Goal: Task Accomplishment & Management: Use online tool/utility

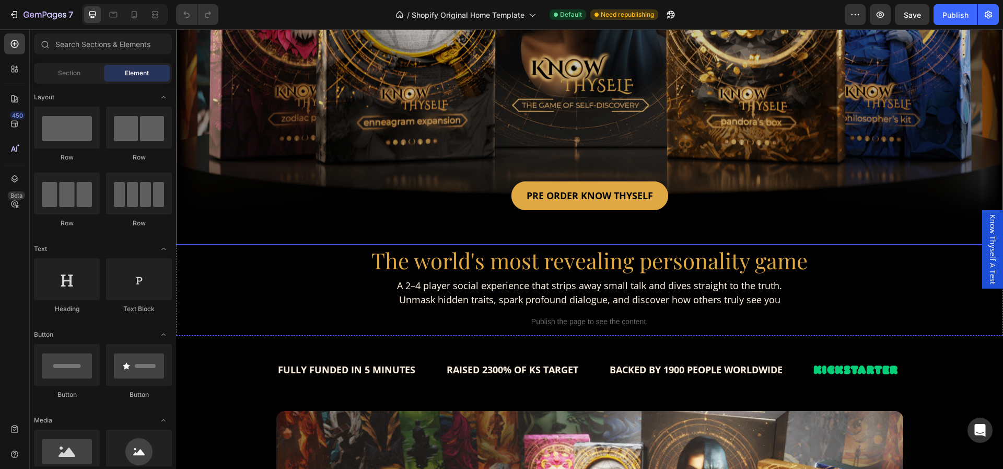
scroll to position [272, 0]
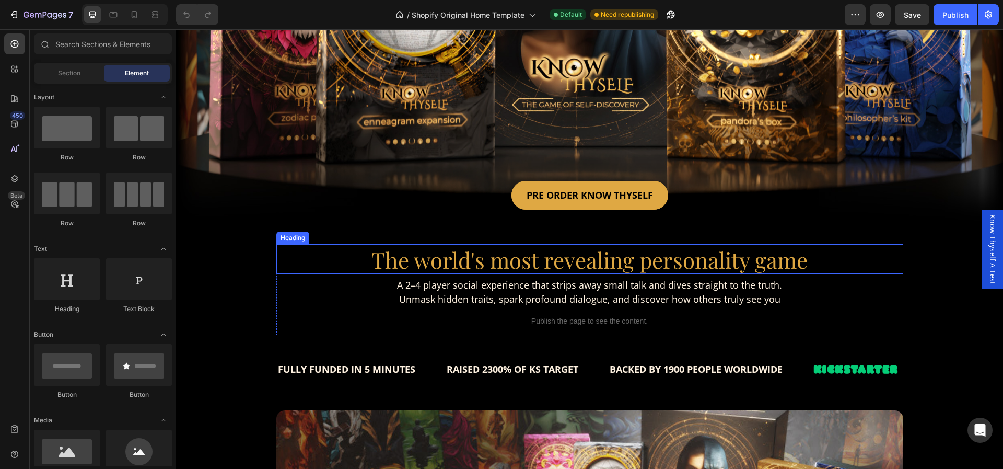
click at [320, 254] on h2 "The world's most revealing personality game" at bounding box center [589, 259] width 627 height 30
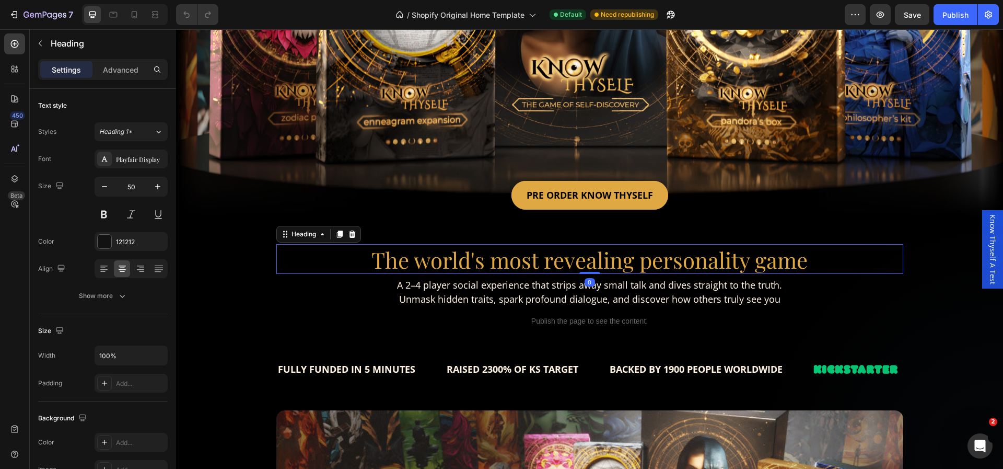
scroll to position [0, 0]
click at [106, 74] on p "Advanced" at bounding box center [121, 69] width 36 height 11
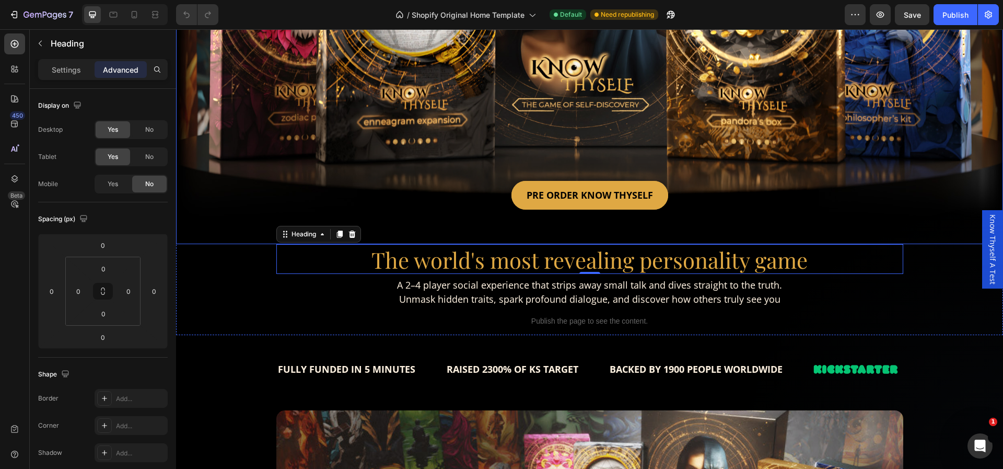
click at [306, 164] on div "PRE ORDER KNOW THYSELF Button" at bounding box center [590, 204] width 643 height 80
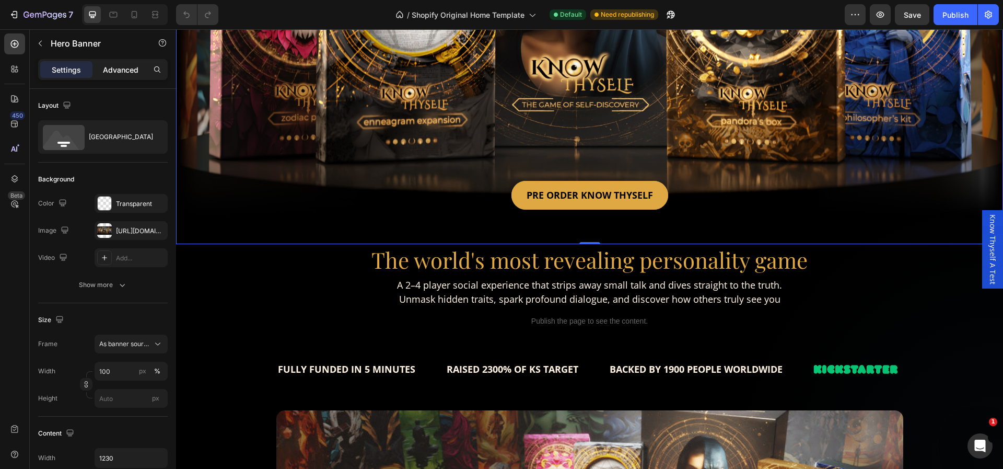
click at [111, 66] on p "Advanced" at bounding box center [121, 69] width 36 height 11
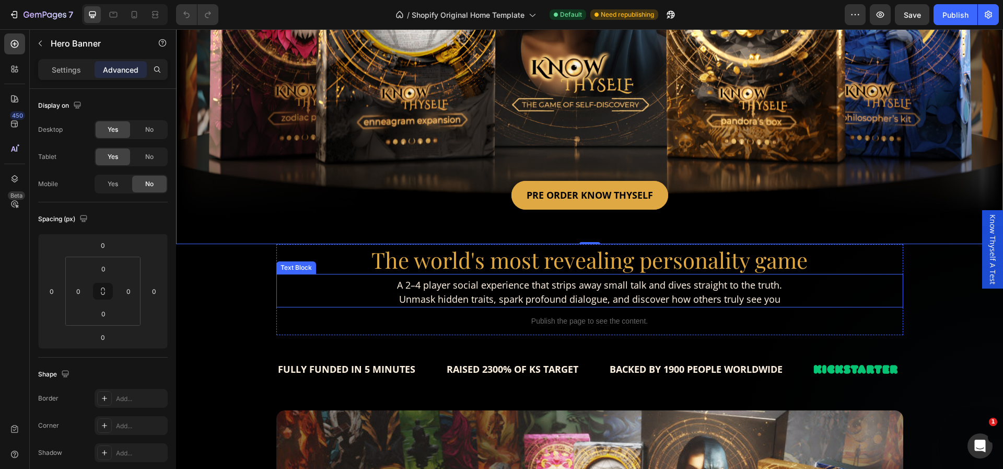
click at [324, 300] on div "A 2–4 player social experience that strips away small talk and dives straight t…" at bounding box center [589, 292] width 627 height 30
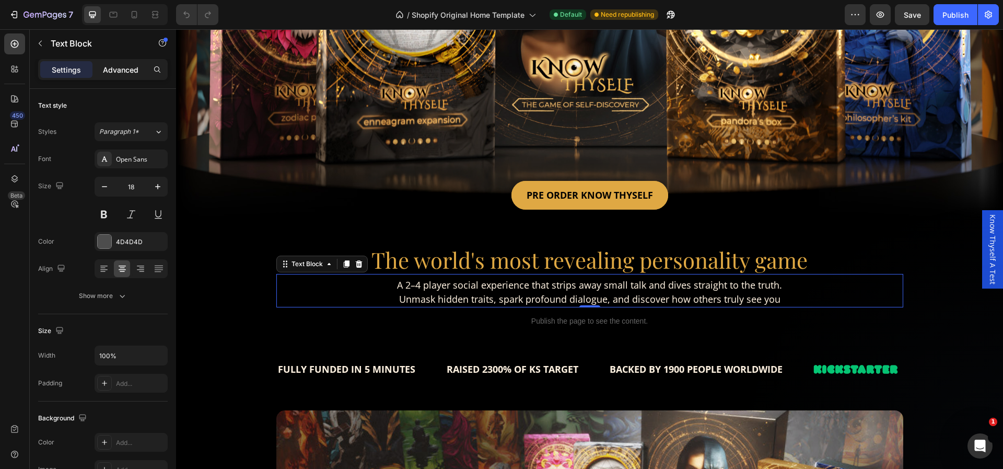
click at [124, 67] on p "Advanced" at bounding box center [121, 69] width 36 height 11
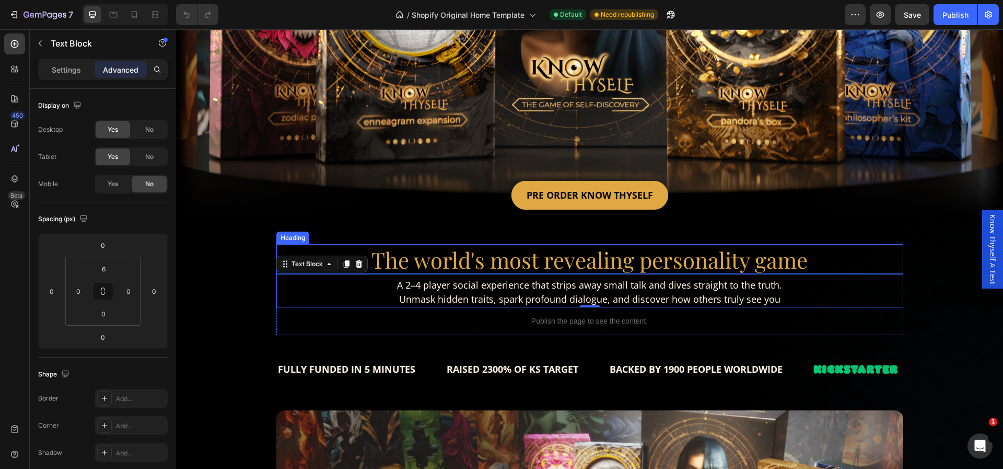
click at [337, 244] on h2 "The world's most revealing personality game" at bounding box center [589, 259] width 627 height 30
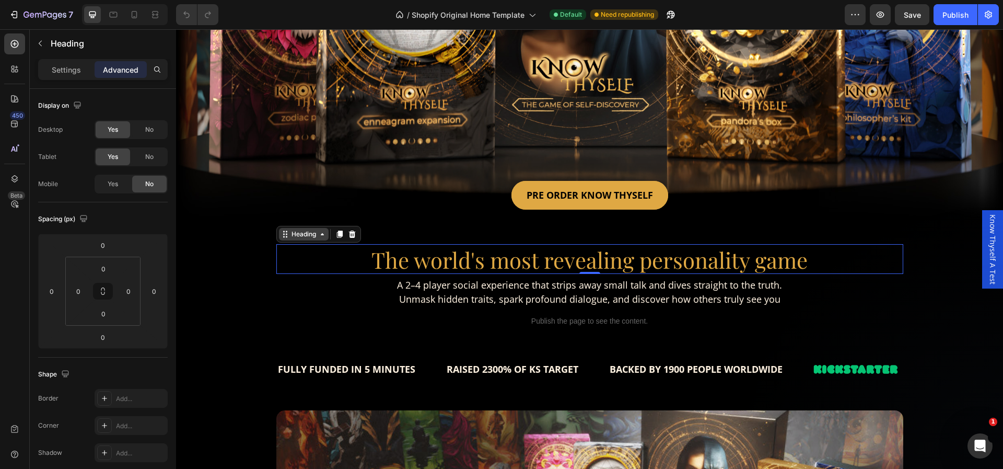
click at [302, 229] on div "Heading" at bounding box center [303, 233] width 29 height 9
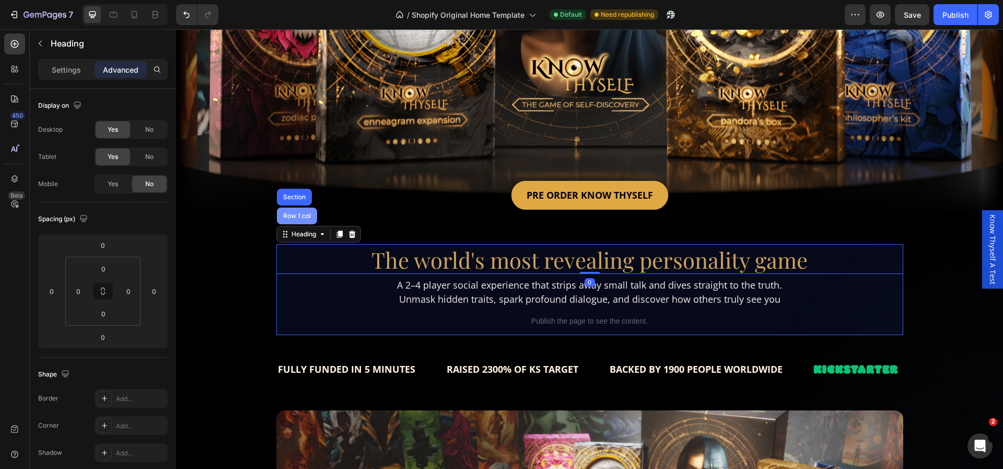
click at [296, 212] on div "Row 1 col" at bounding box center [297, 215] width 40 height 17
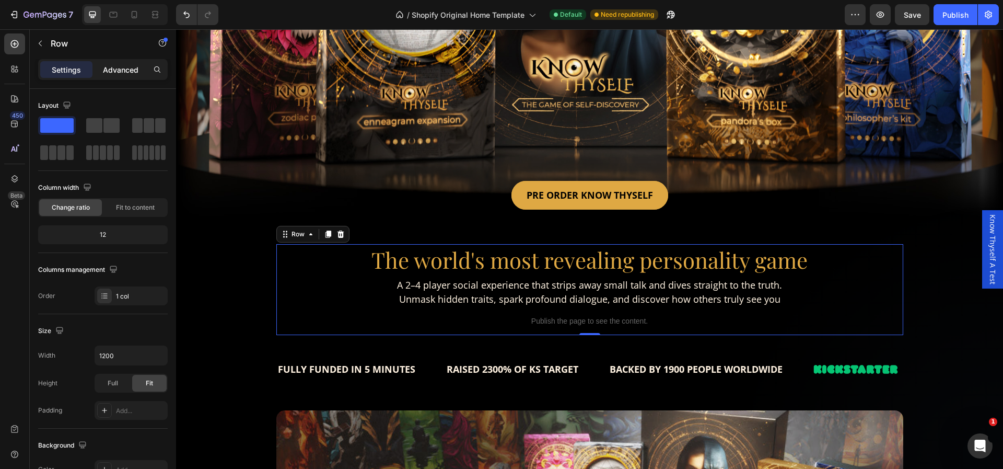
click at [124, 72] on p "Advanced" at bounding box center [121, 69] width 36 height 11
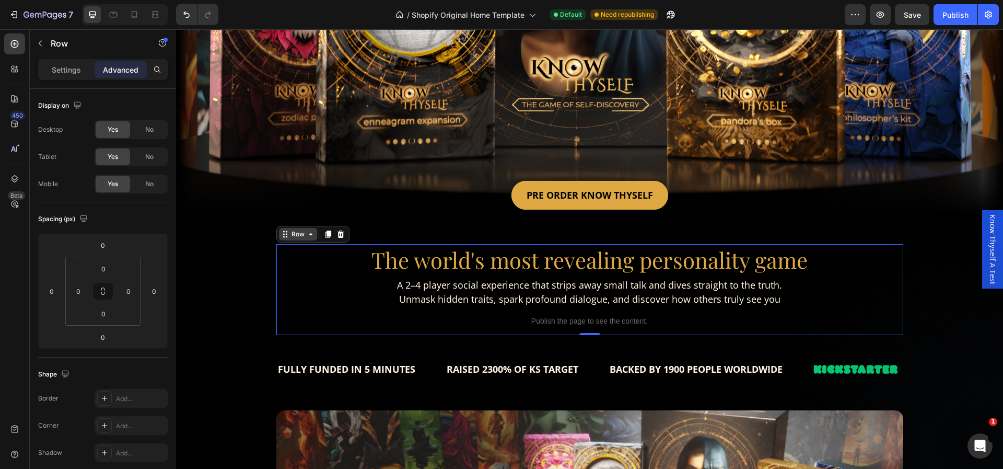
click at [289, 229] on div "Row" at bounding box center [297, 233] width 17 height 9
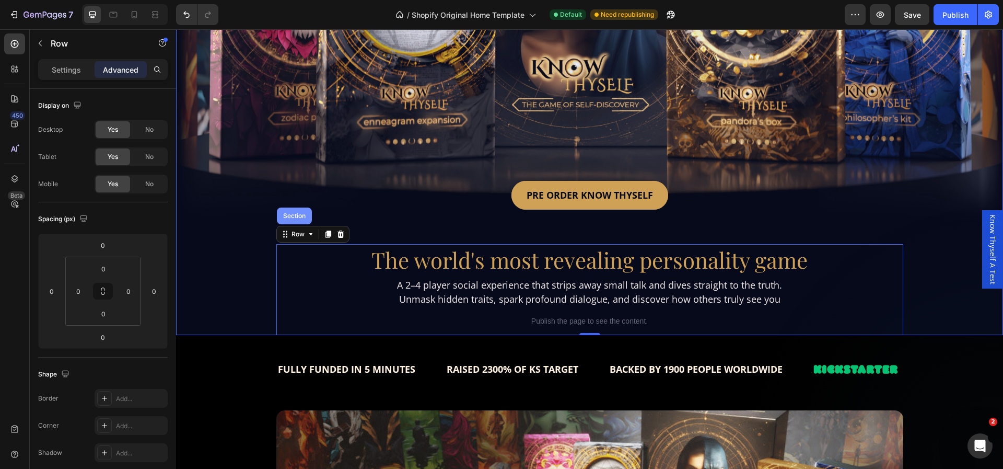
click at [291, 213] on div "Section" at bounding box center [294, 216] width 27 height 6
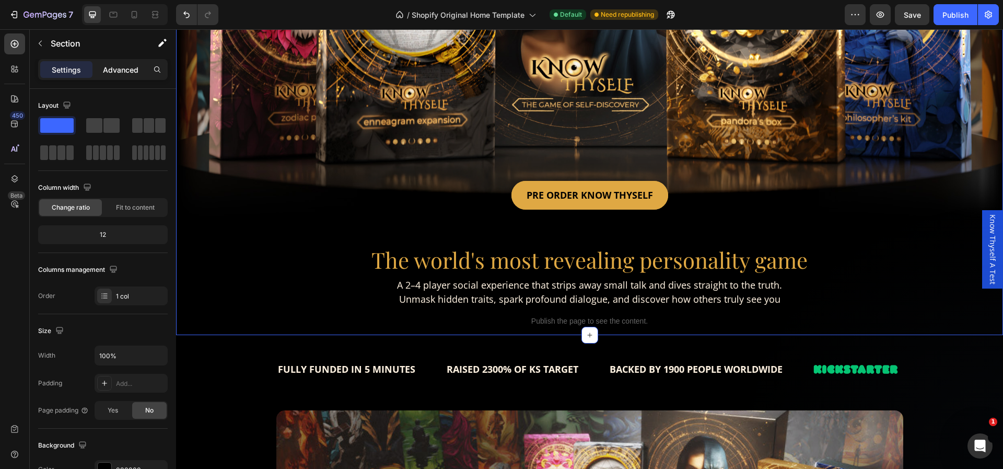
click at [125, 69] on p "Advanced" at bounding box center [121, 69] width 36 height 11
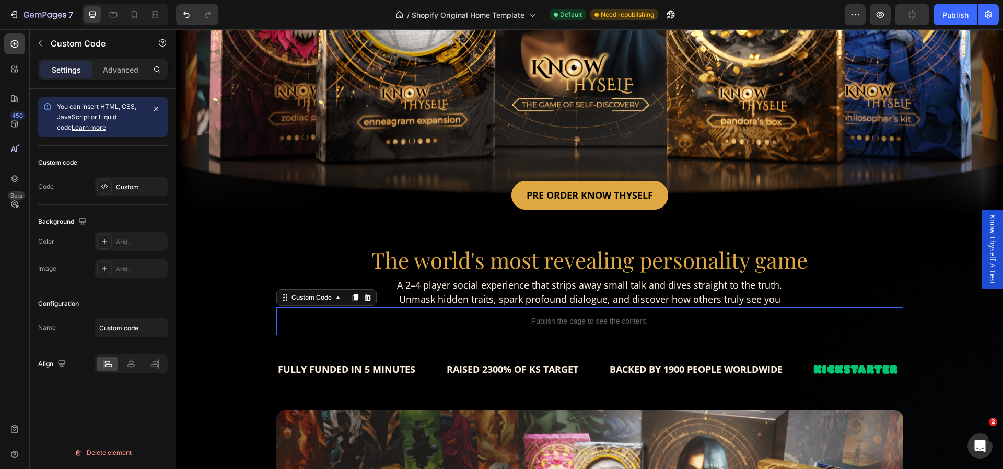
click at [354, 307] on div "Publish the page to see the content." at bounding box center [589, 321] width 627 height 28
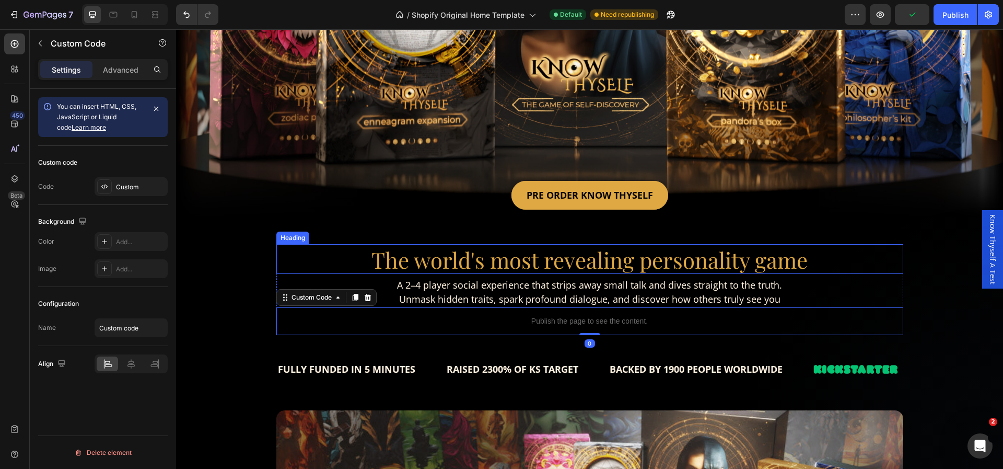
click at [345, 263] on h2 "The world's most revealing personality game" at bounding box center [589, 259] width 627 height 30
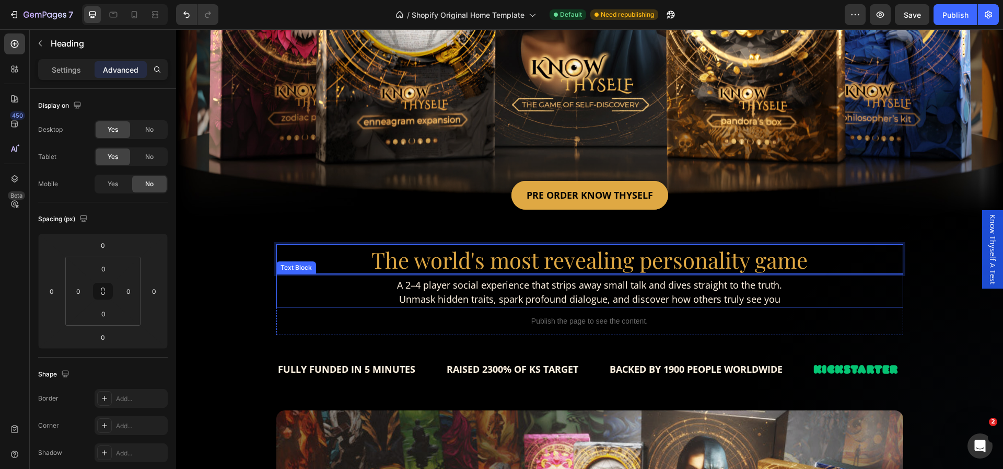
click at [339, 281] on p "A 2–4 player social experience that strips away small talk and dives straight t…" at bounding box center [589, 292] width 625 height 28
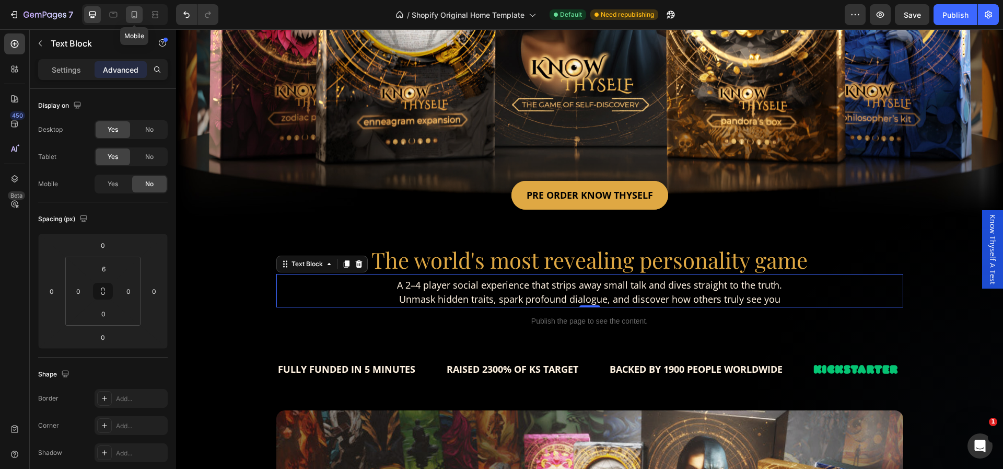
click at [135, 11] on icon at bounding box center [135, 14] width 6 height 7
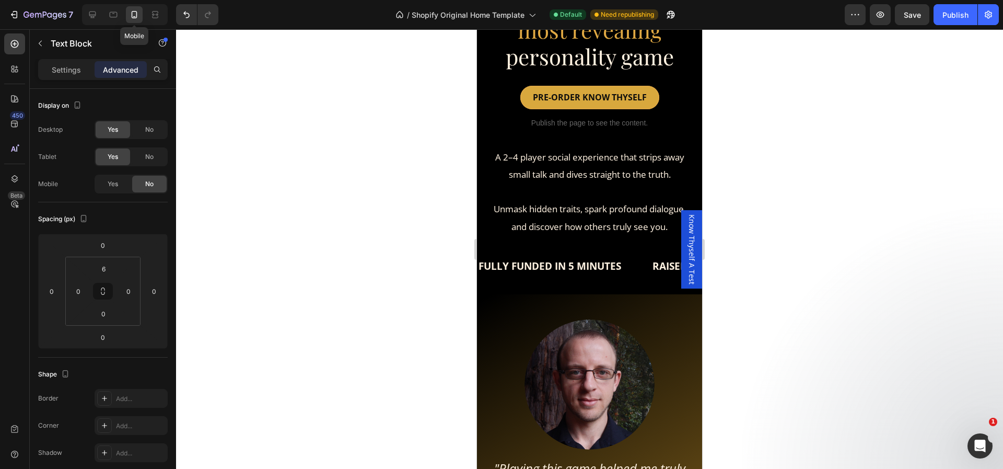
scroll to position [72, 0]
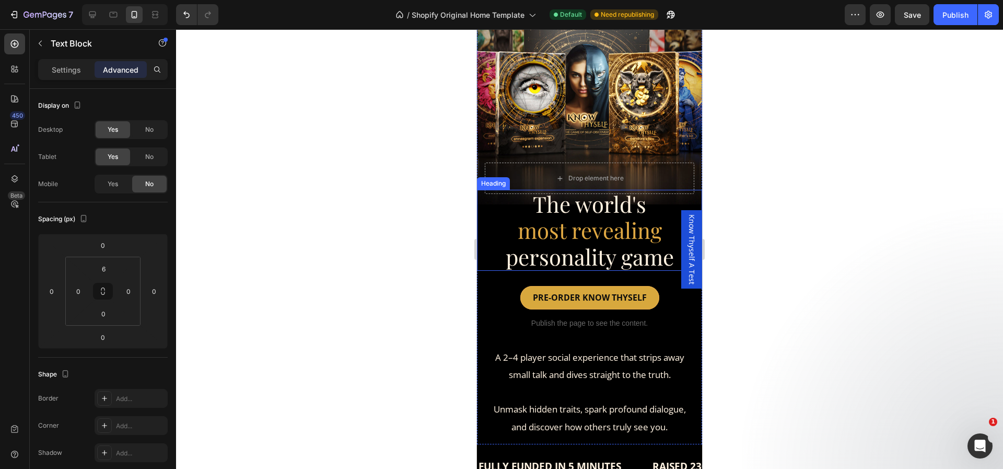
click at [510, 214] on h2 "The world's most revealing personality game" at bounding box center [589, 230] width 225 height 81
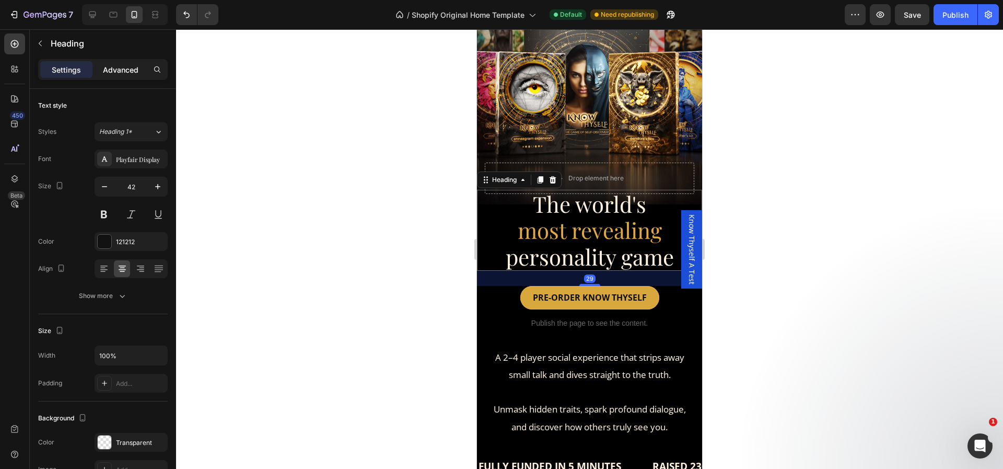
click at [131, 72] on p "Advanced" at bounding box center [121, 69] width 36 height 11
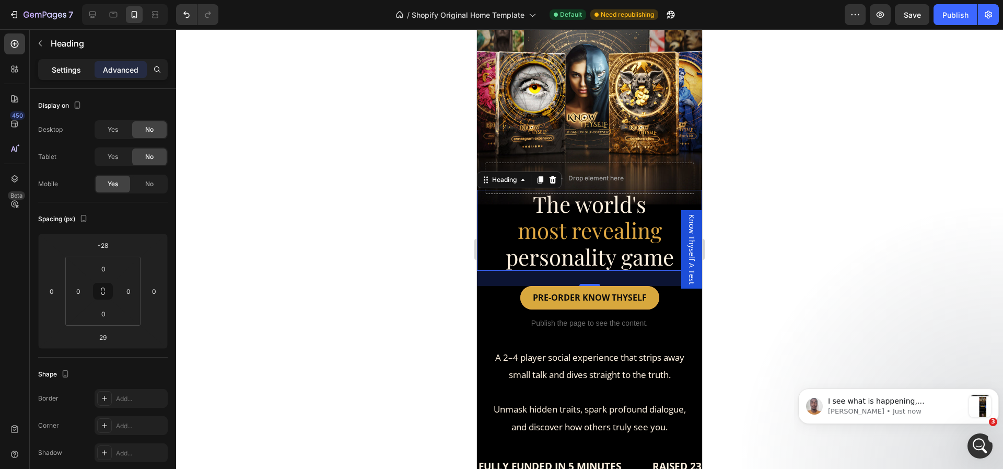
click at [63, 70] on p "Settings" at bounding box center [66, 69] width 29 height 11
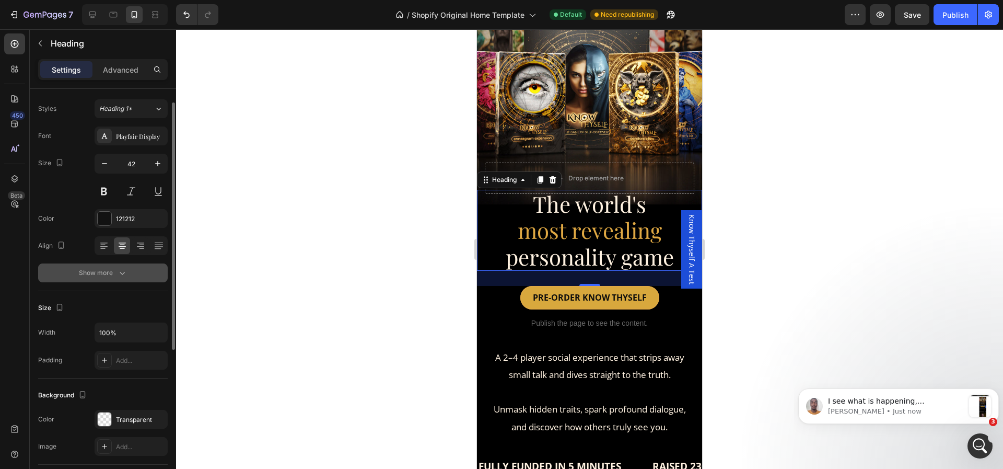
scroll to position [0, 0]
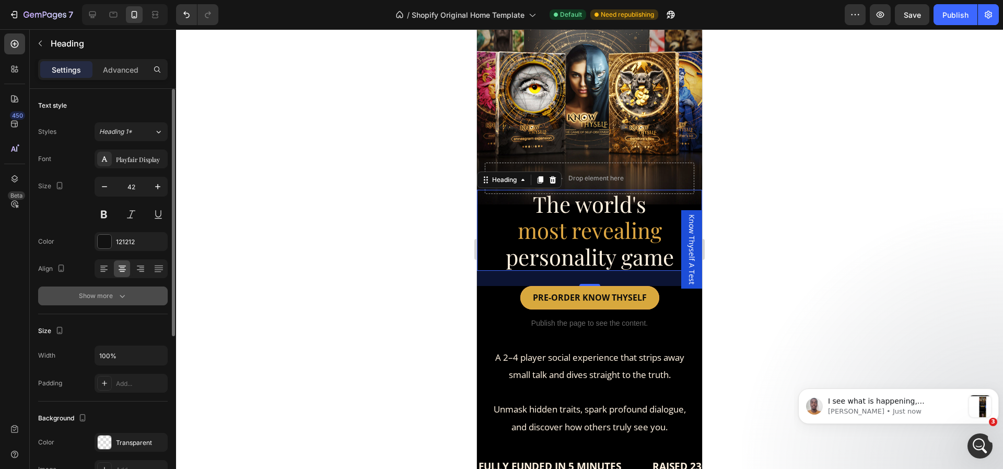
click at [112, 302] on button "Show more" at bounding box center [103, 295] width 130 height 19
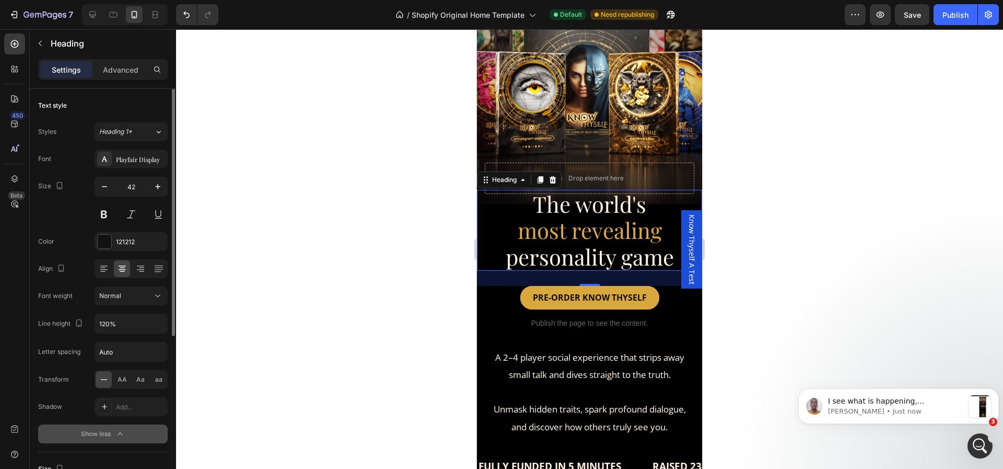
scroll to position [216, 0]
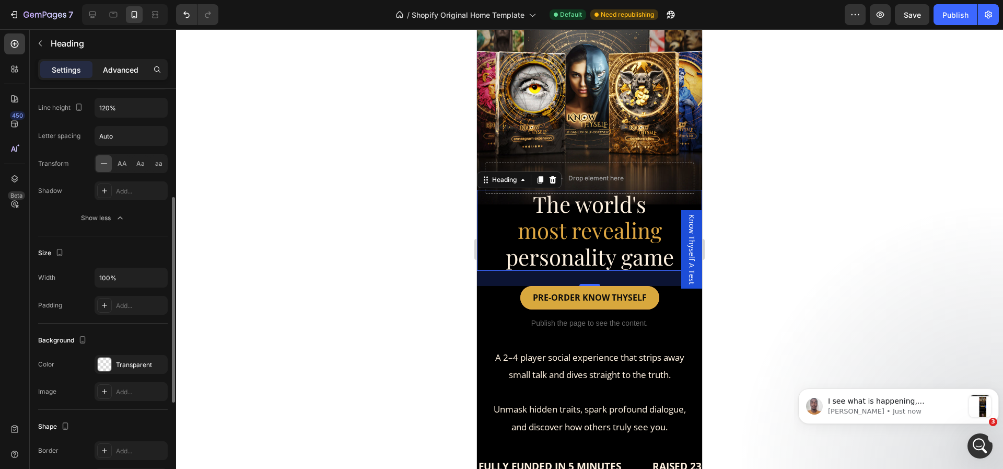
click at [106, 64] on p "Advanced" at bounding box center [121, 69] width 36 height 11
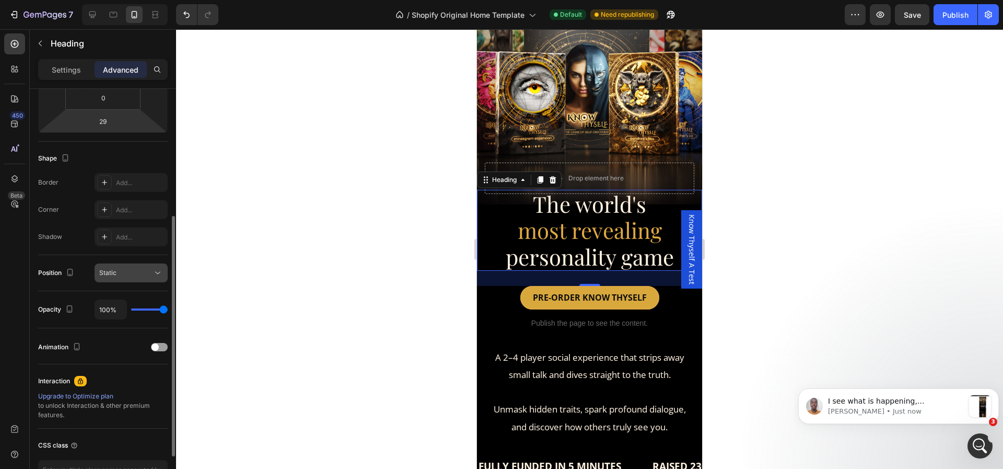
click at [116, 273] on span "Static" at bounding box center [107, 273] width 17 height 8
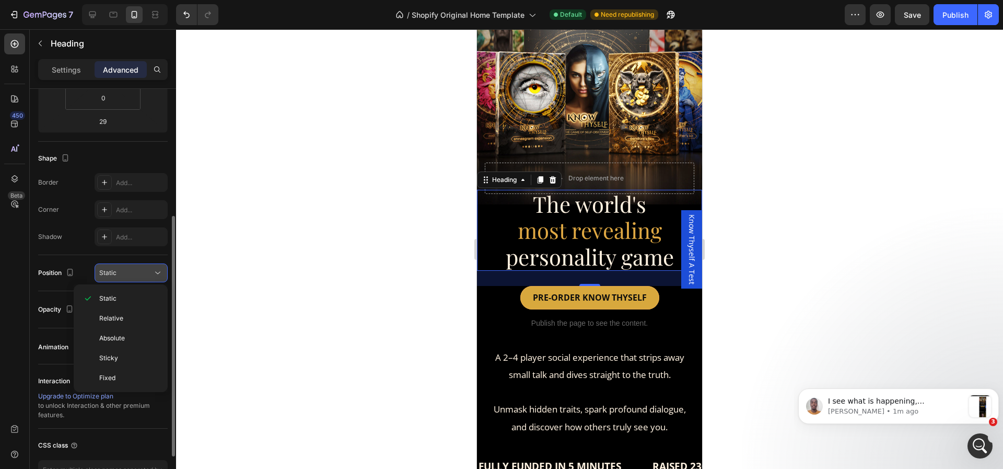
click at [149, 270] on div "Static" at bounding box center [125, 272] width 53 height 9
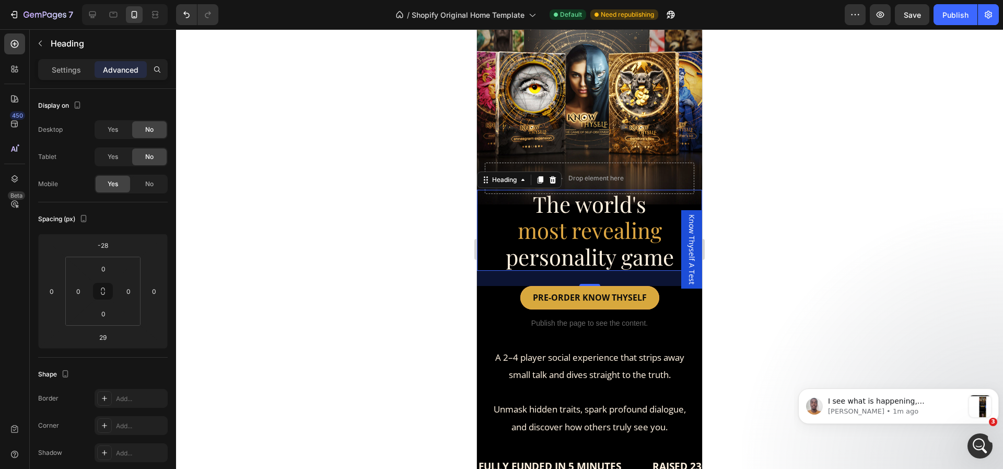
scroll to position [287, 0]
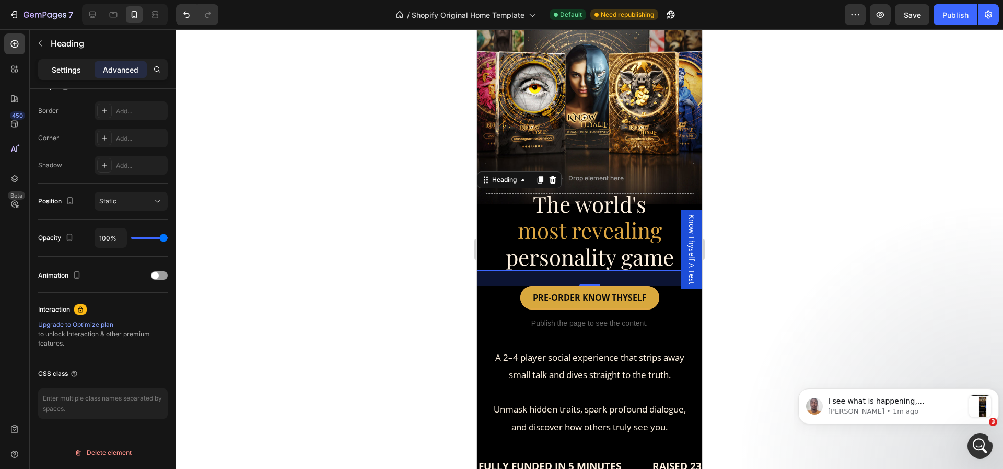
click at [65, 69] on p "Settings" at bounding box center [66, 69] width 29 height 11
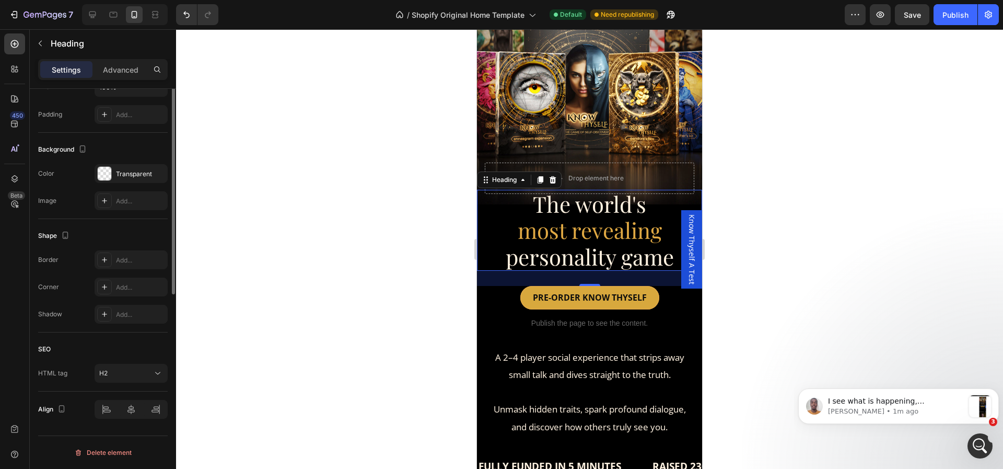
scroll to position [0, 0]
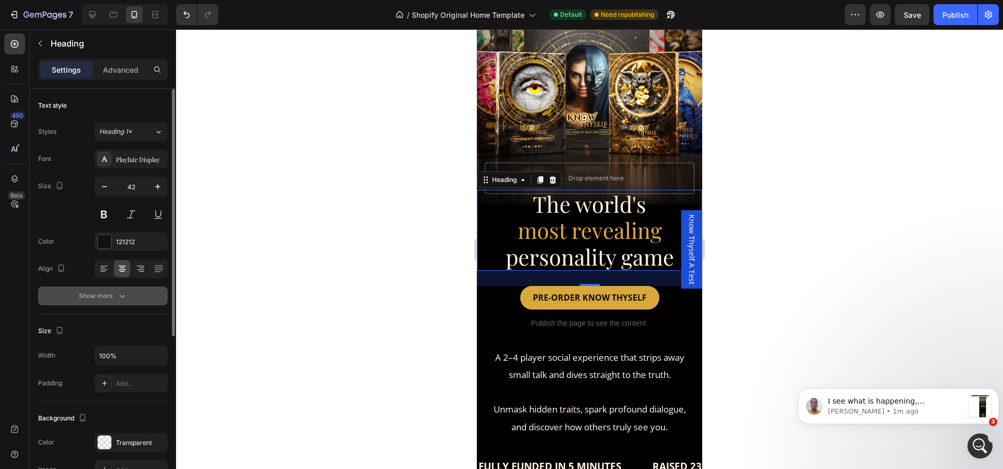
click at [81, 296] on div "Show more" at bounding box center [103, 295] width 49 height 10
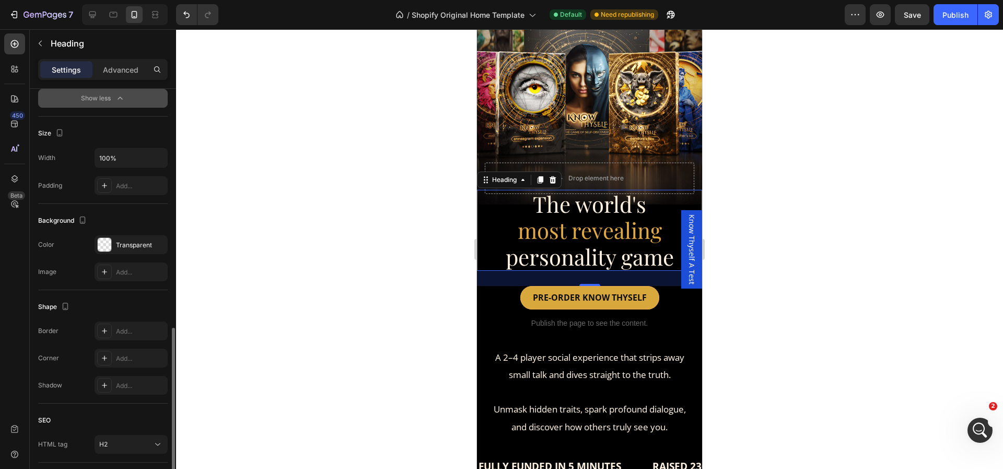
scroll to position [406, 0]
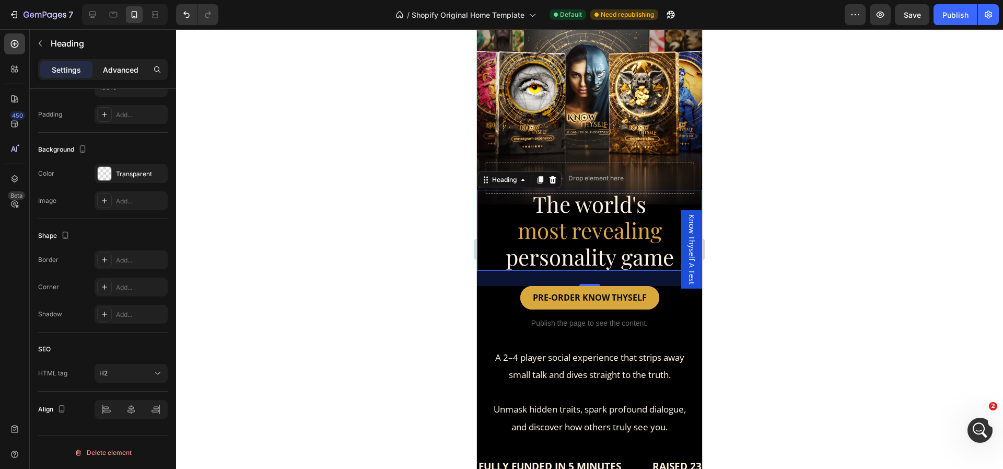
click at [107, 69] on p "Advanced" at bounding box center [121, 69] width 36 height 11
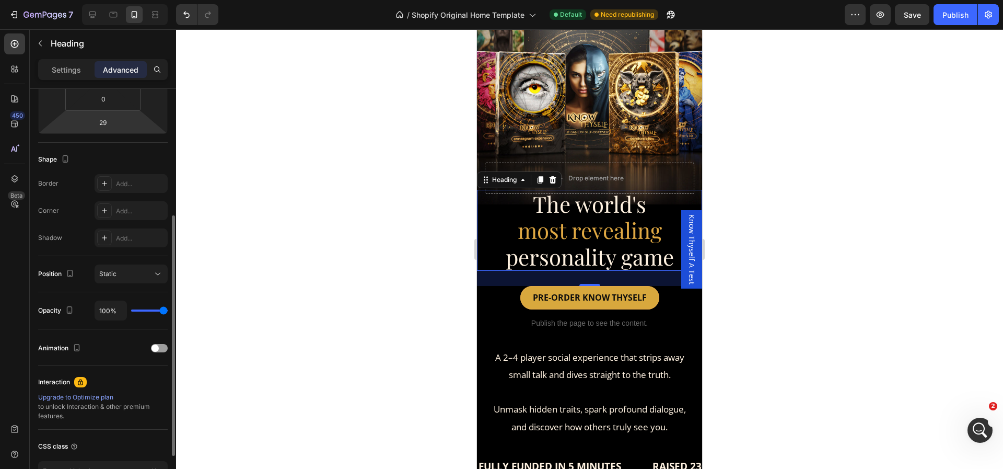
scroll to position [287, 0]
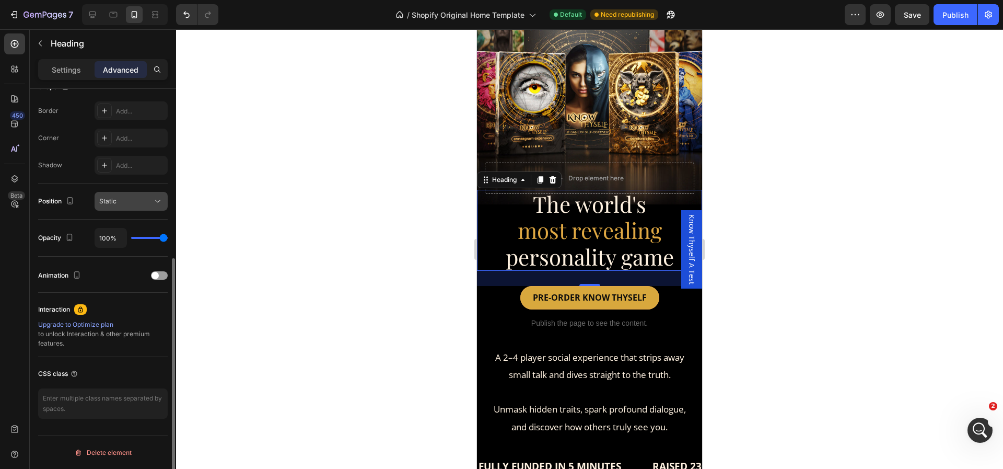
click at [132, 200] on div "Static" at bounding box center [125, 200] width 53 height 9
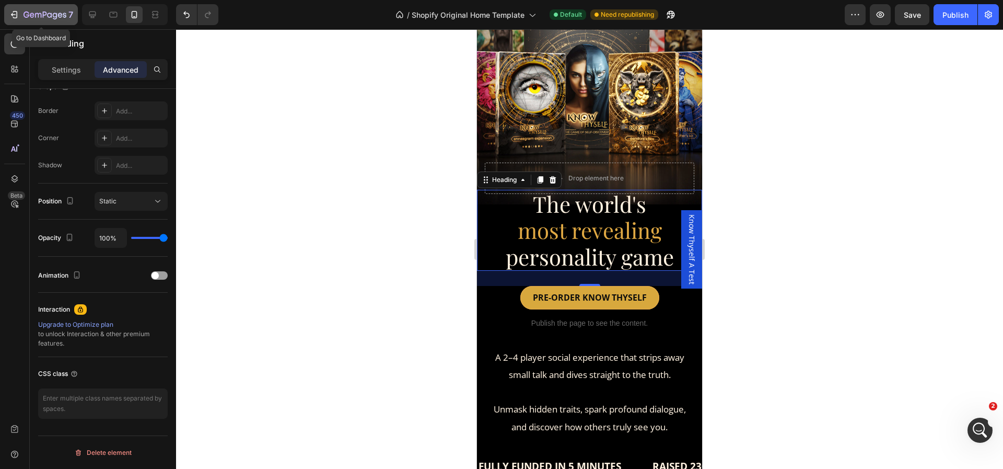
click at [12, 13] on icon "button" at bounding box center [14, 14] width 10 height 10
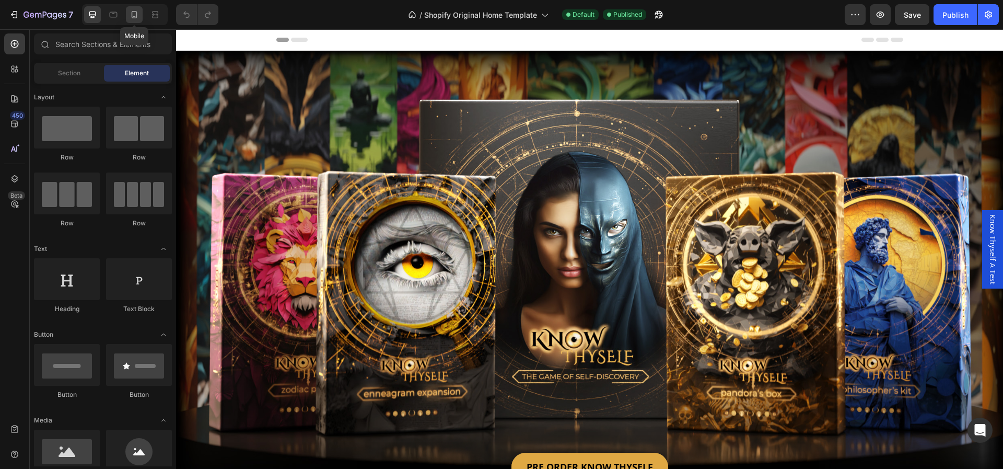
click at [137, 13] on icon at bounding box center [135, 14] width 6 height 7
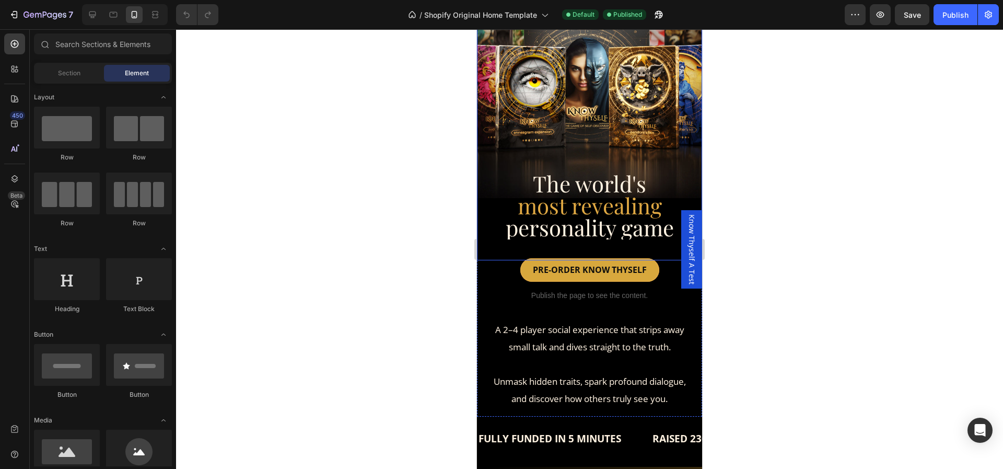
scroll to position [79, 0]
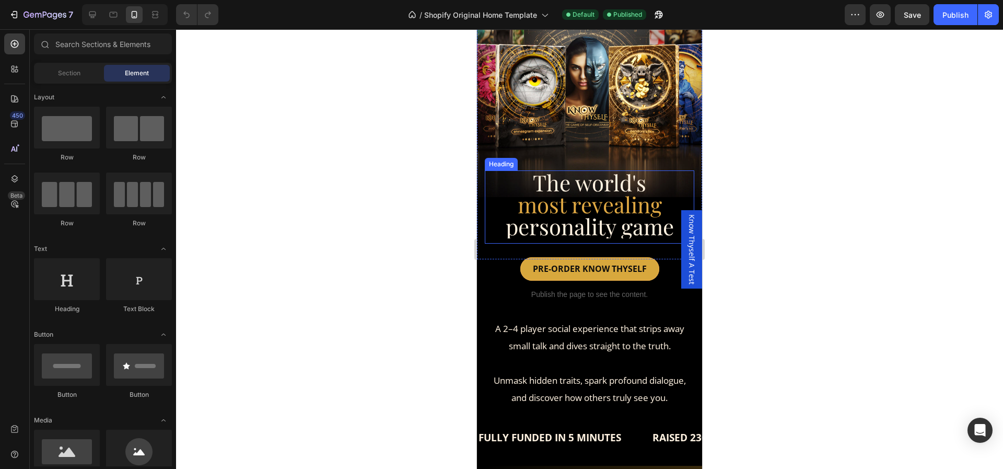
click at [622, 231] on span "personality game" at bounding box center [590, 226] width 168 height 29
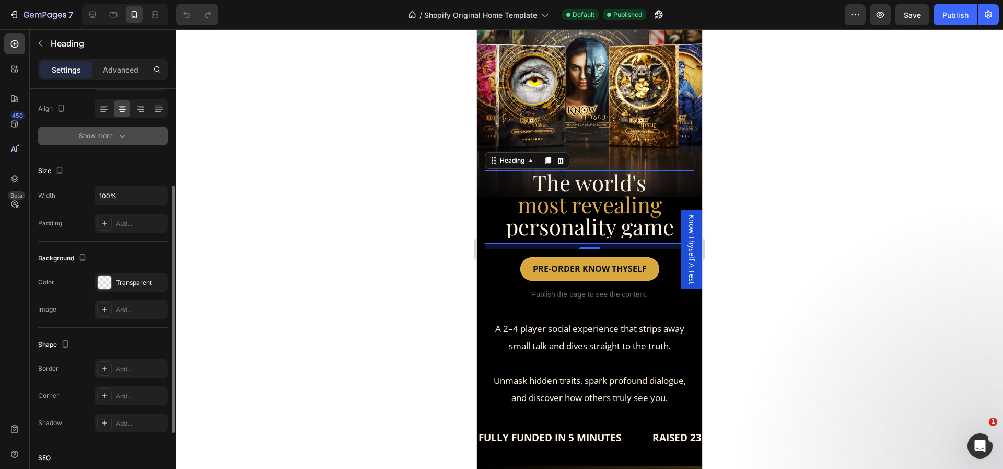
scroll to position [247, 0]
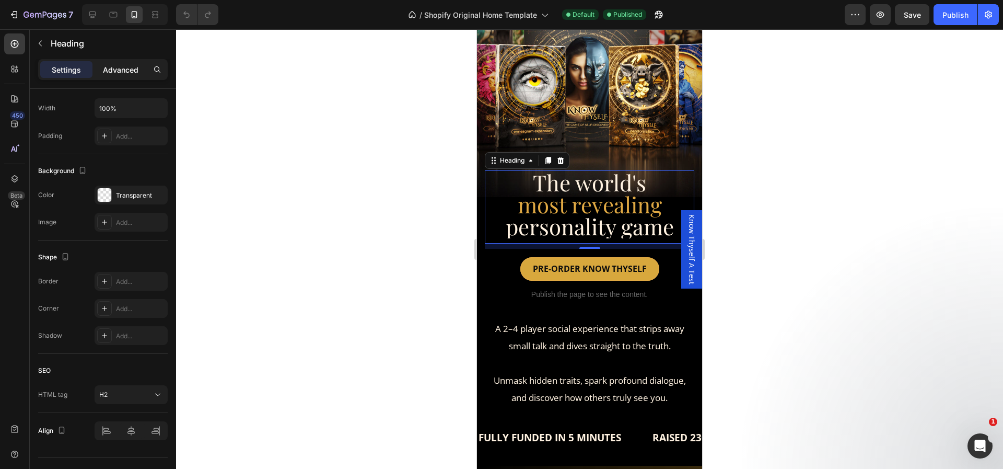
click at [122, 65] on p "Advanced" at bounding box center [121, 69] width 36 height 11
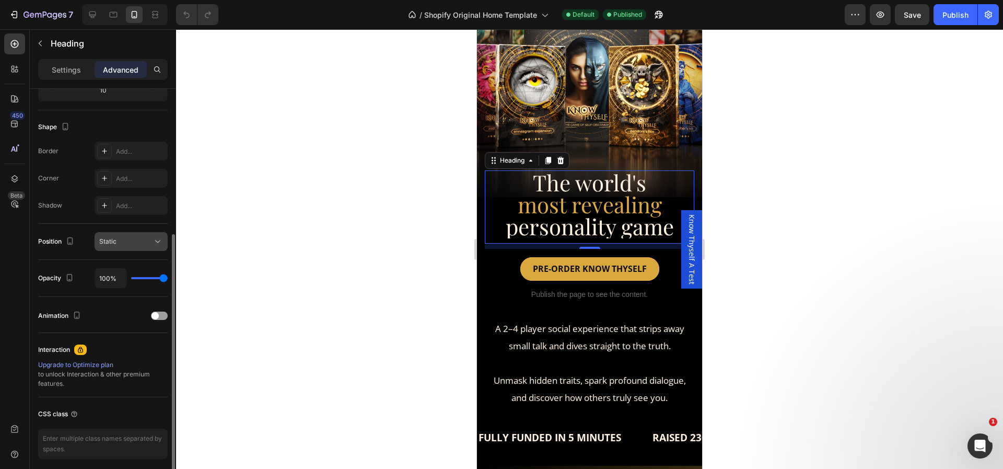
click at [112, 244] on span "Static" at bounding box center [107, 241] width 17 height 8
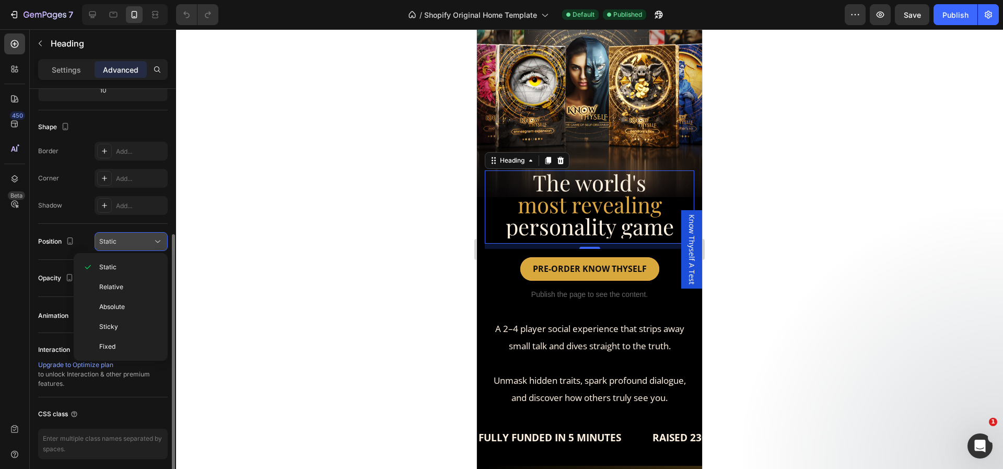
click at [112, 244] on span "Static" at bounding box center [107, 241] width 17 height 8
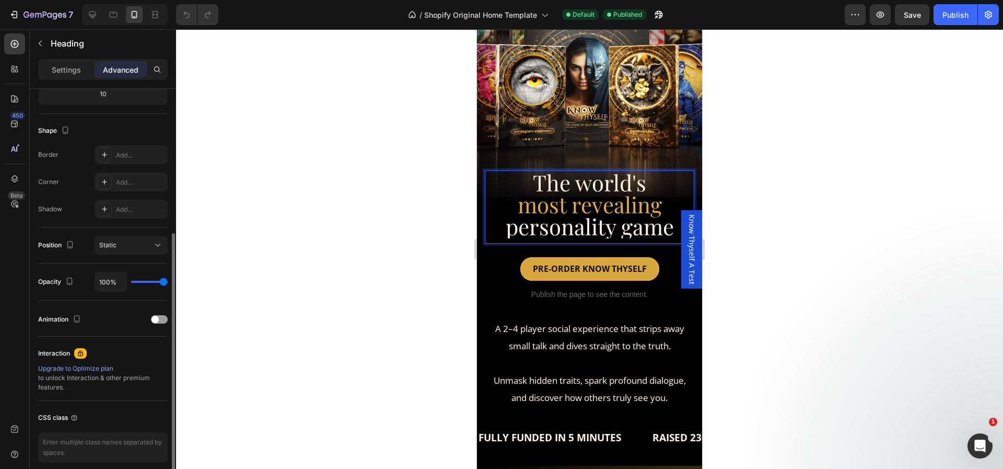
scroll to position [244, 0]
click at [132, 243] on div "Static" at bounding box center [125, 244] width 53 height 9
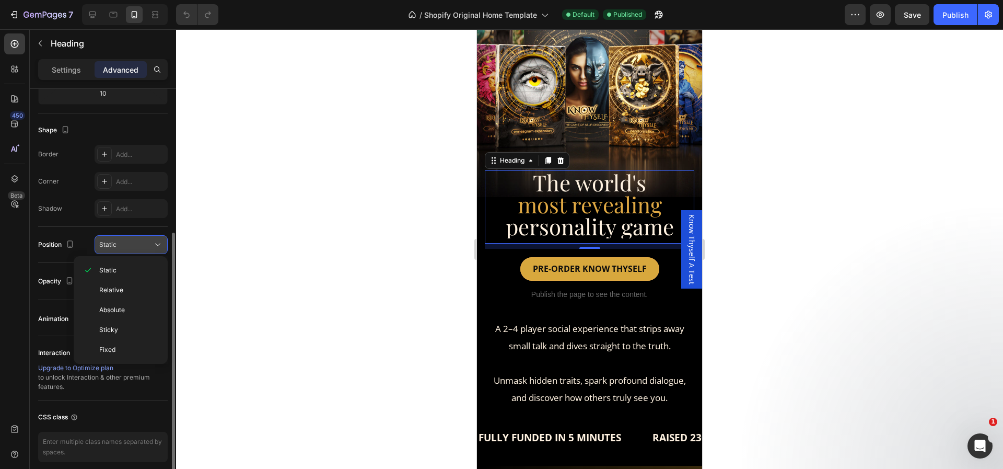
click at [132, 243] on div "Static" at bounding box center [125, 244] width 53 height 9
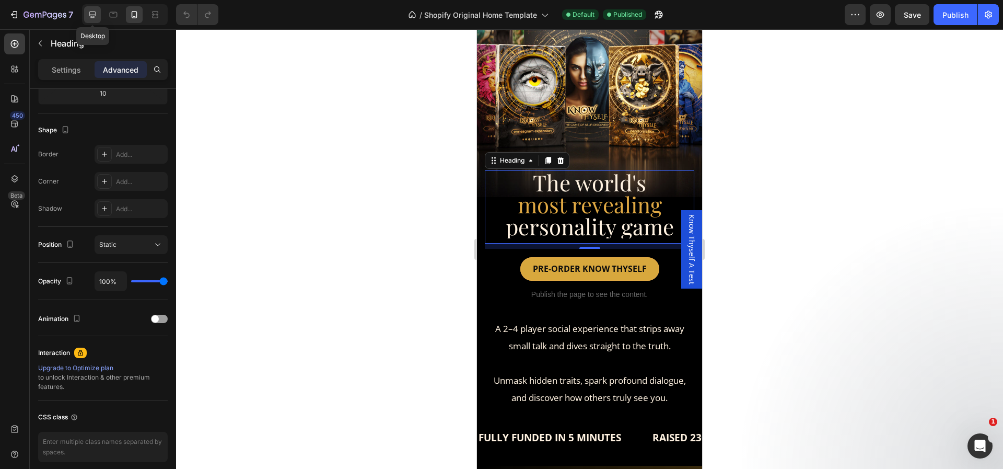
click at [90, 9] on icon at bounding box center [92, 14] width 10 height 10
type input "0"
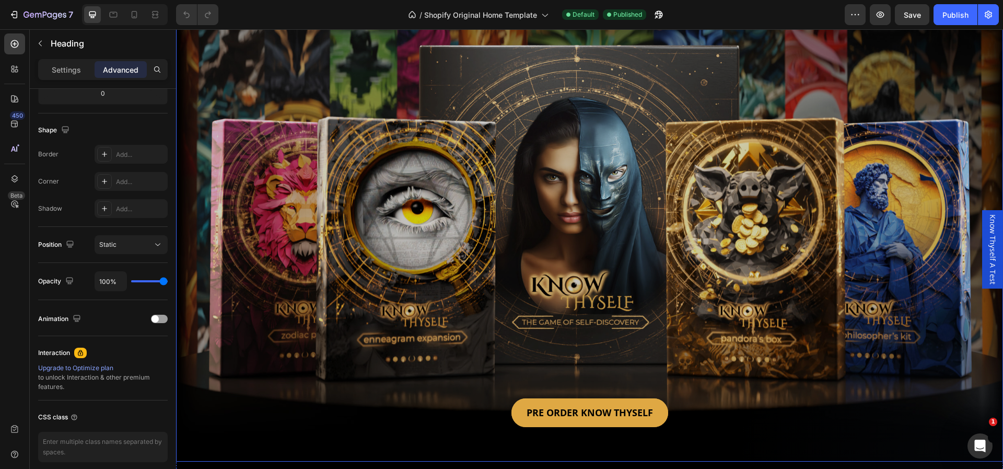
scroll to position [317, 0]
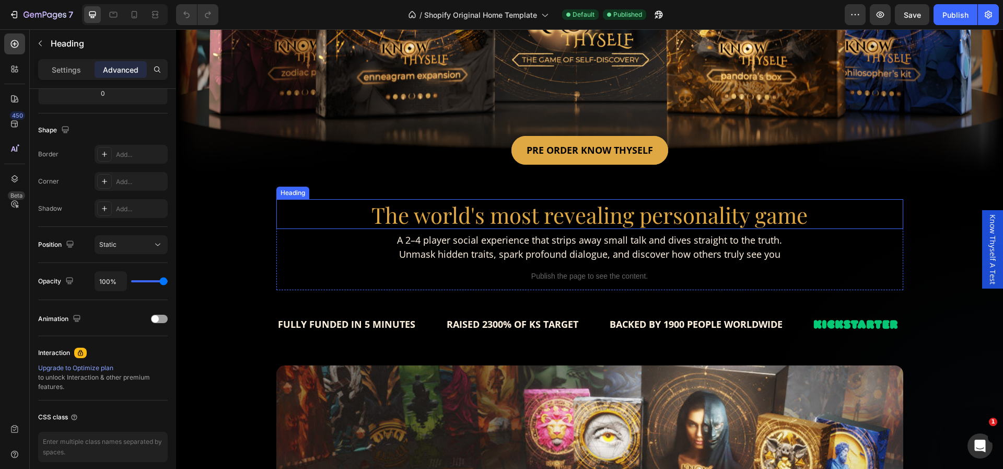
click at [826, 211] on h2 "The world's most revealing personality game" at bounding box center [589, 214] width 627 height 30
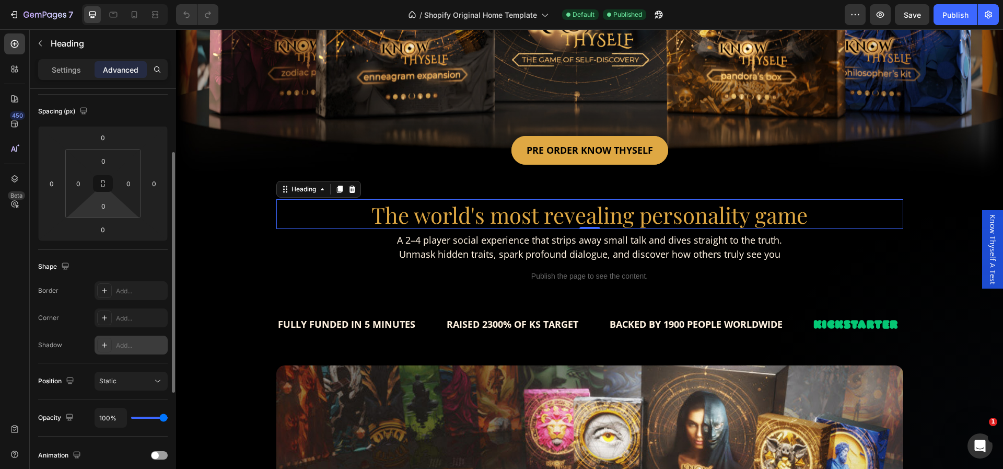
scroll to position [107, 0]
click at [69, 69] on p "Settings" at bounding box center [66, 69] width 29 height 11
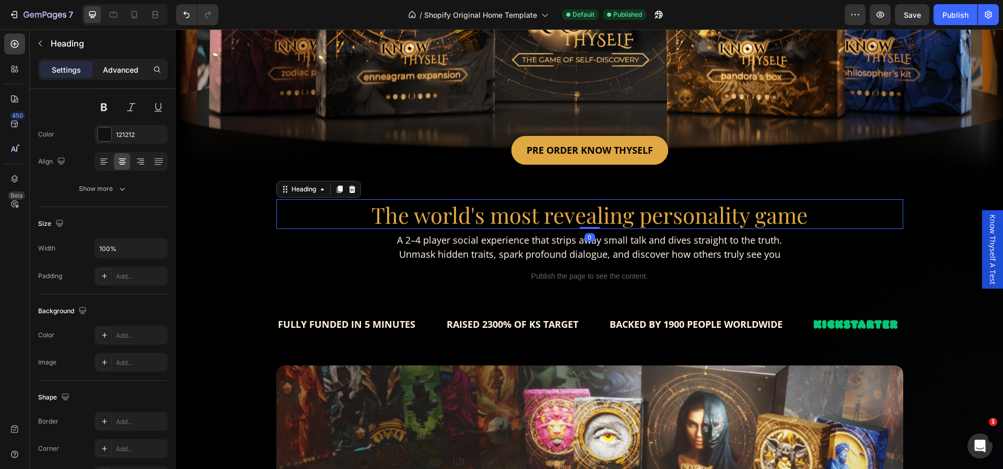
click at [111, 68] on p "Advanced" at bounding box center [121, 69] width 36 height 11
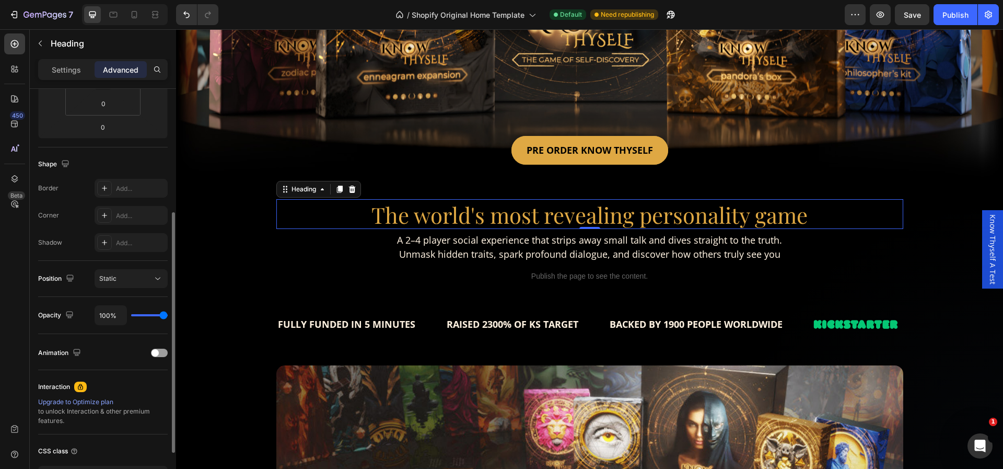
scroll to position [0, 0]
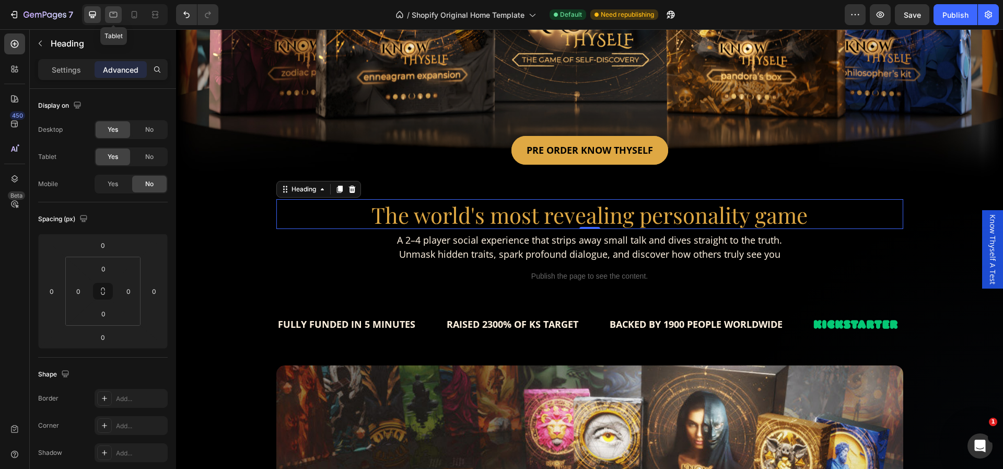
click at [113, 14] on icon at bounding box center [114, 15] width 8 height 6
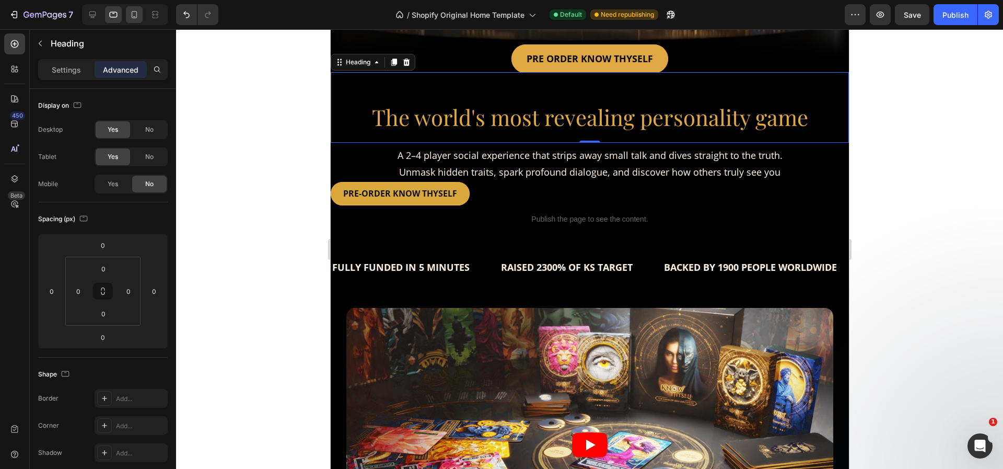
scroll to position [270, 0]
click at [134, 10] on icon at bounding box center [134, 14] width 10 height 10
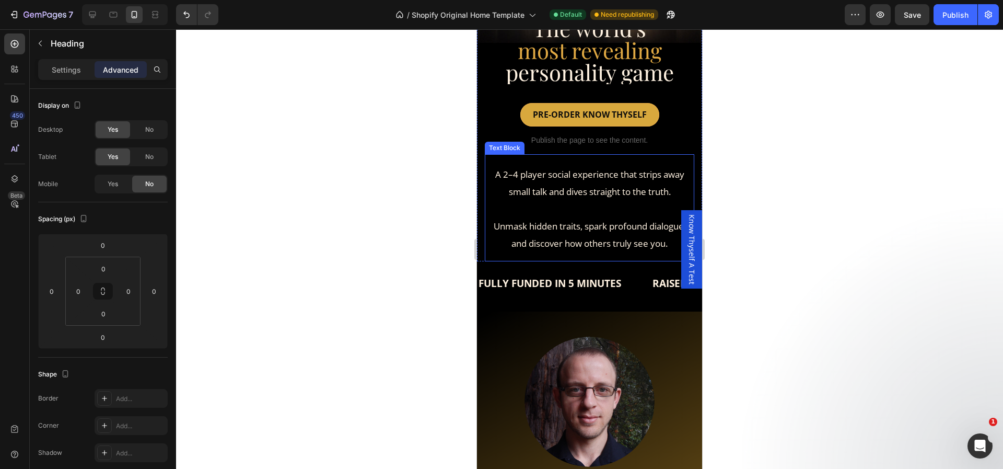
scroll to position [71, 0]
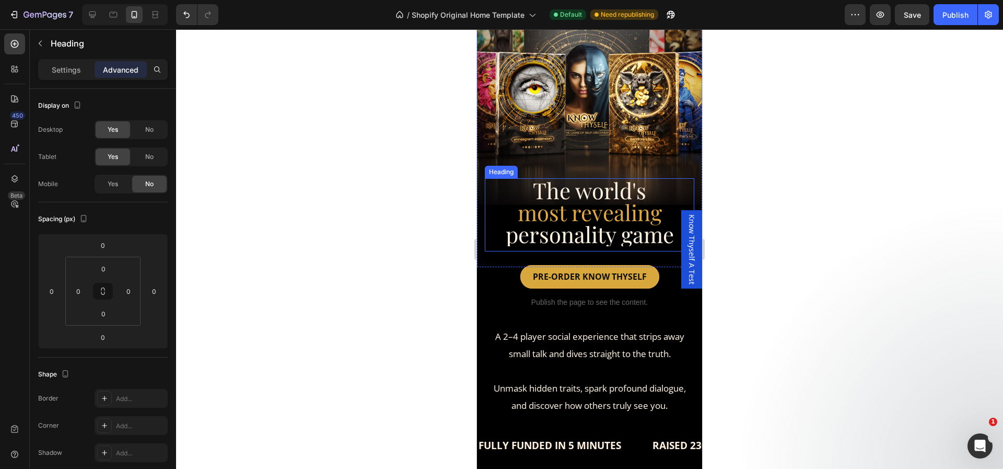
click at [564, 212] on span "most revealing" at bounding box center [590, 211] width 144 height 29
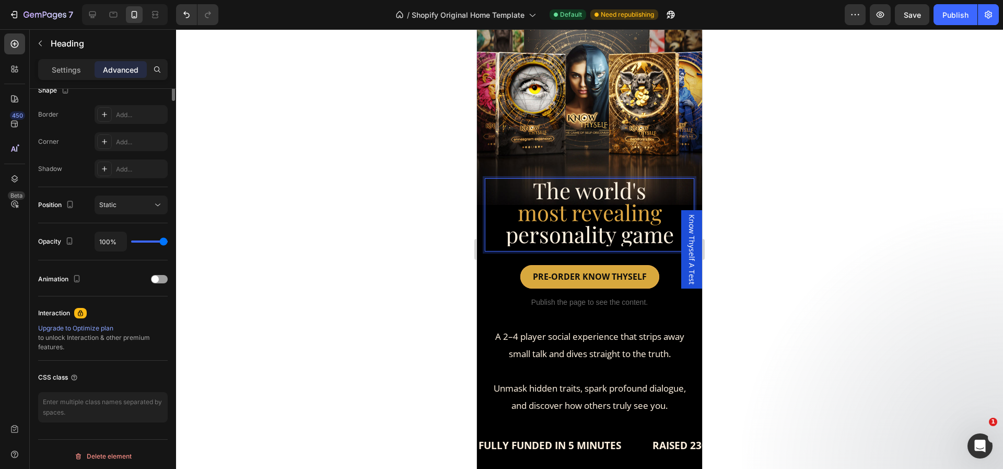
scroll to position [35, 0]
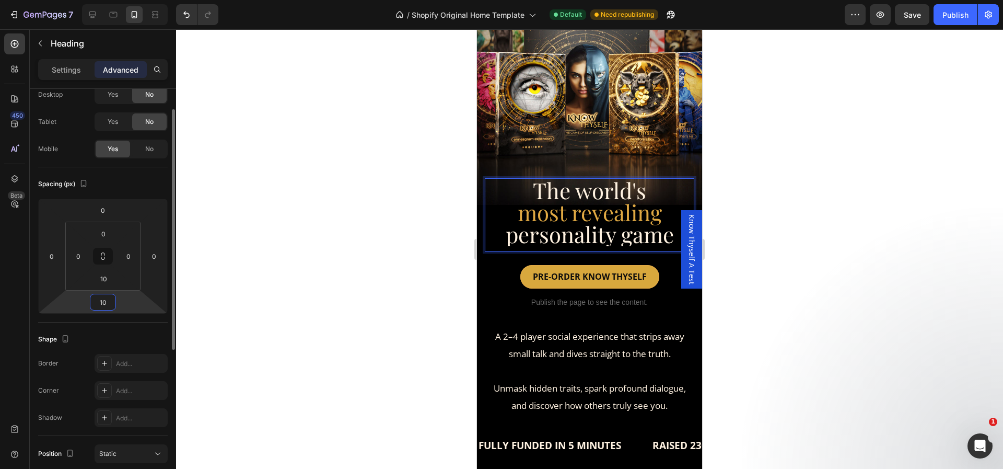
click at [111, 306] on input "10" at bounding box center [102, 302] width 21 height 16
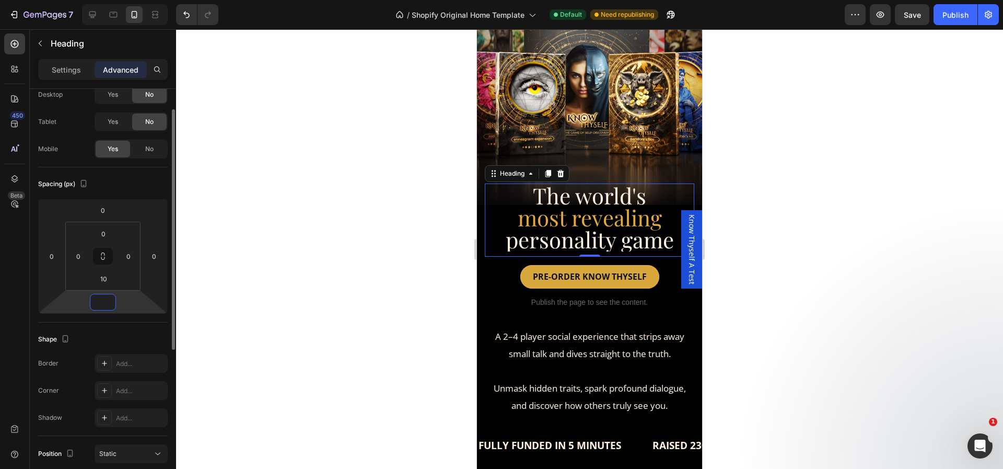
type input "10"
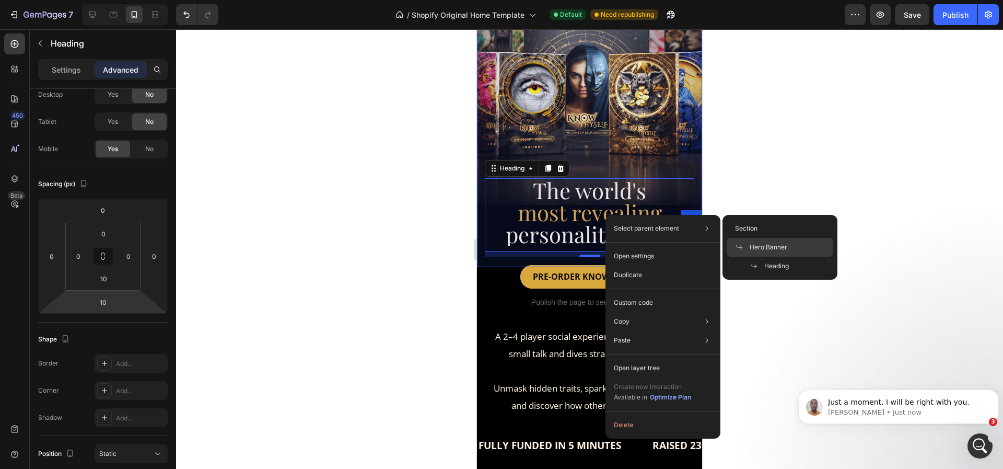
click at [748, 257] on div "Hero Banner" at bounding box center [780, 266] width 107 height 19
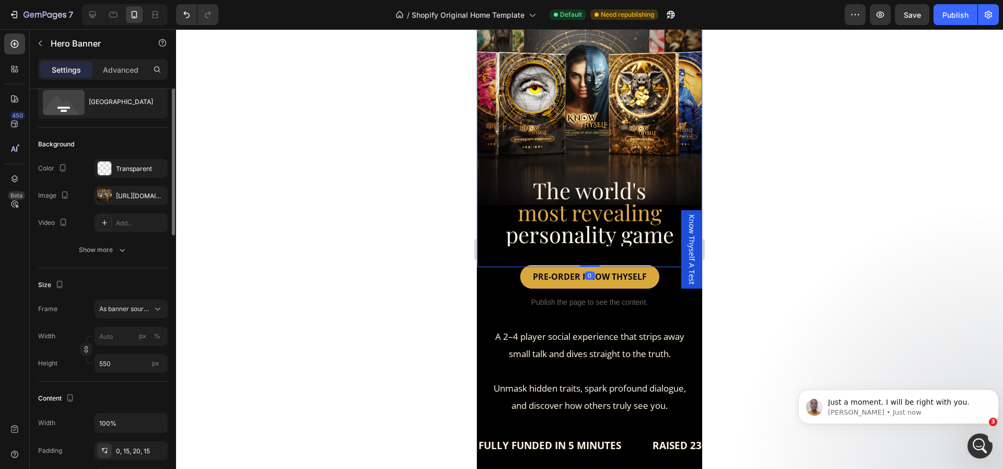
scroll to position [0, 0]
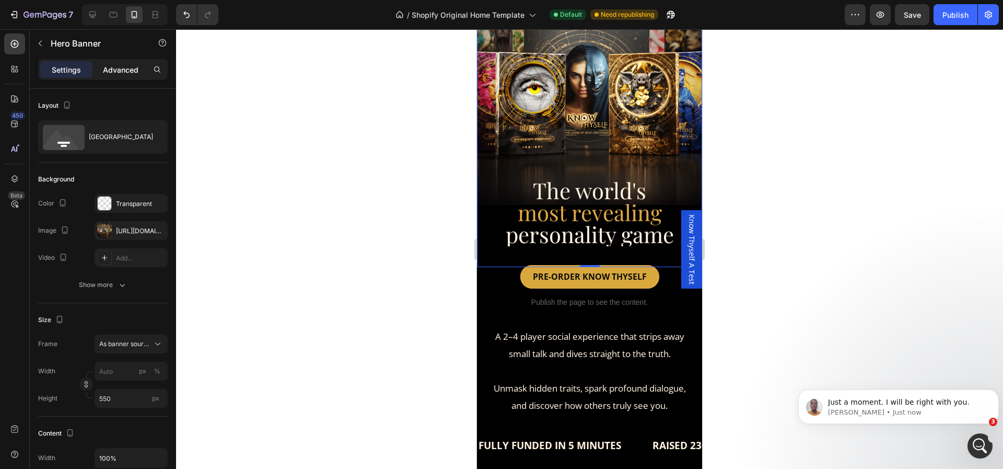
click at [130, 67] on p "Advanced" at bounding box center [121, 69] width 36 height 11
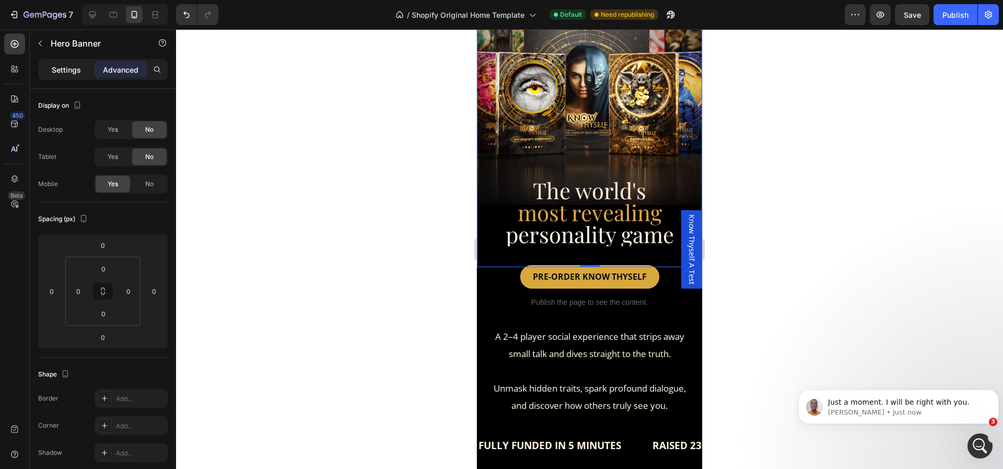
click at [76, 65] on p "Settings" at bounding box center [66, 69] width 29 height 11
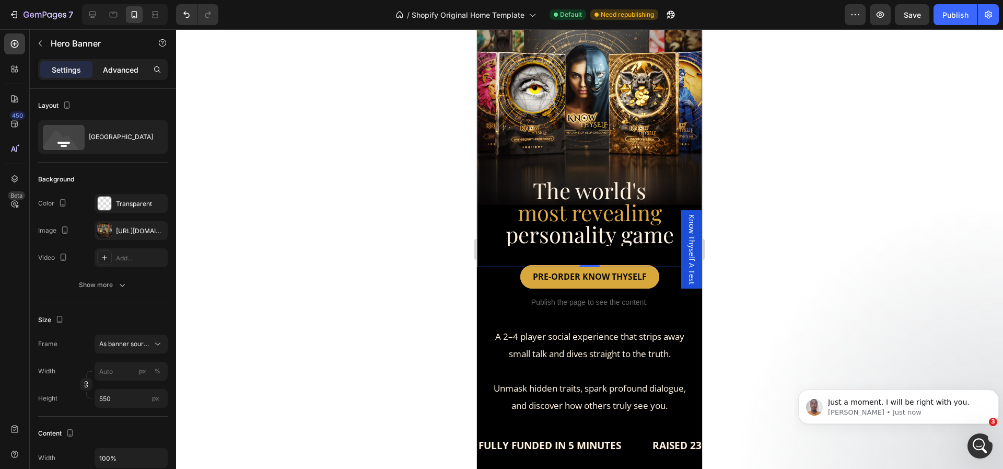
click at [112, 68] on p "Advanced" at bounding box center [121, 69] width 36 height 11
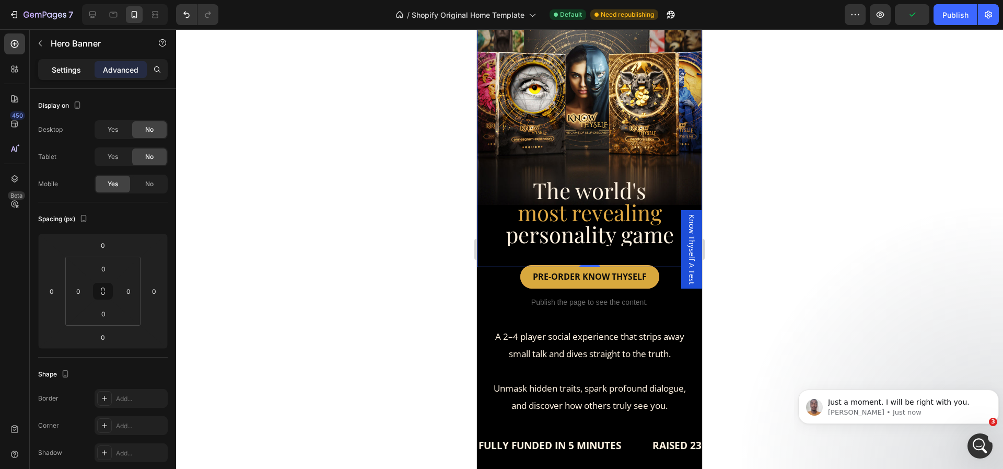
click at [71, 65] on p "Settings" at bounding box center [66, 69] width 29 height 11
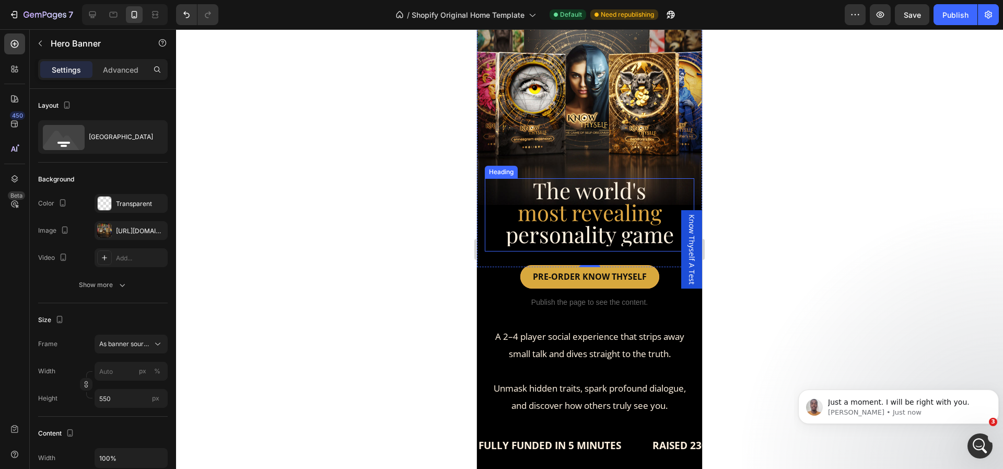
click at [602, 228] on span "personality game" at bounding box center [590, 233] width 168 height 29
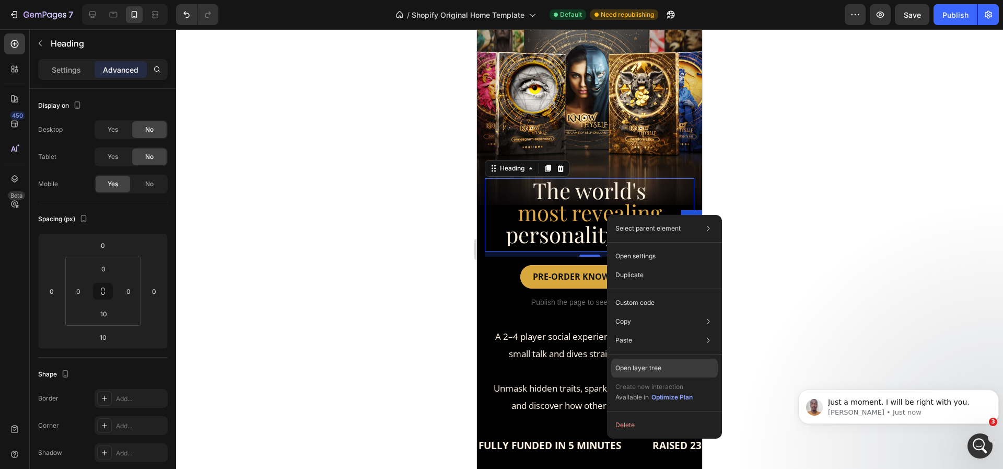
click at [637, 363] on p "Open layer tree" at bounding box center [638, 367] width 46 height 9
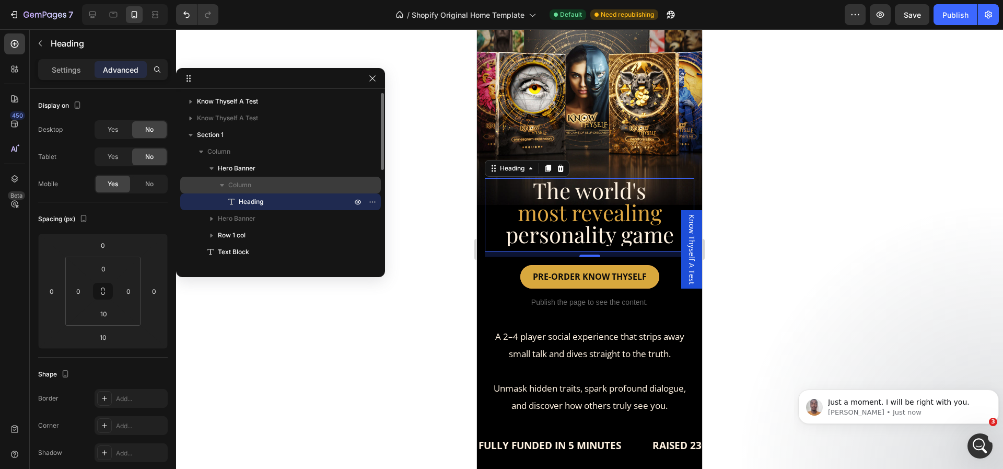
click at [255, 187] on p "Column" at bounding box center [290, 185] width 125 height 10
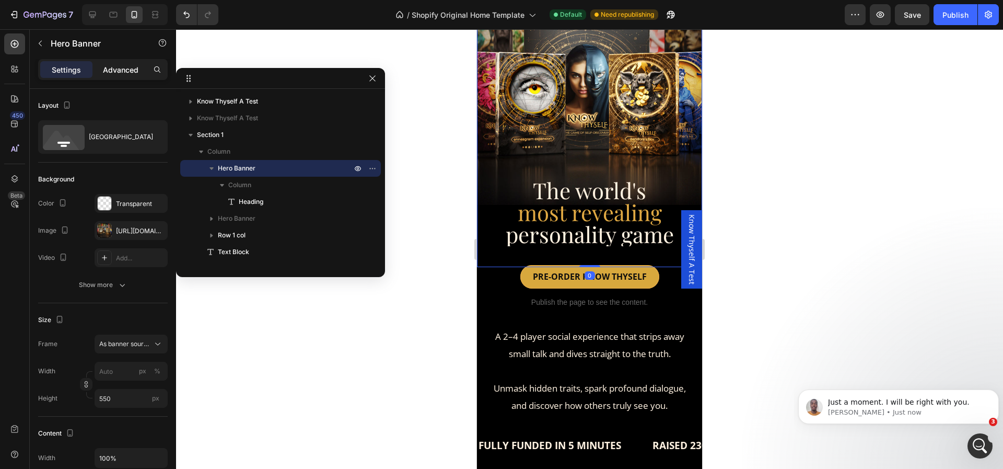
click at [121, 74] on p "Advanced" at bounding box center [121, 69] width 36 height 11
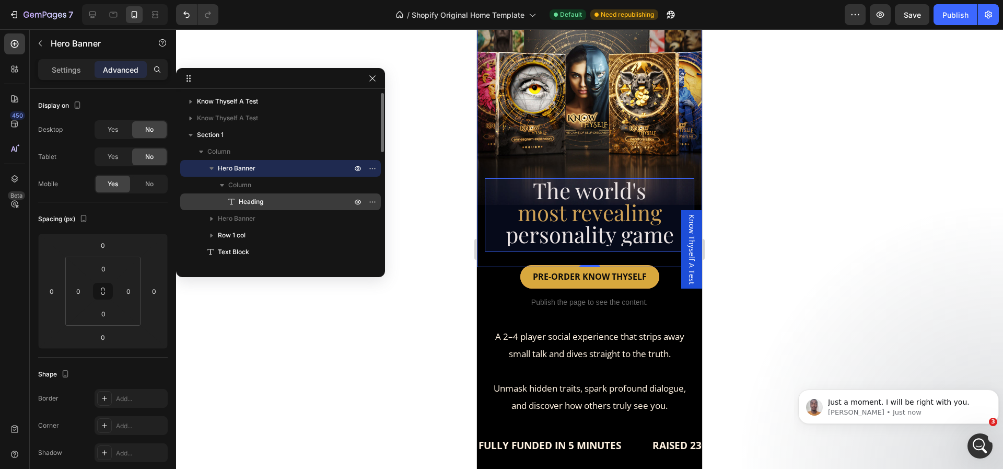
click at [251, 201] on span "Heading" at bounding box center [251, 201] width 25 height 10
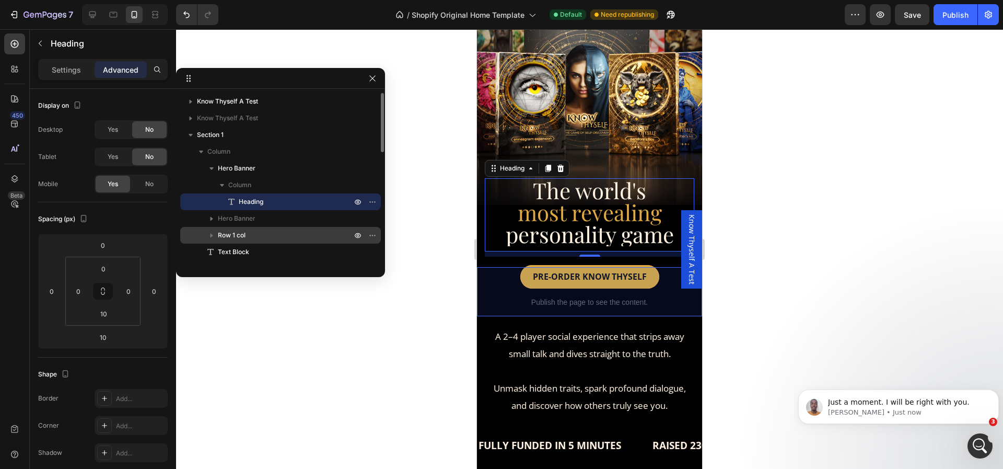
click at [251, 228] on div "Row 1 col" at bounding box center [280, 235] width 192 height 17
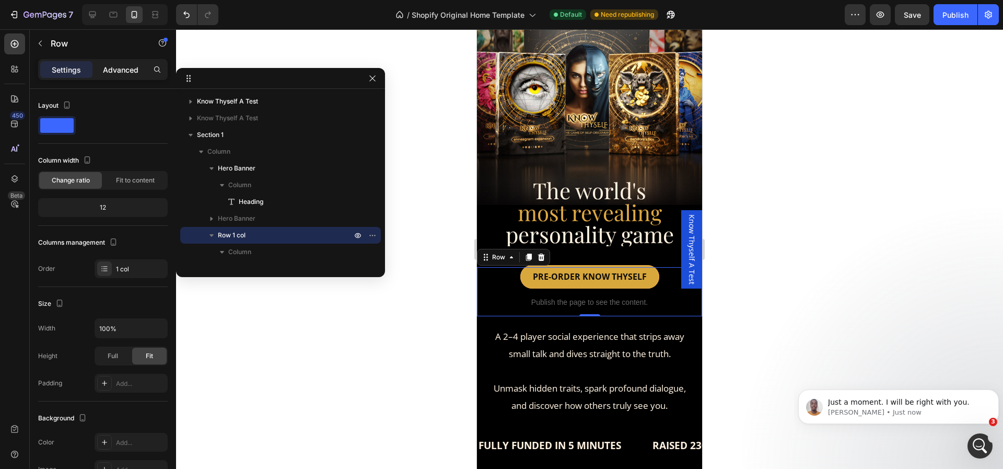
click at [114, 71] on p "Advanced" at bounding box center [121, 69] width 36 height 11
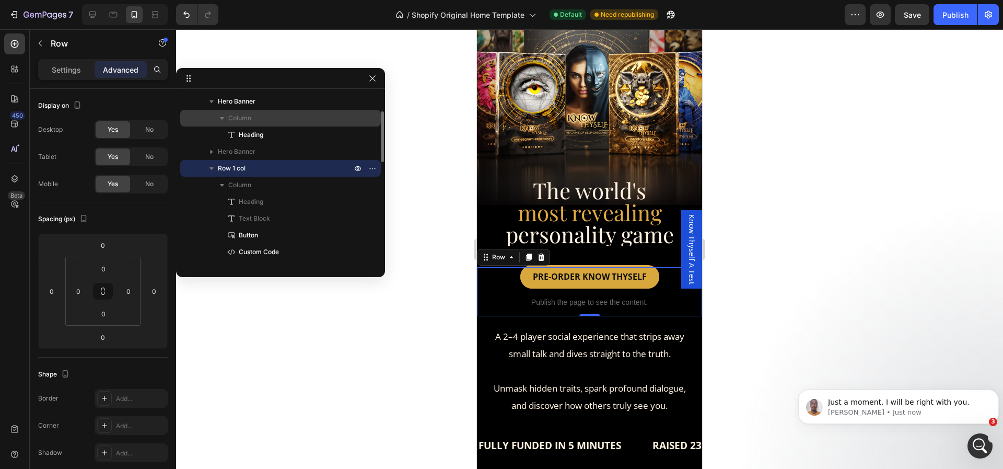
scroll to position [67, 0]
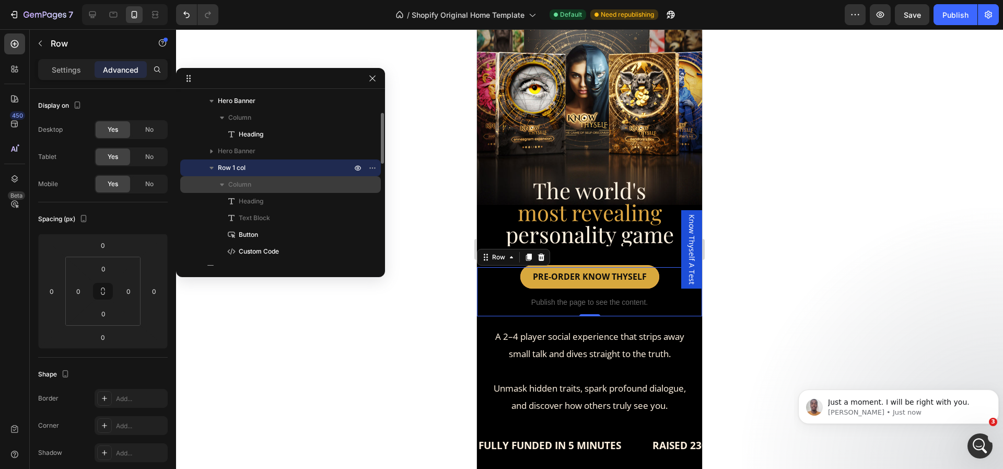
click at [250, 191] on div "Column" at bounding box center [280, 184] width 192 height 17
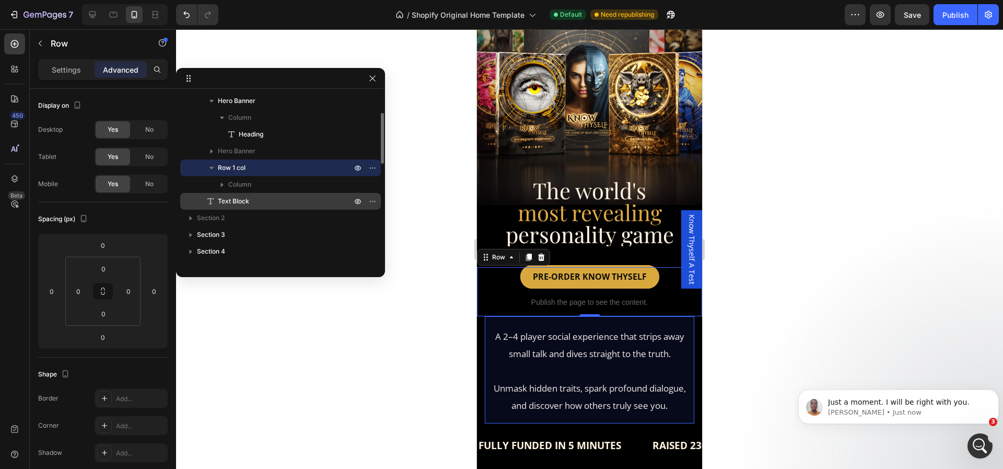
click at [250, 206] on p "Text Block" at bounding box center [273, 201] width 136 height 10
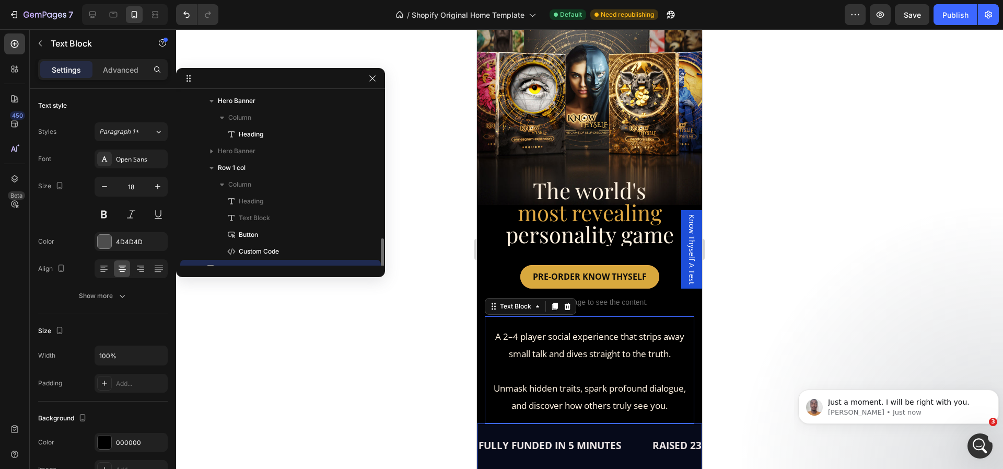
scroll to position [165, 0]
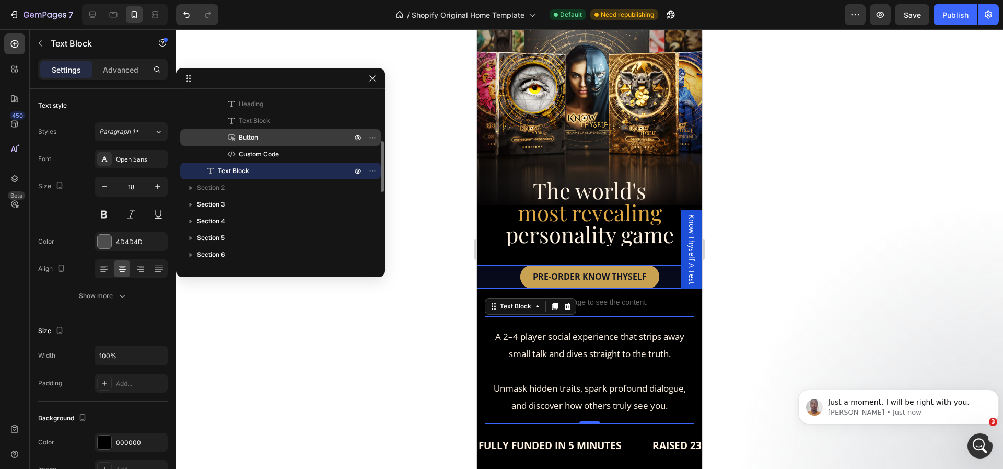
click at [283, 135] on p "Button" at bounding box center [283, 137] width 115 height 10
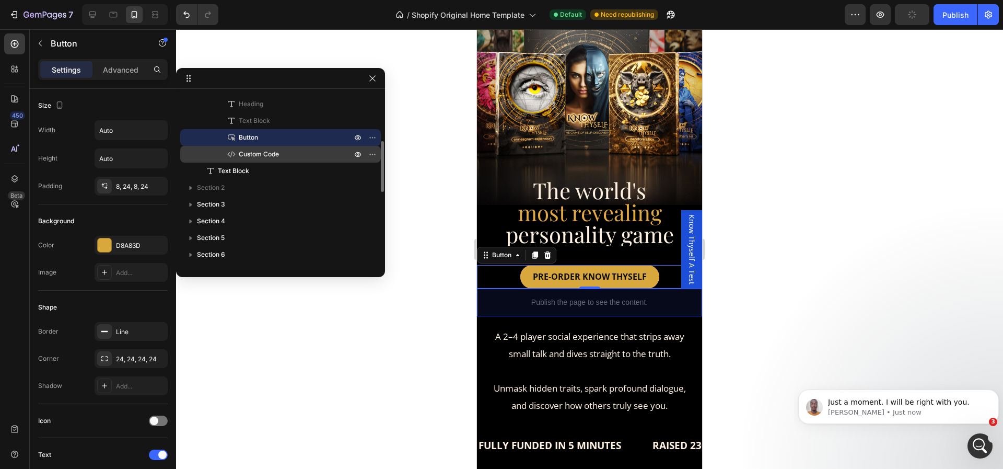
click at [283, 151] on p "Custom Code" at bounding box center [283, 154] width 115 height 10
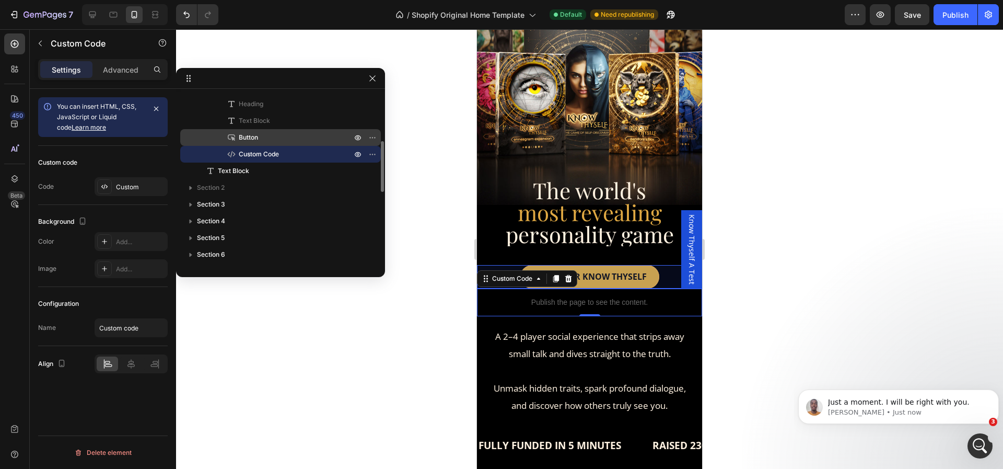
click at [287, 130] on div "Button" at bounding box center [280, 137] width 192 height 17
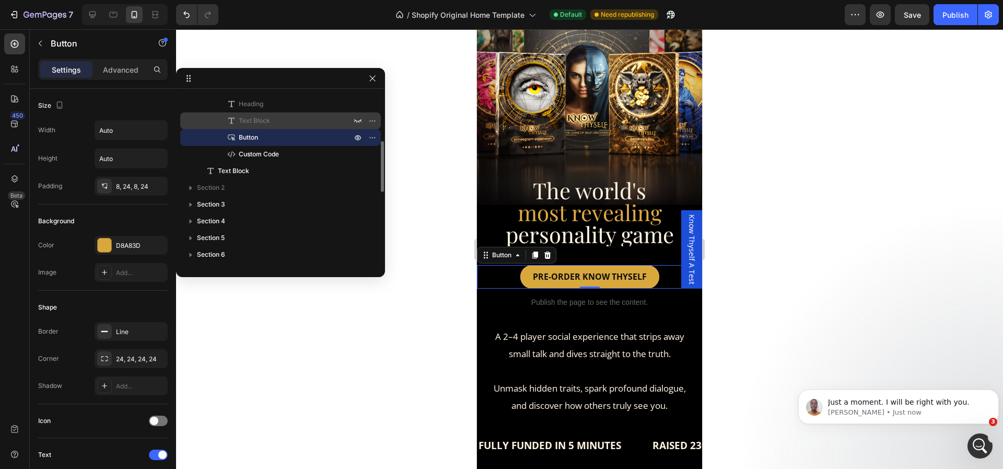
click at [288, 123] on p "Text Block" at bounding box center [283, 120] width 115 height 10
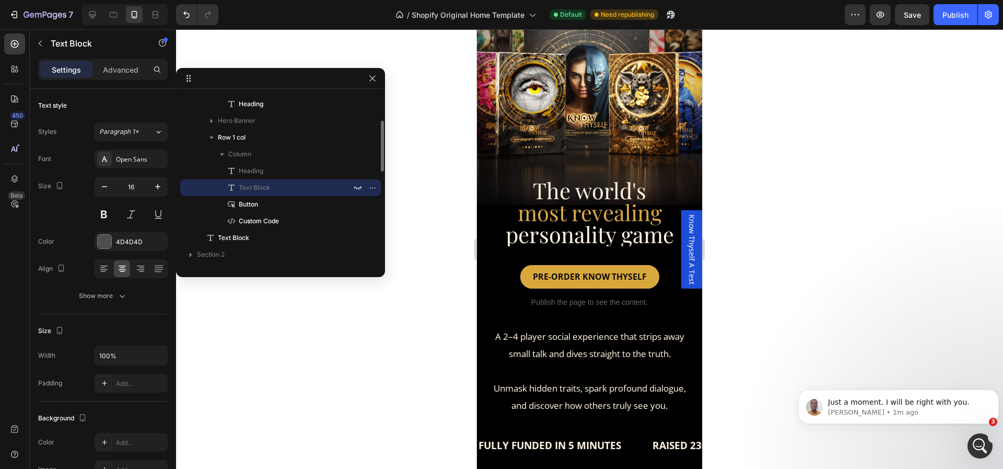
scroll to position [97, 0]
click at [295, 163] on div "Heading" at bounding box center [280, 171] width 192 height 17
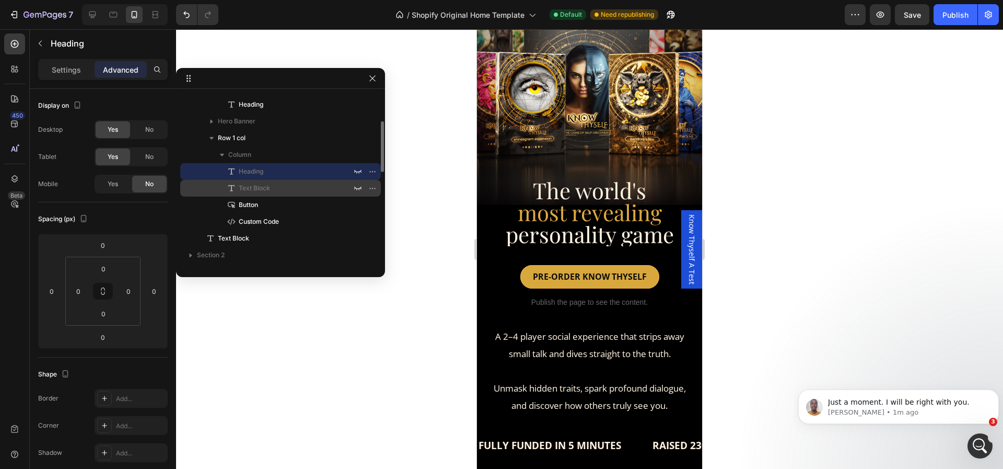
click at [291, 193] on div "Text Block" at bounding box center [280, 188] width 192 height 17
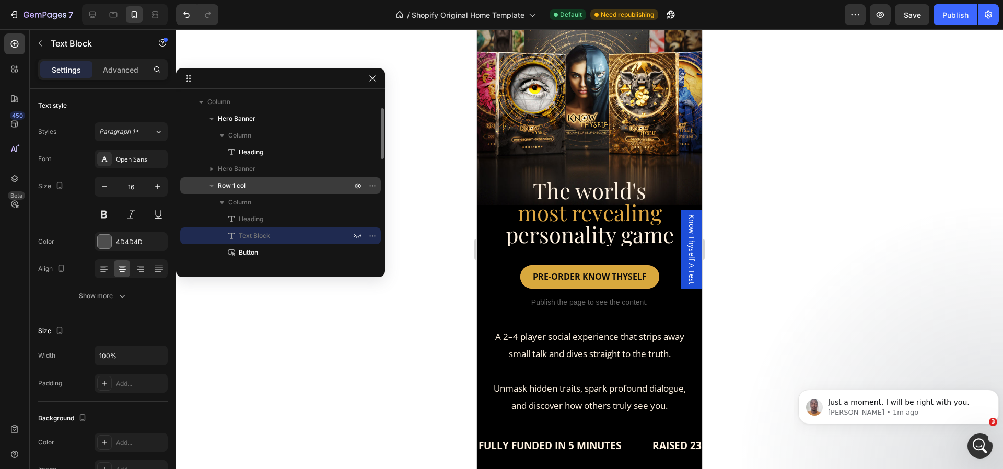
scroll to position [48, 0]
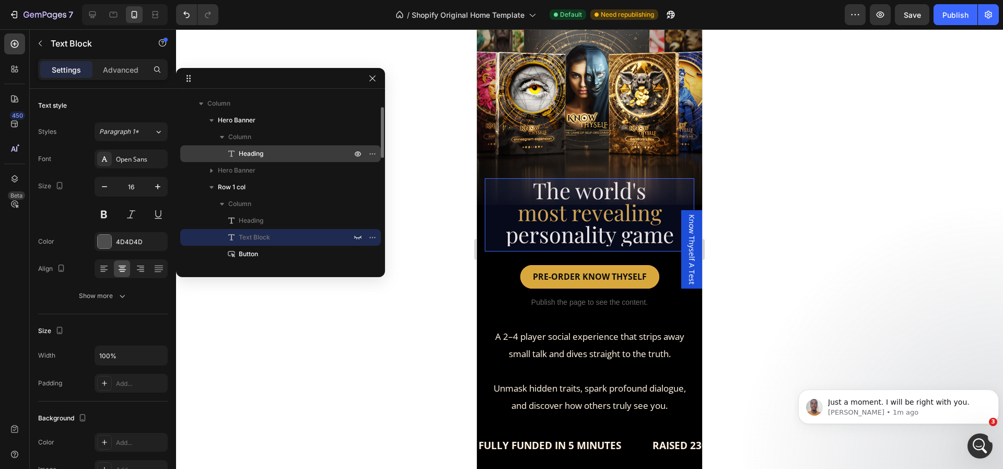
click at [289, 145] on div "Heading" at bounding box center [280, 153] width 192 height 17
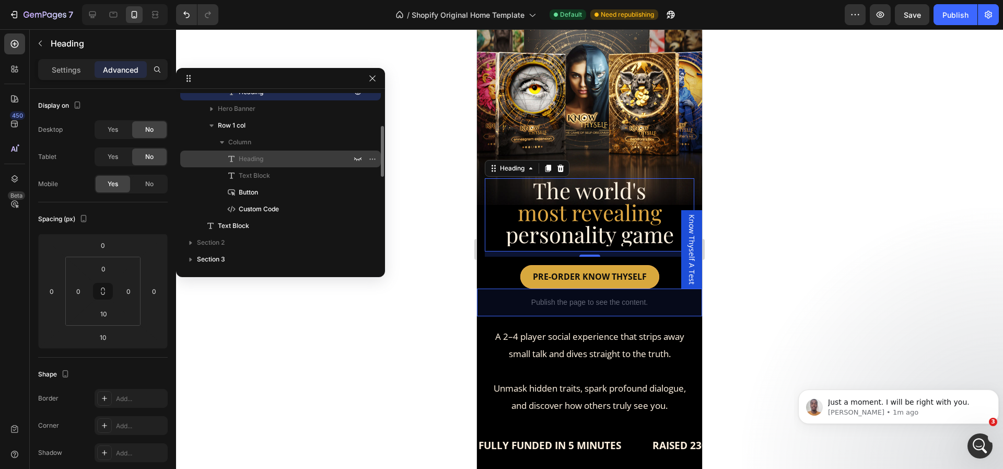
scroll to position [110, 0]
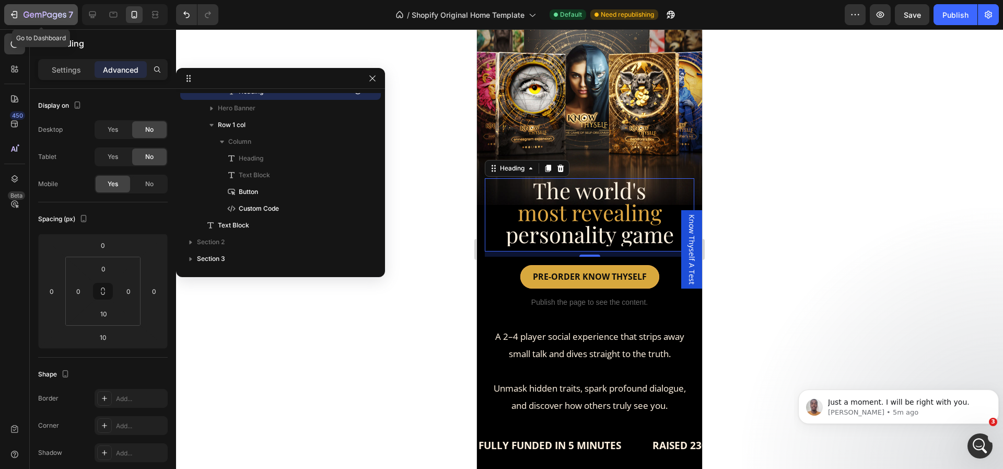
click at [7, 14] on button "7" at bounding box center [41, 14] width 74 height 21
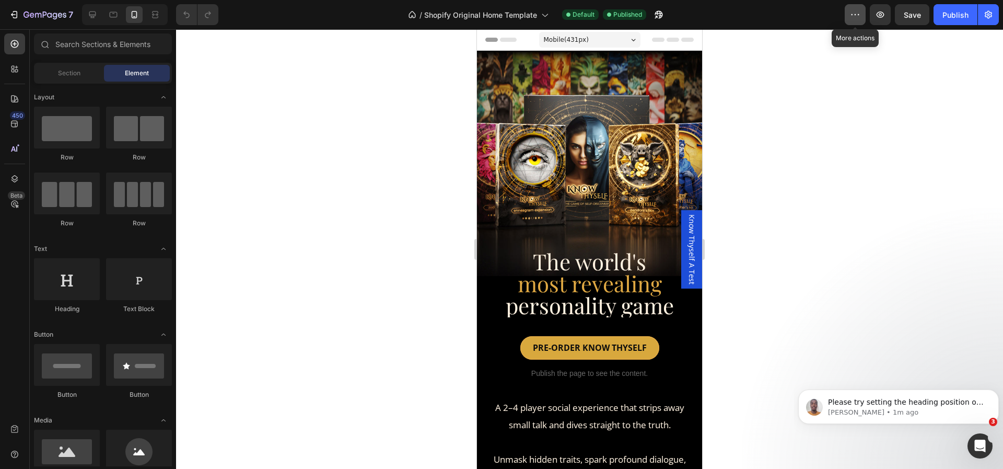
click at [857, 18] on icon "button" at bounding box center [855, 14] width 10 height 10
click at [788, 87] on div at bounding box center [589, 248] width 827 height 439
click at [9, 9] on icon "button" at bounding box center [14, 14] width 10 height 10
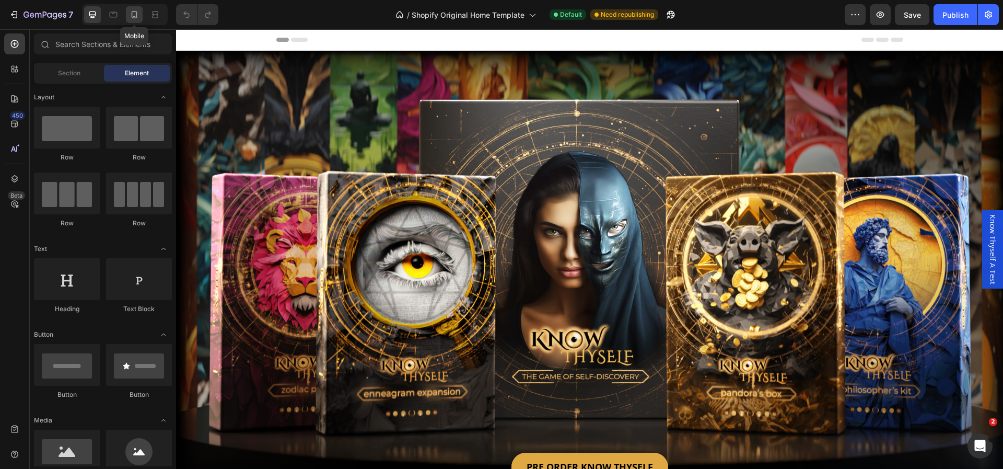
click at [135, 20] on div at bounding box center [134, 14] width 17 height 17
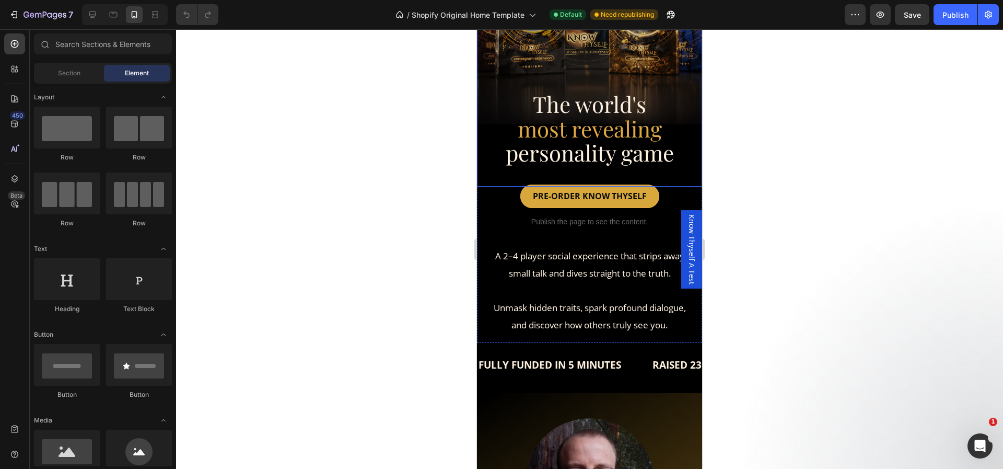
scroll to position [133, 0]
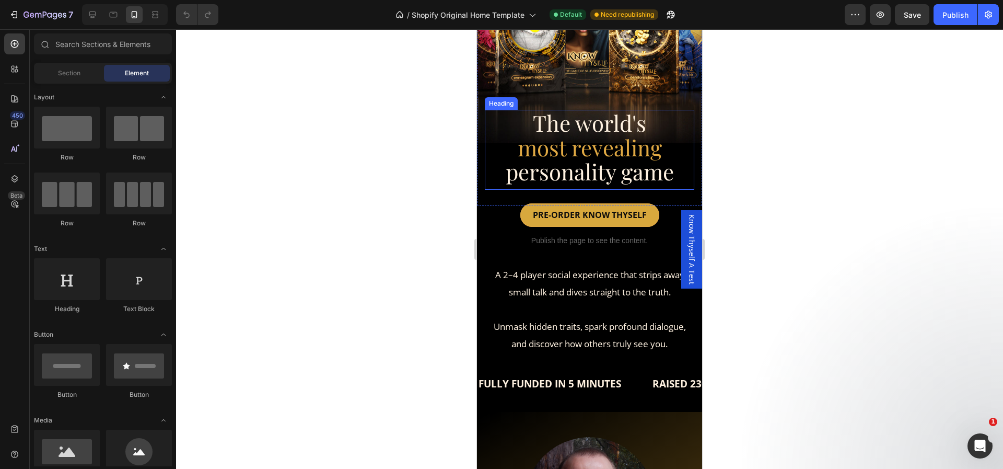
click at [560, 152] on span "most revealing" at bounding box center [590, 147] width 144 height 29
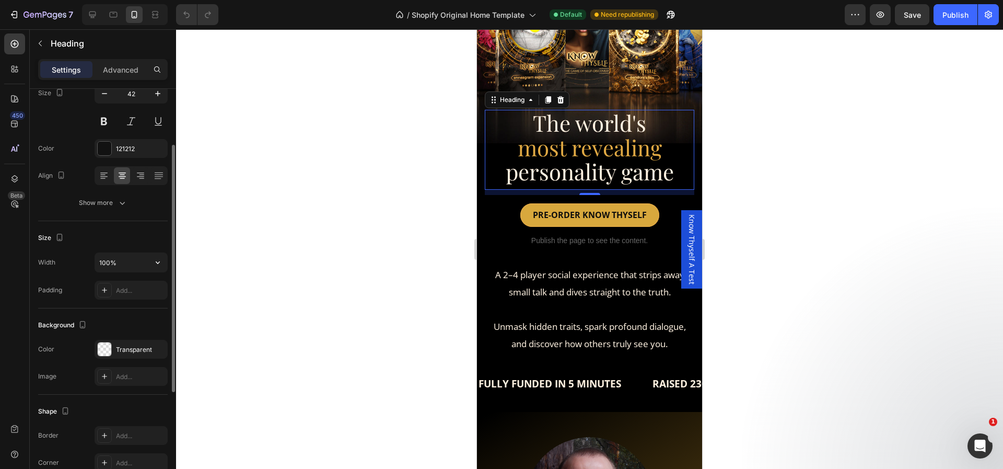
scroll to position [92, 0]
click at [120, 67] on p "Advanced" at bounding box center [121, 69] width 36 height 11
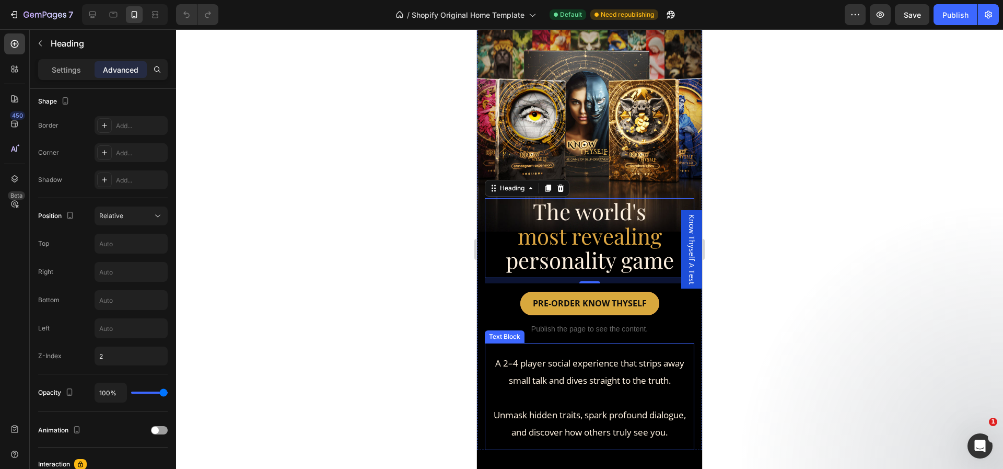
scroll to position [28, 0]
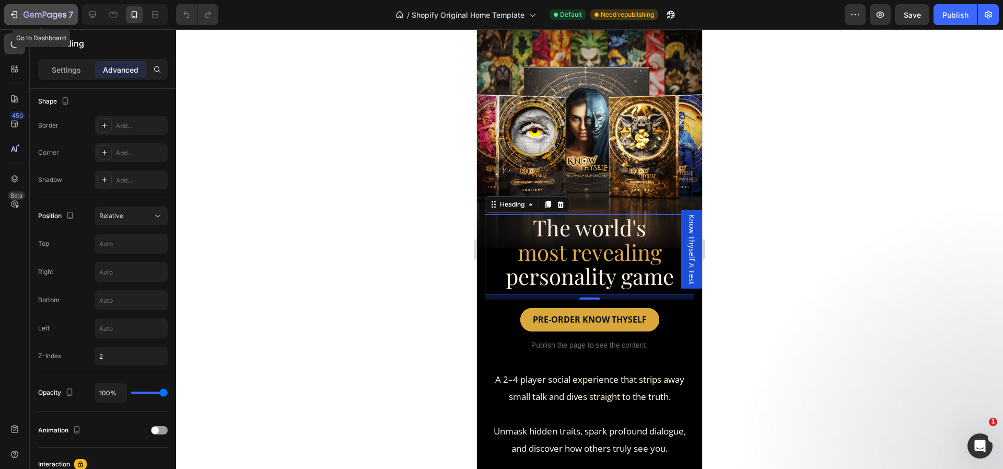
click at [11, 11] on icon "button" at bounding box center [14, 14] width 10 height 10
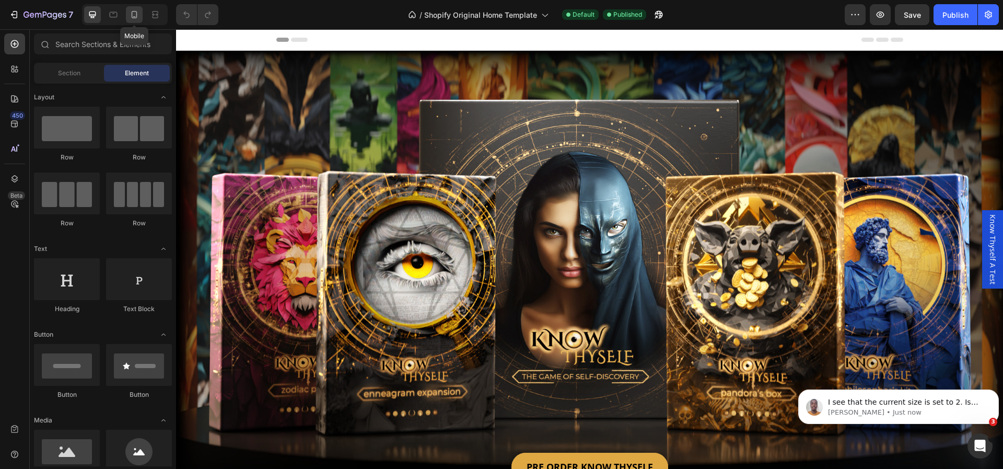
click at [131, 14] on icon at bounding box center [134, 14] width 10 height 10
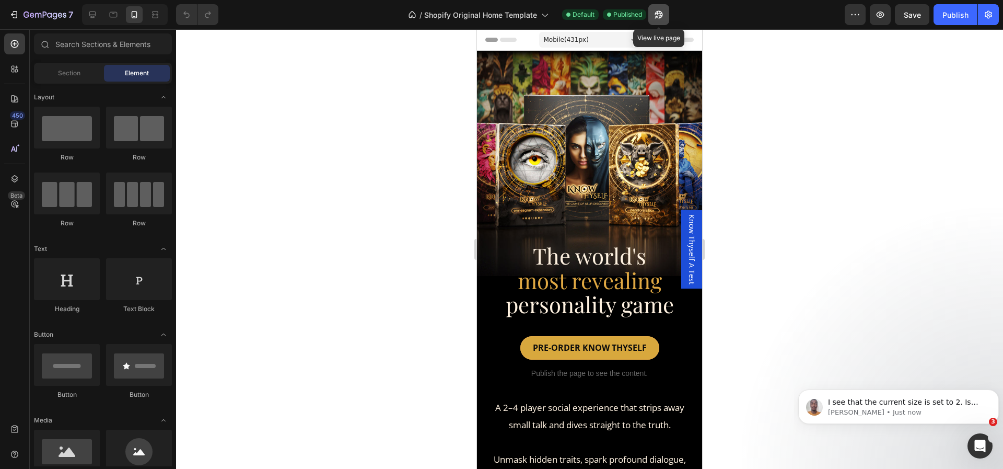
click at [660, 13] on icon "button" at bounding box center [659, 14] width 10 height 10
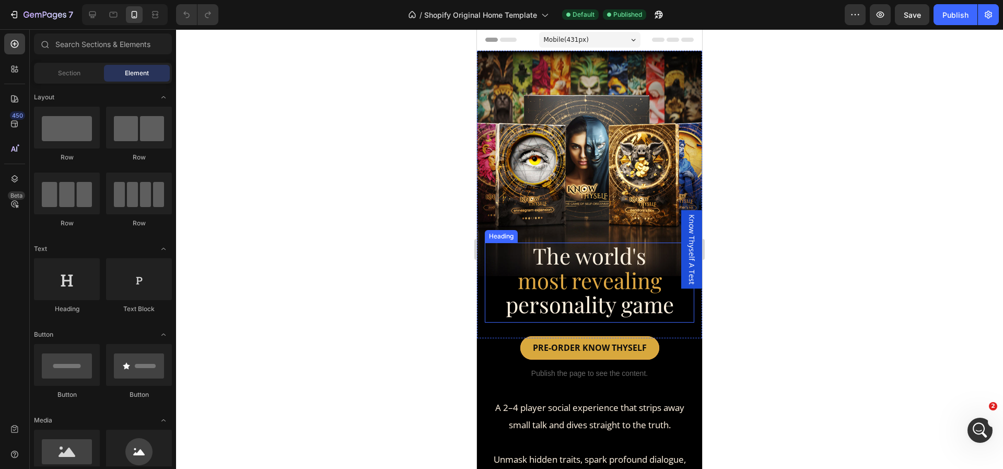
click at [626, 313] on span "personality game" at bounding box center [590, 303] width 168 height 29
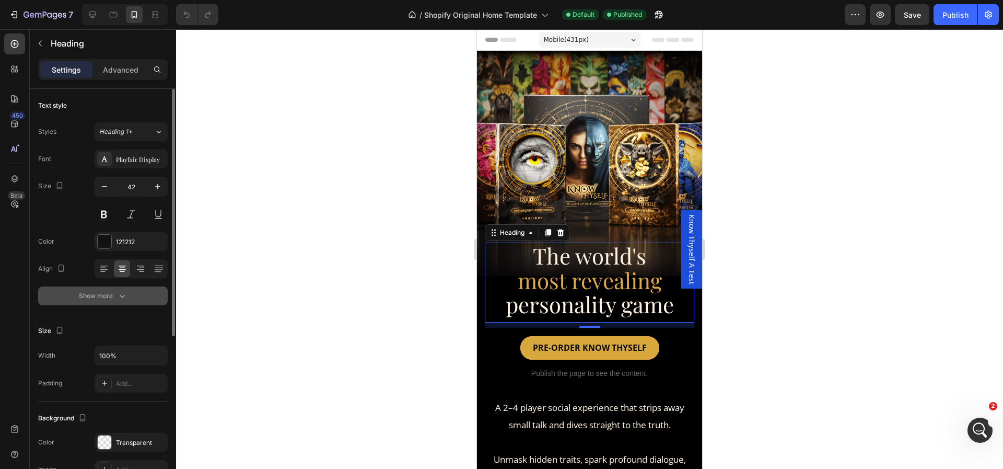
click at [106, 293] on div "Show more" at bounding box center [103, 295] width 49 height 10
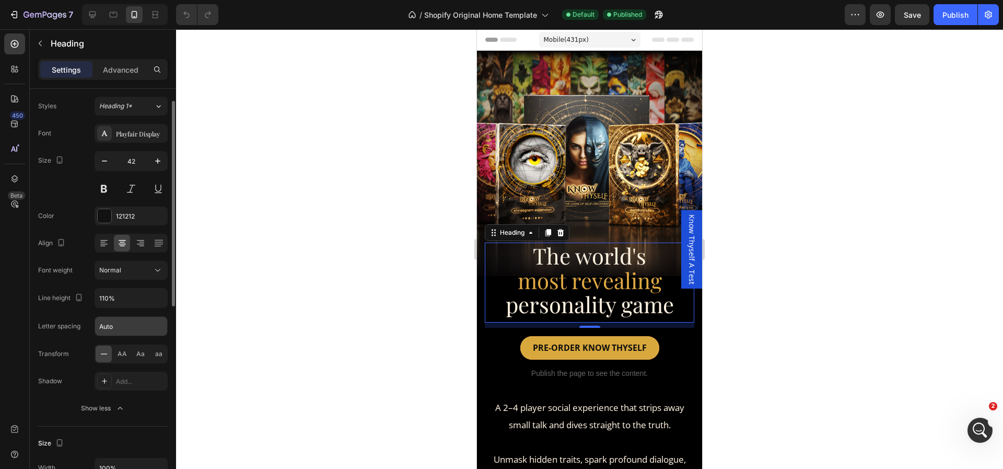
scroll to position [29, 0]
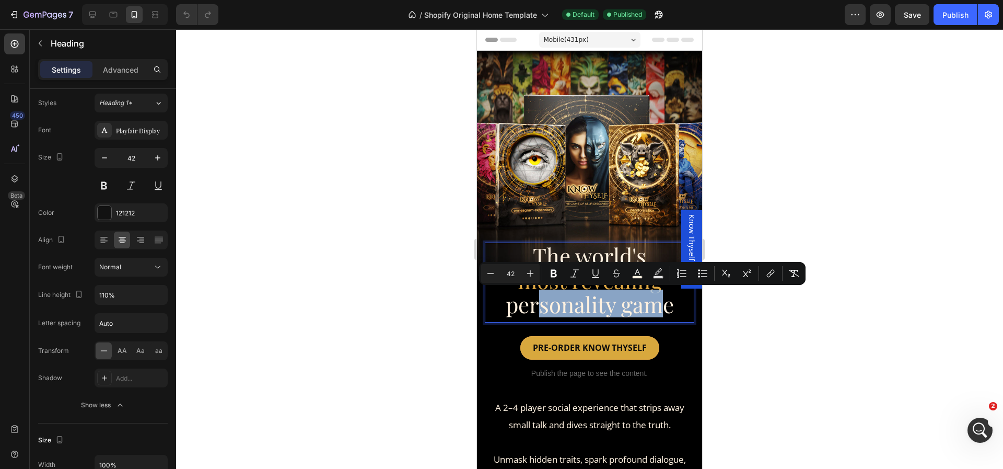
drag, startPoint x: 532, startPoint y: 292, endPoint x: 661, endPoint y: 309, distance: 130.2
click at [767, 318] on div at bounding box center [589, 248] width 827 height 439
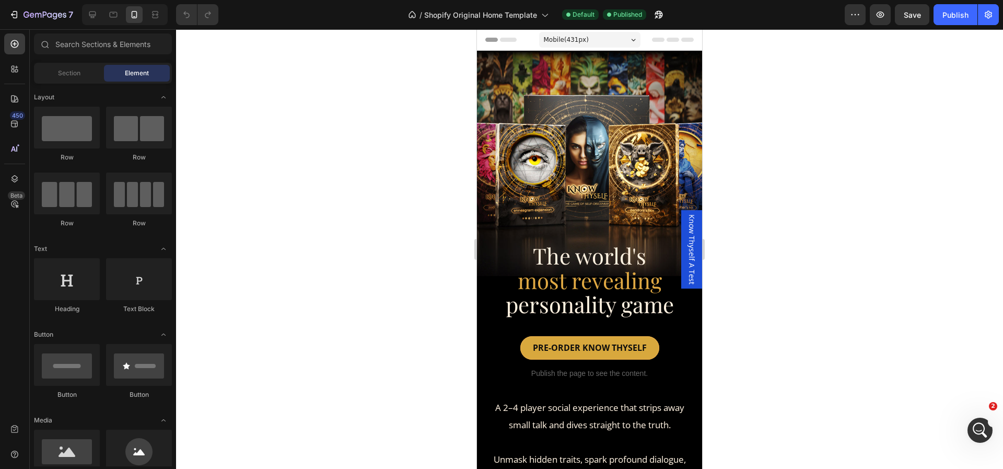
click at [621, 36] on div "Mobile ( 431 px)" at bounding box center [589, 40] width 101 height 16
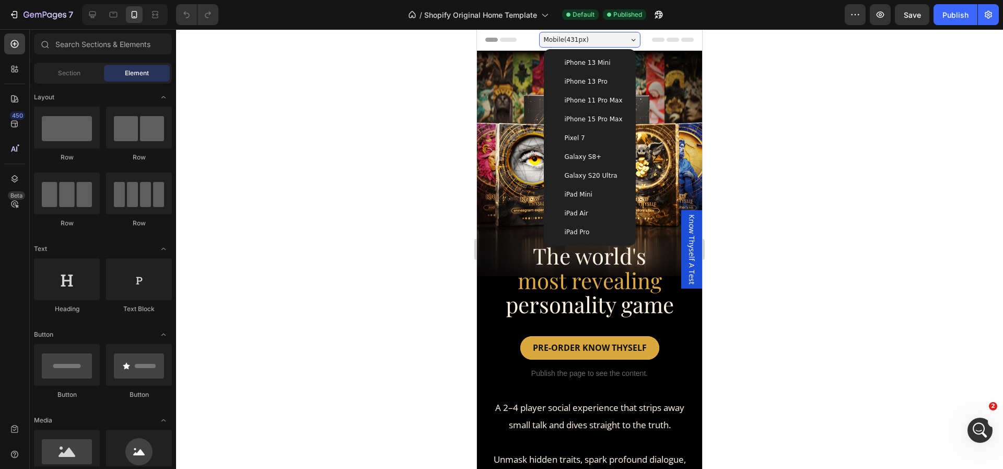
click at [589, 124] on div "iPhone 15 Pro Max" at bounding box center [590, 119] width 84 height 19
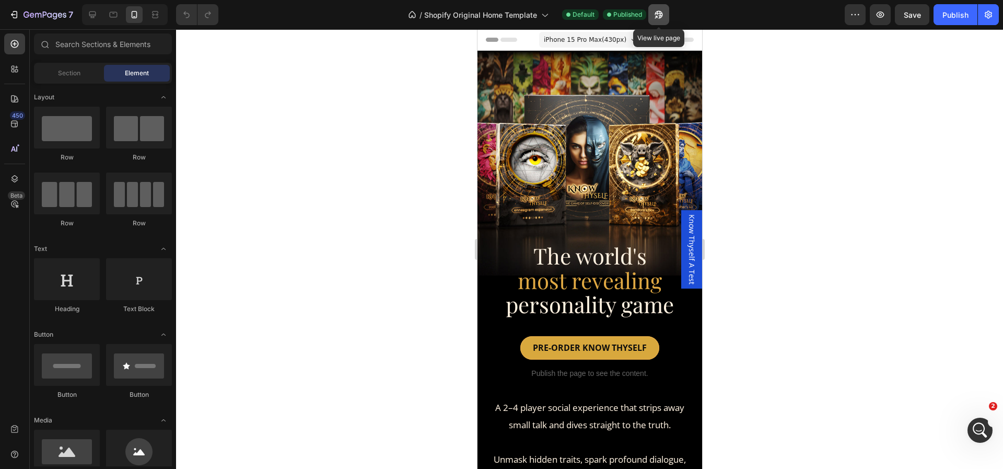
click at [659, 16] on icon "button" at bounding box center [659, 14] width 10 height 10
click at [94, 8] on div at bounding box center [92, 14] width 17 height 17
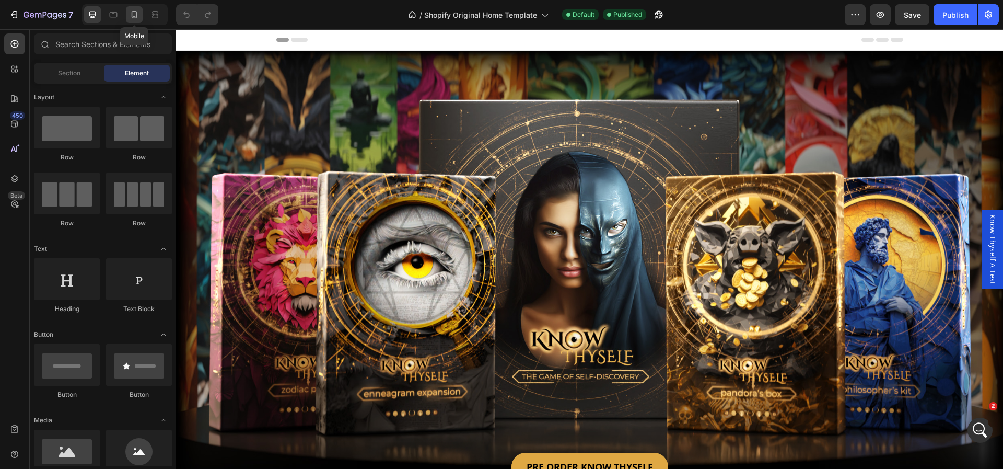
click at [133, 11] on icon at bounding box center [135, 14] width 6 height 7
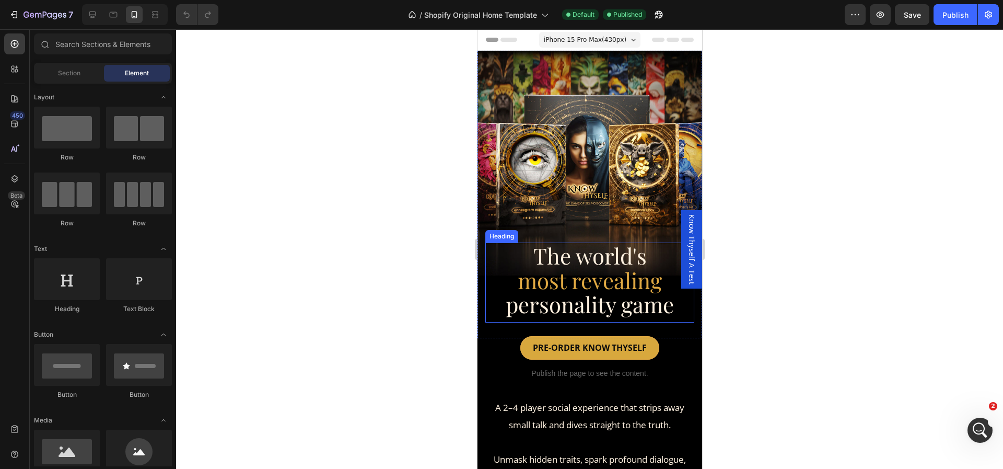
click at [553, 281] on span "most revealing" at bounding box center [589, 279] width 144 height 29
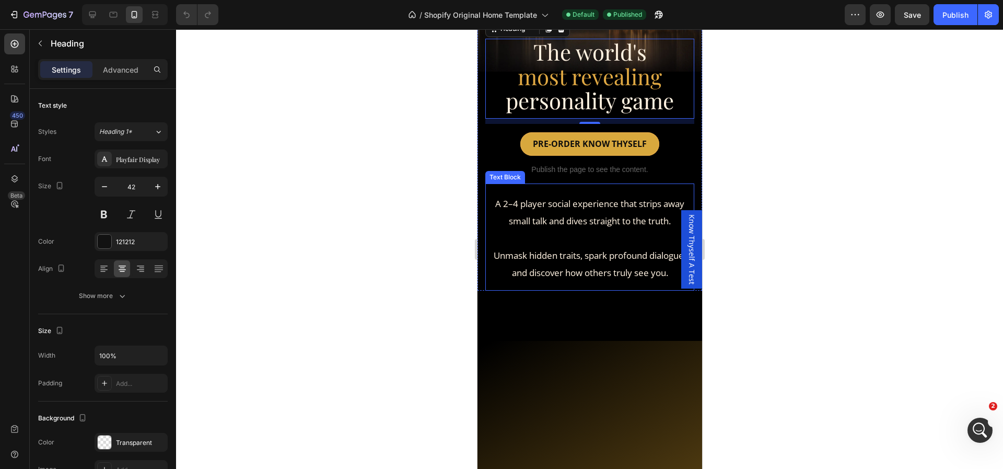
scroll to position [3, 0]
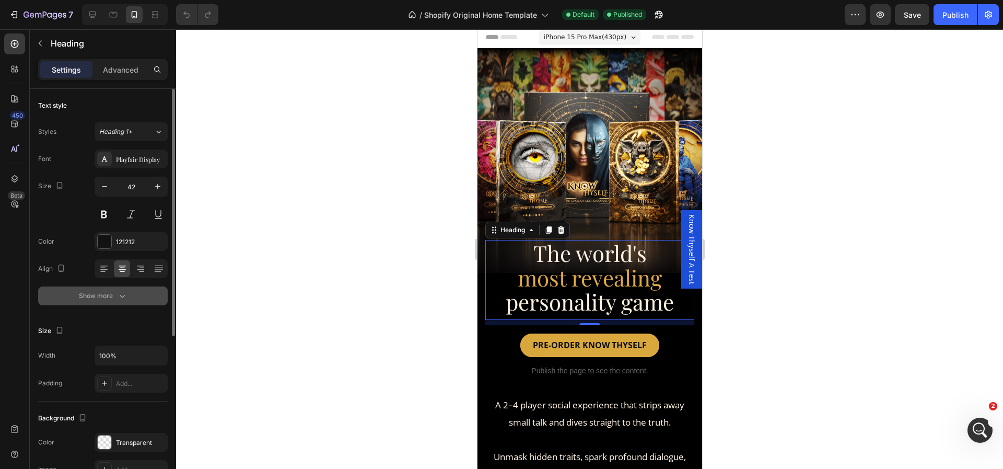
click at [123, 294] on icon "button" at bounding box center [122, 295] width 10 height 10
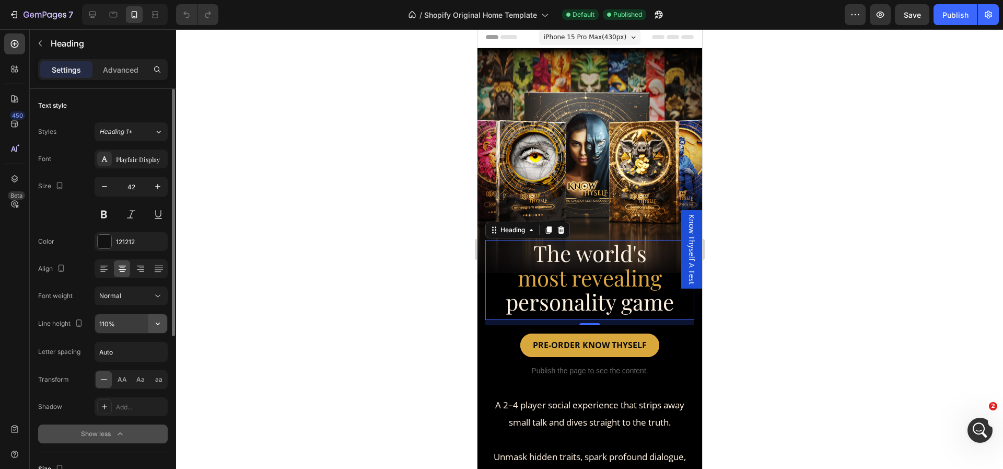
click at [159, 320] on icon "button" at bounding box center [158, 323] width 10 height 10
click at [267, 297] on div at bounding box center [589, 248] width 827 height 439
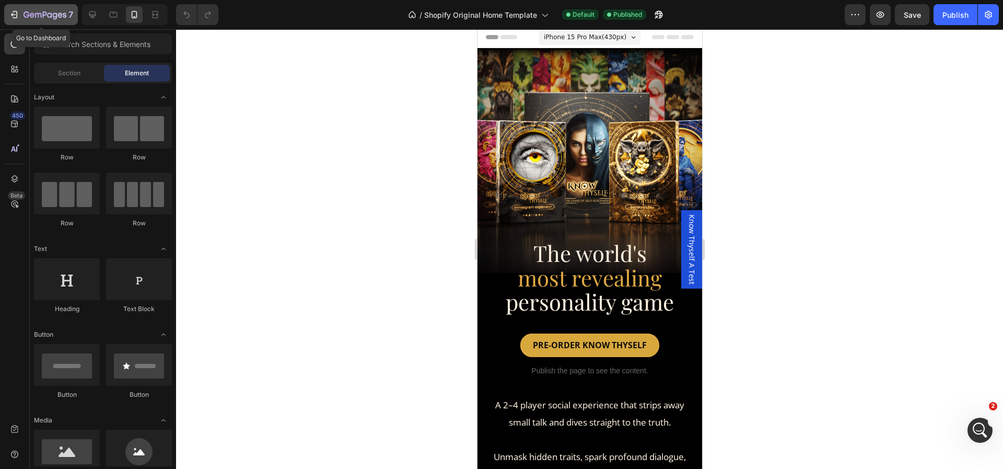
click at [15, 13] on icon "button" at bounding box center [14, 14] width 10 height 10
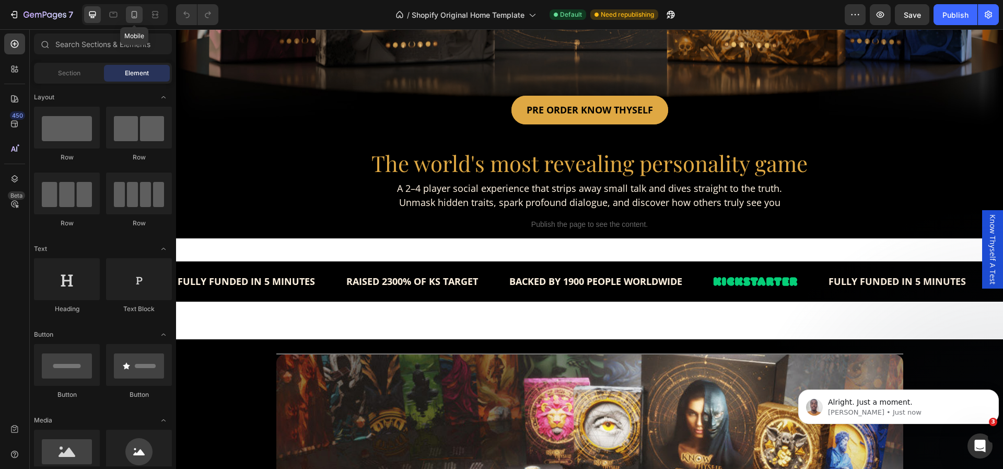
click at [133, 13] on icon at bounding box center [134, 14] width 10 height 10
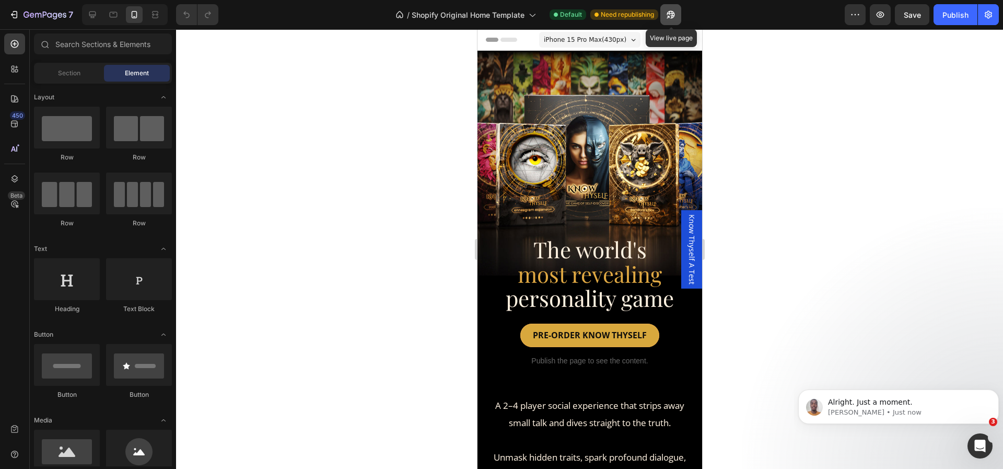
click at [667, 18] on icon "button" at bounding box center [671, 14] width 10 height 10
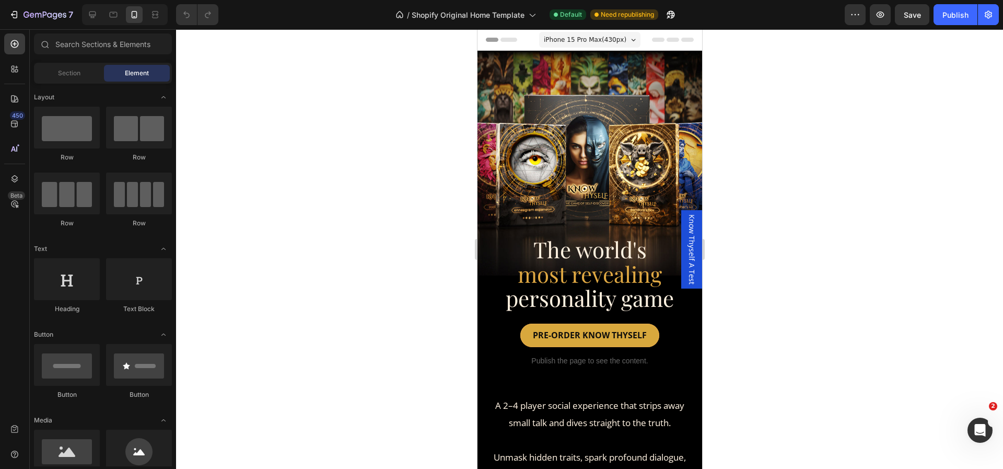
click at [954, 238] on div at bounding box center [589, 248] width 827 height 439
click at [936, 249] on div at bounding box center [589, 248] width 827 height 439
click at [11, 11] on icon "button" at bounding box center [14, 14] width 10 height 10
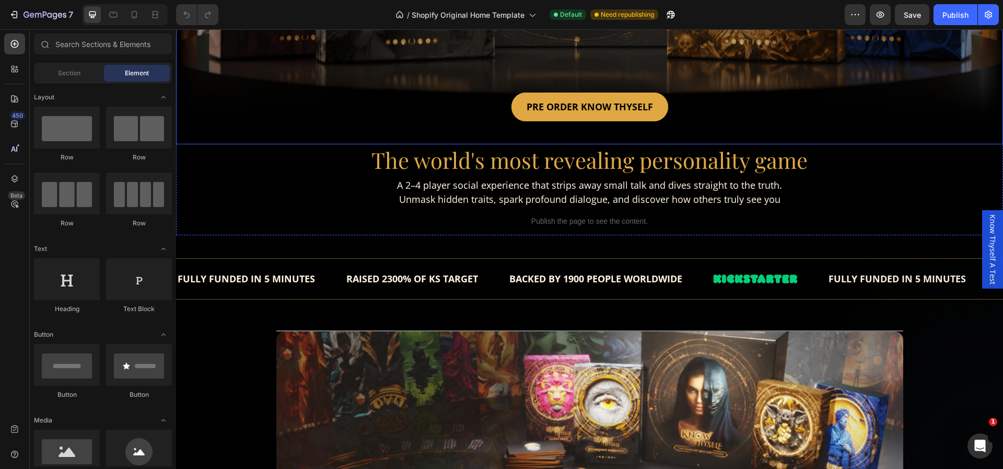
scroll to position [402, 0]
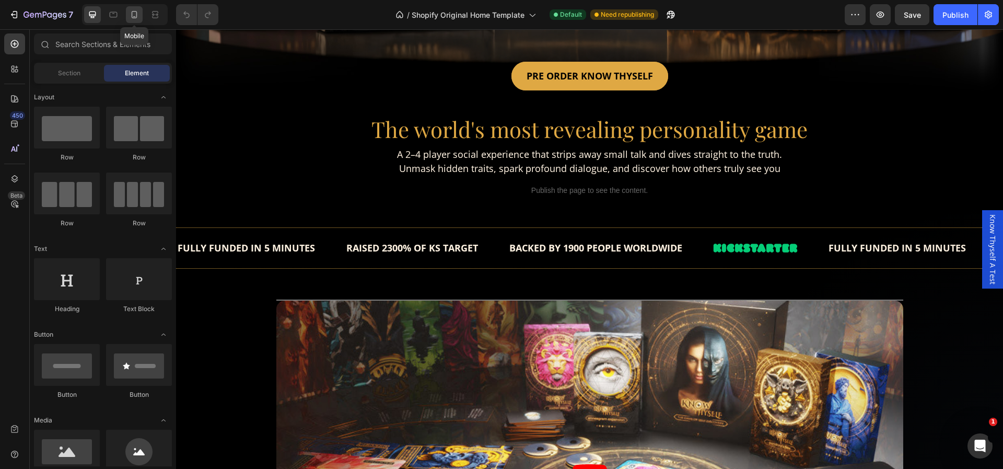
click at [132, 13] on icon at bounding box center [135, 14] width 6 height 7
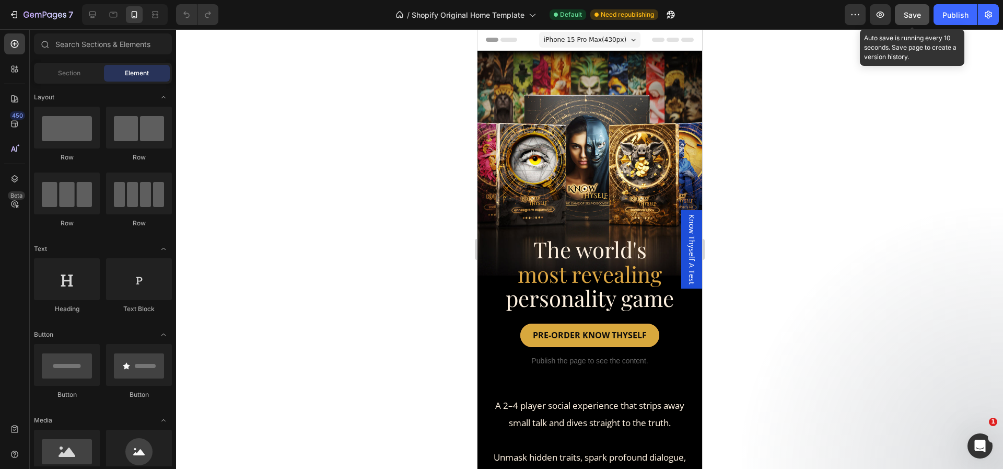
click at [908, 16] on span "Save" at bounding box center [912, 14] width 17 height 9
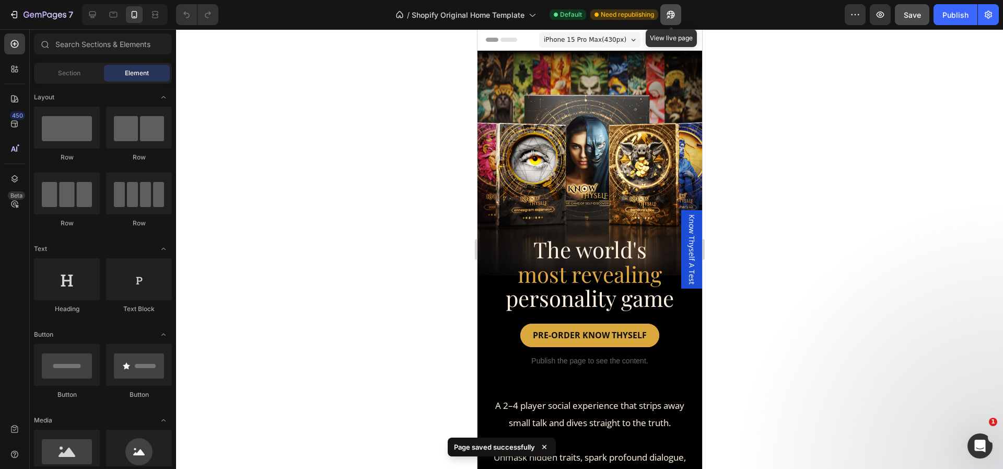
click at [672, 9] on icon "button" at bounding box center [671, 14] width 10 height 10
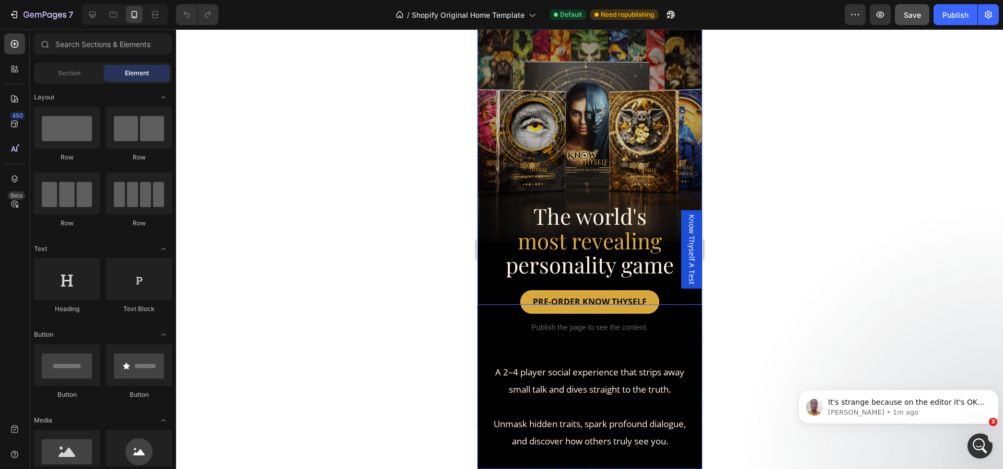
scroll to position [34, 0]
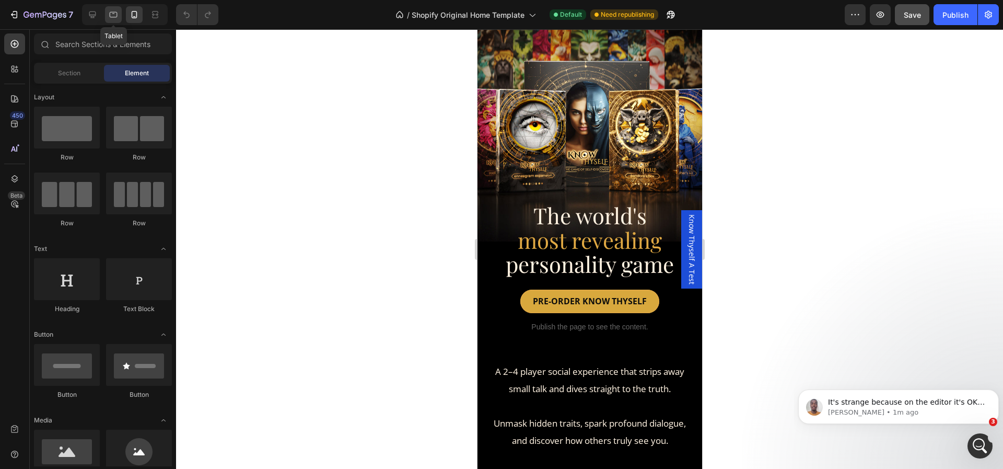
click at [118, 12] on icon at bounding box center [113, 14] width 10 height 10
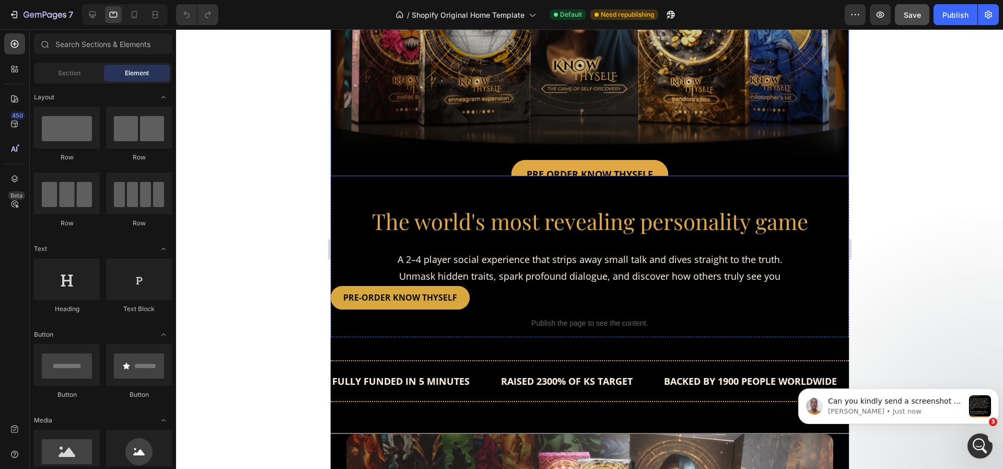
scroll to position [167, 0]
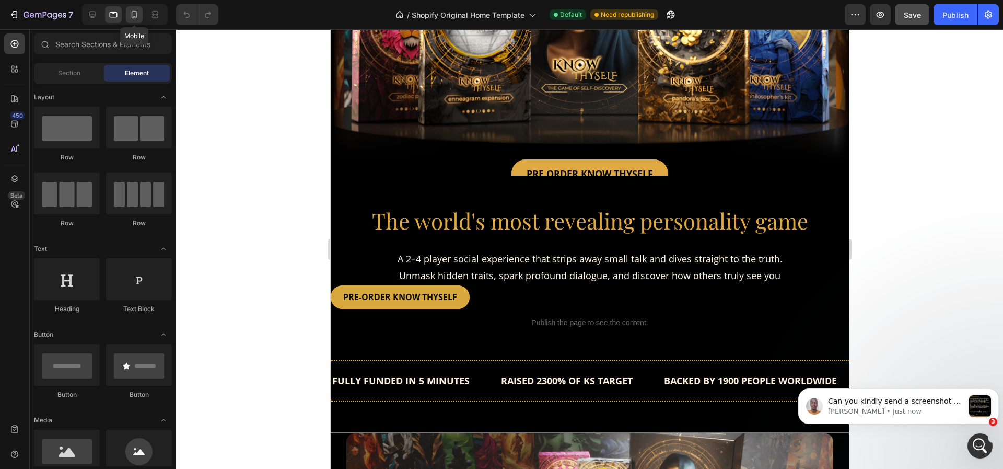
click at [132, 14] on icon at bounding box center [135, 14] width 6 height 7
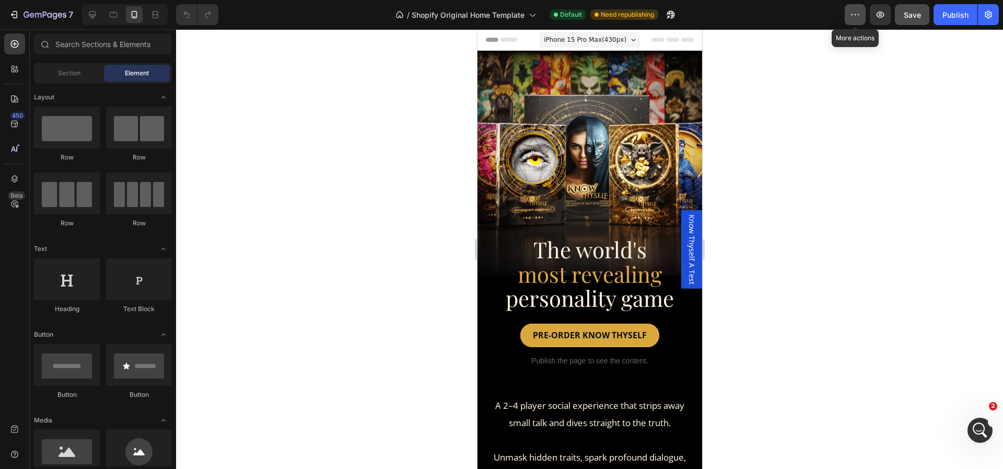
click at [856, 13] on icon "button" at bounding box center [855, 14] width 10 height 10
click at [815, 58] on div at bounding box center [589, 248] width 827 height 439
click at [619, 39] on div "iPhone 15 Pro Max ( 430 px)" at bounding box center [589, 40] width 101 height 16
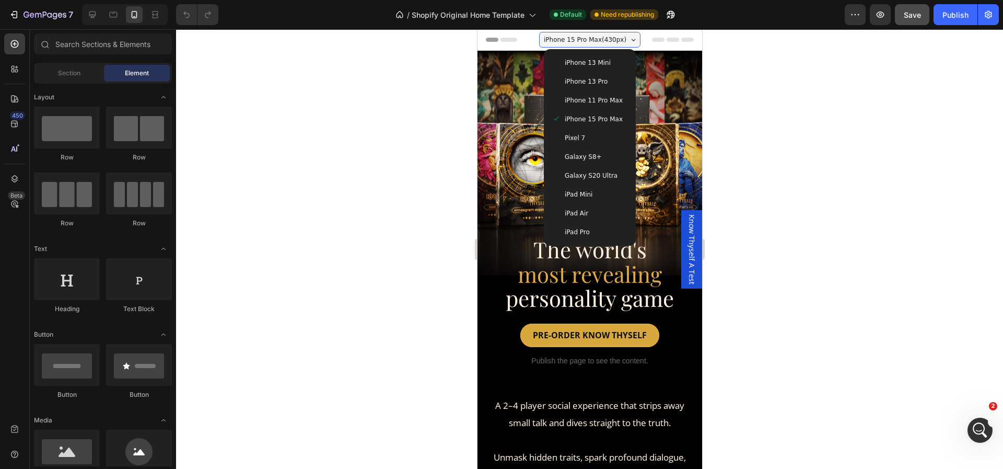
click at [598, 87] on div "iPhone 13 Pro" at bounding box center [589, 81] width 84 height 19
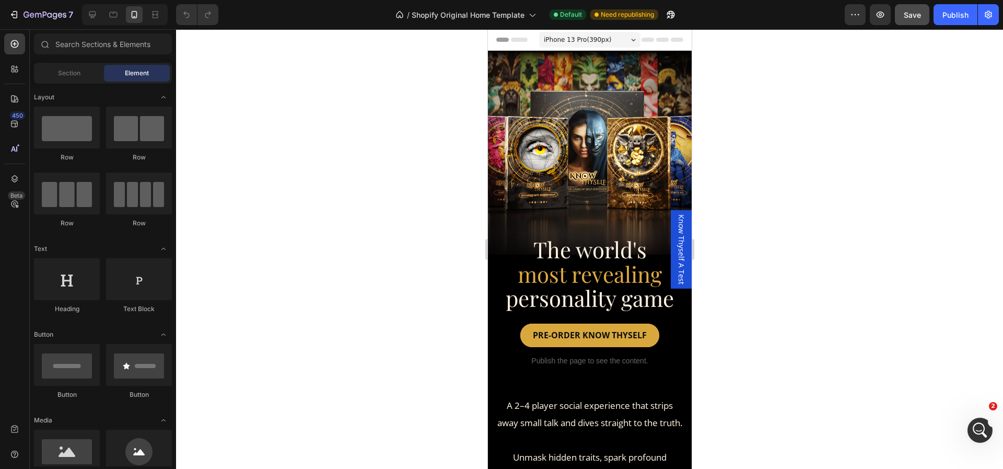
click at [614, 42] on div "iPhone 13 Pro ( 390 px)" at bounding box center [589, 40] width 101 height 16
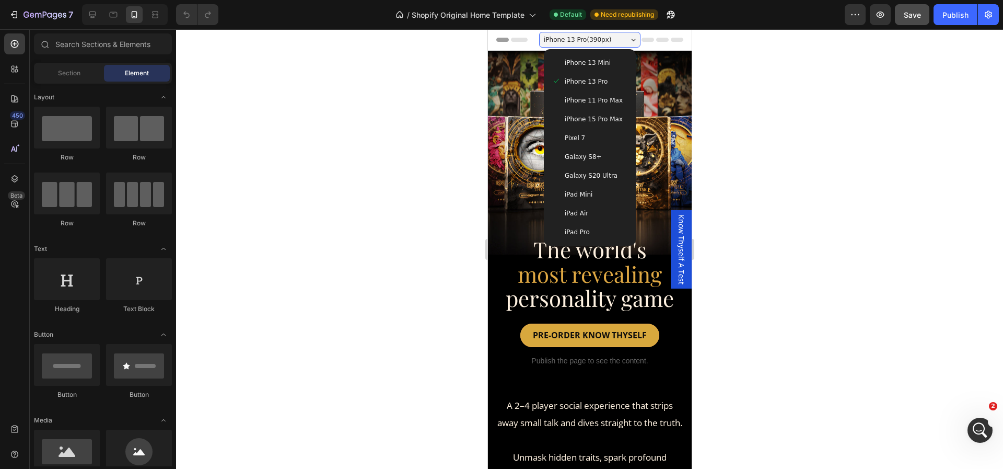
click at [579, 121] on span "iPhone 15 Pro Max" at bounding box center [593, 119] width 58 height 10
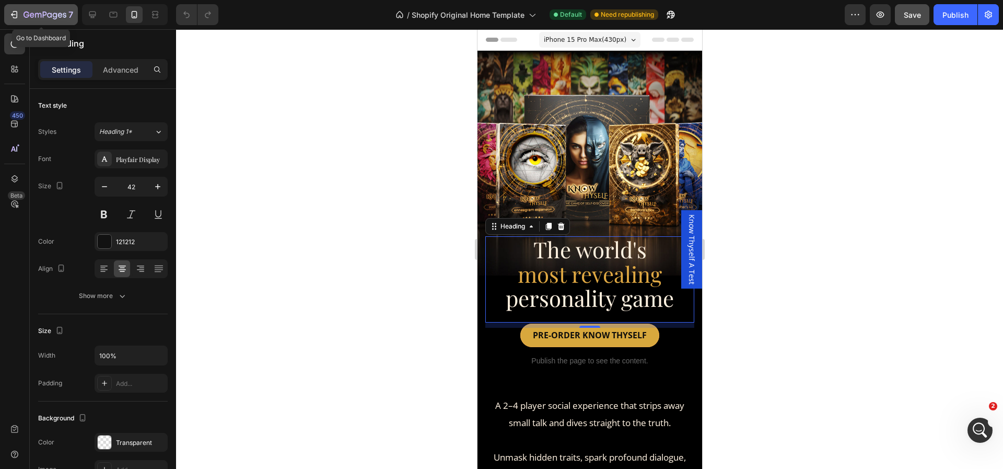
click at [17, 13] on icon "button" at bounding box center [15, 14] width 5 height 7
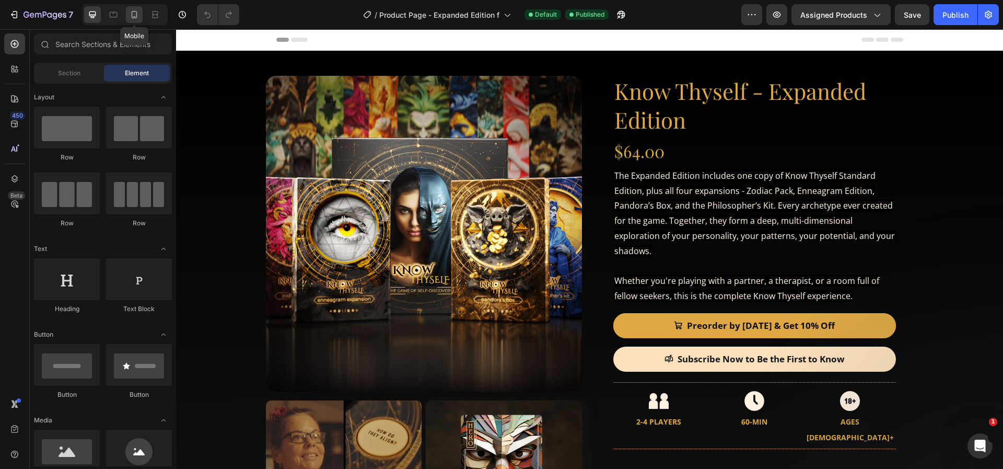
click at [127, 8] on div at bounding box center [134, 14] width 17 height 17
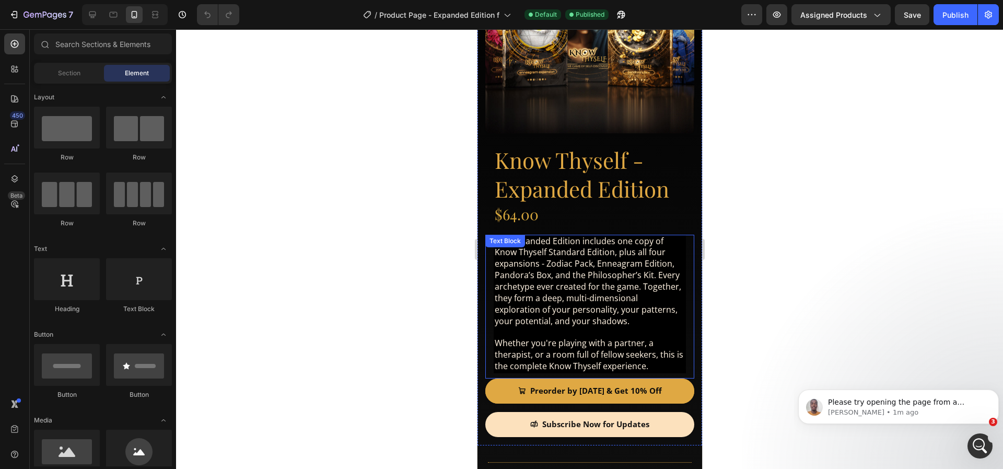
scroll to position [133, 0]
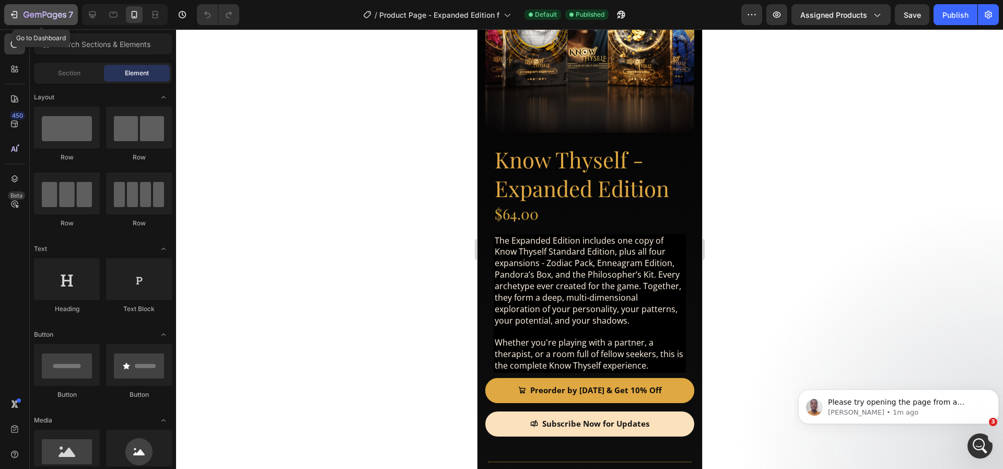
click at [11, 12] on icon "button" at bounding box center [14, 14] width 10 height 10
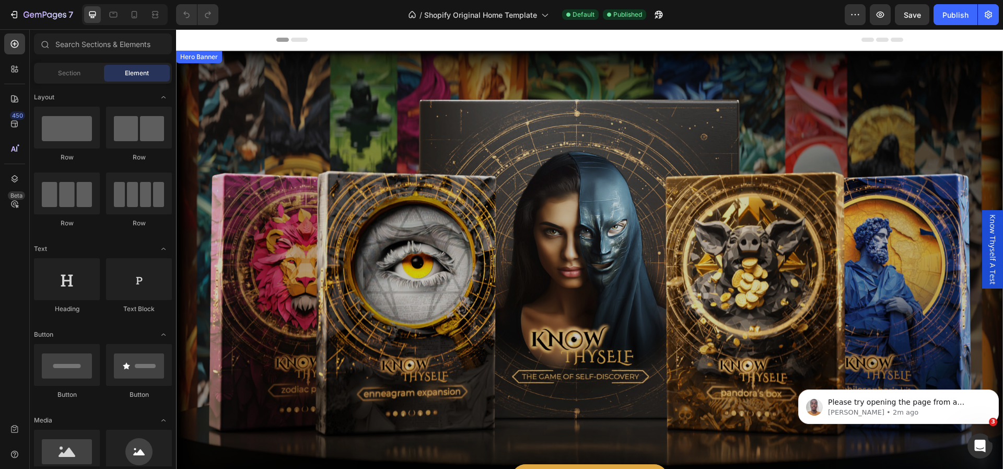
scroll to position [178, 0]
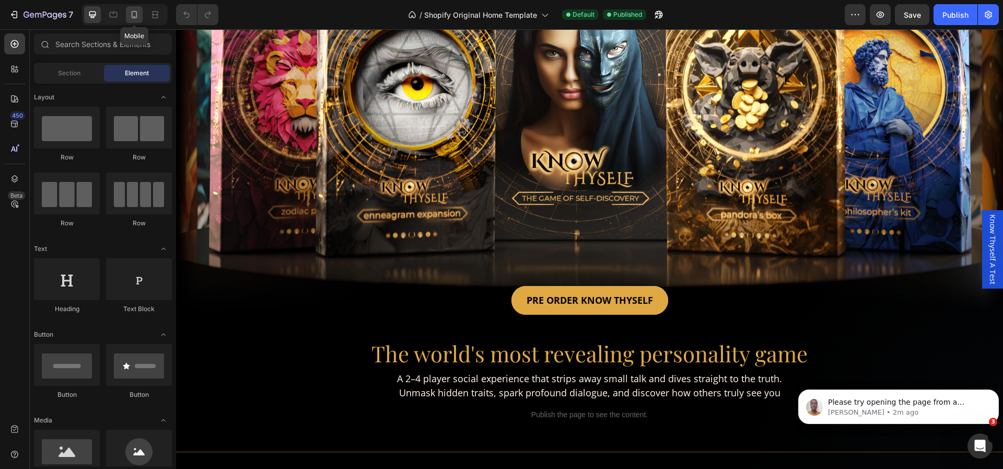
click at [136, 14] on icon at bounding box center [135, 14] width 6 height 7
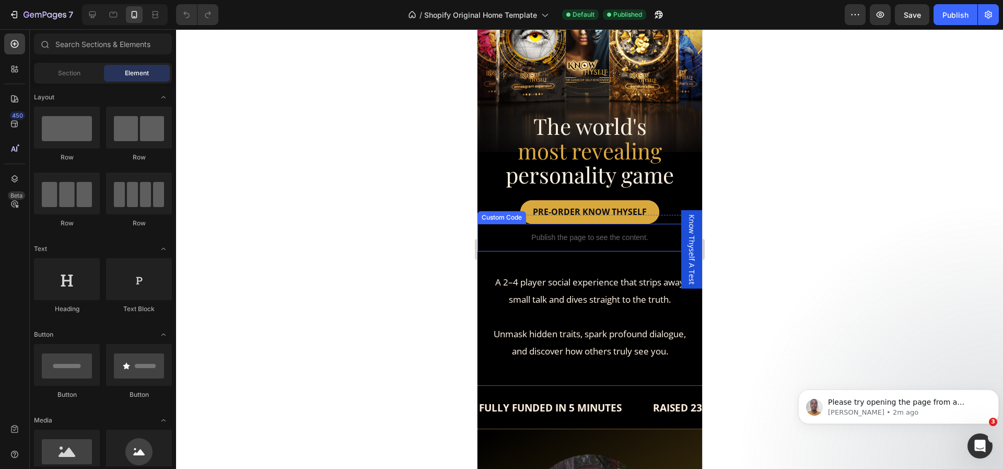
scroll to position [115, 0]
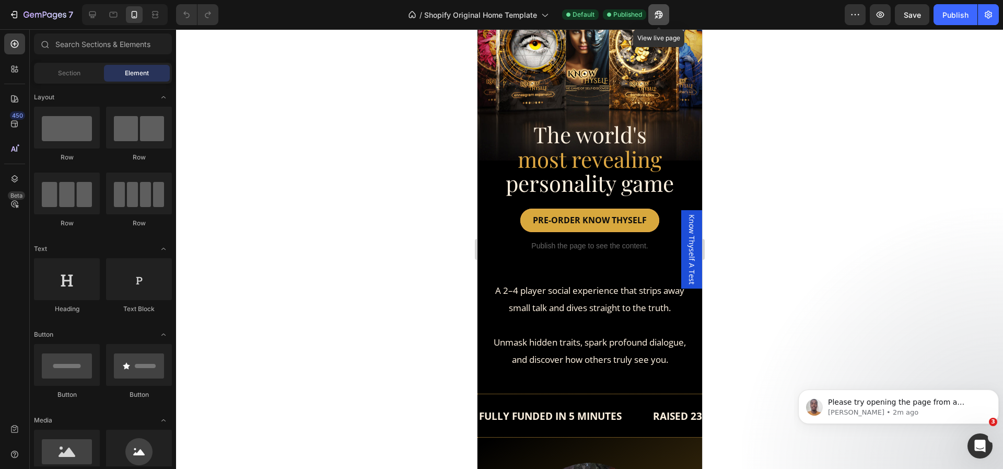
click at [657, 16] on icon "button" at bounding box center [656, 17] width 3 height 3
click at [9, 12] on icon "button" at bounding box center [14, 14] width 10 height 10
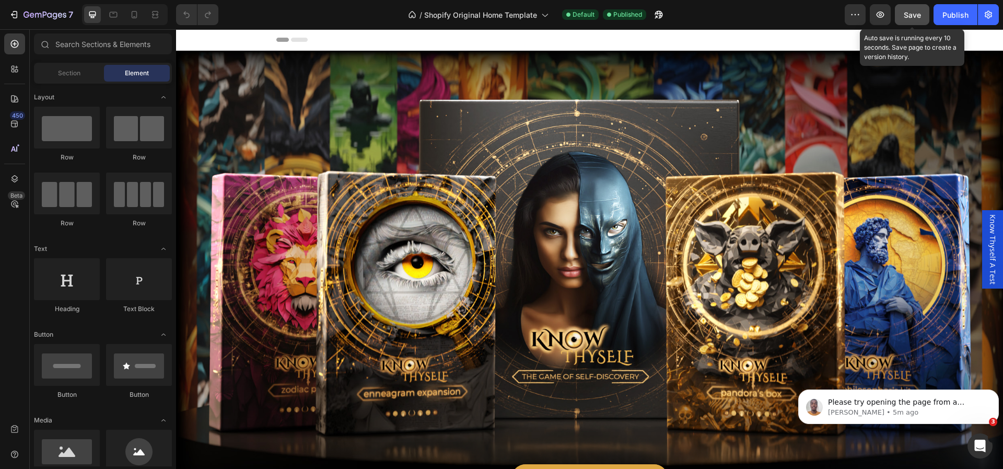
click at [915, 11] on span "Save" at bounding box center [912, 14] width 17 height 9
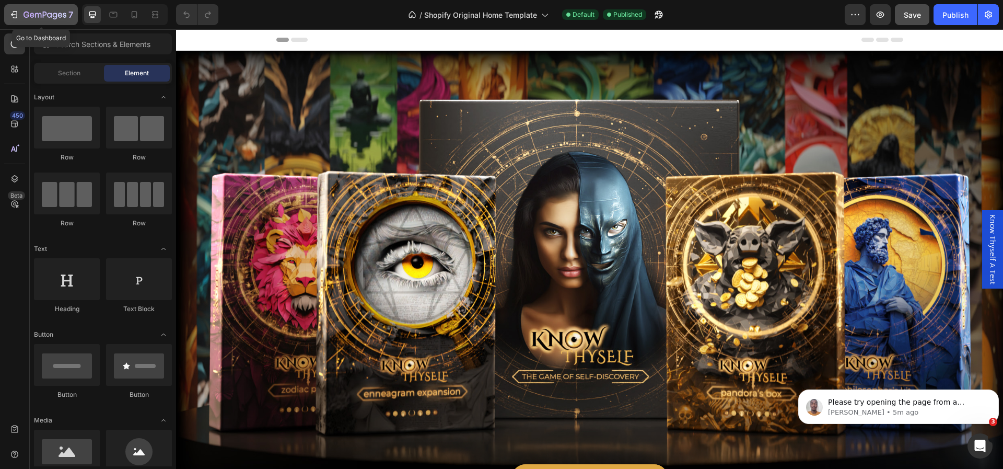
click at [21, 19] on div "7" at bounding box center [41, 14] width 64 height 13
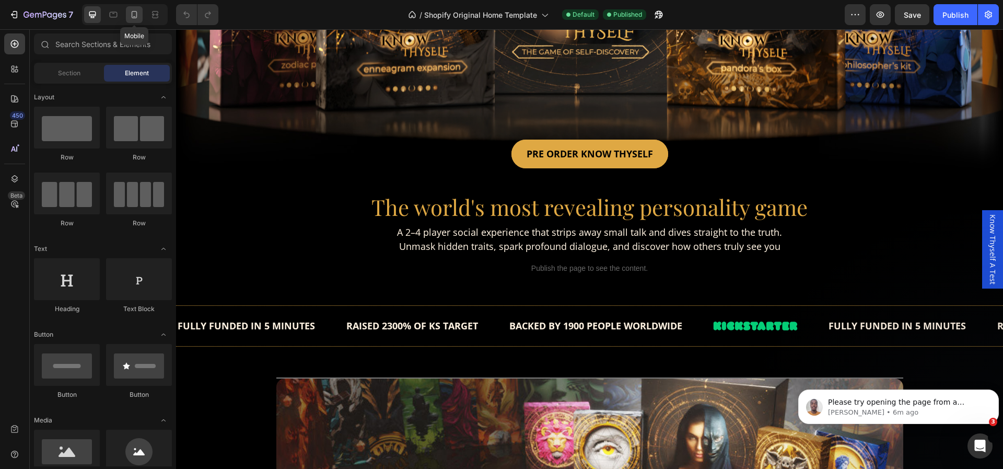
click at [134, 9] on icon at bounding box center [134, 14] width 10 height 10
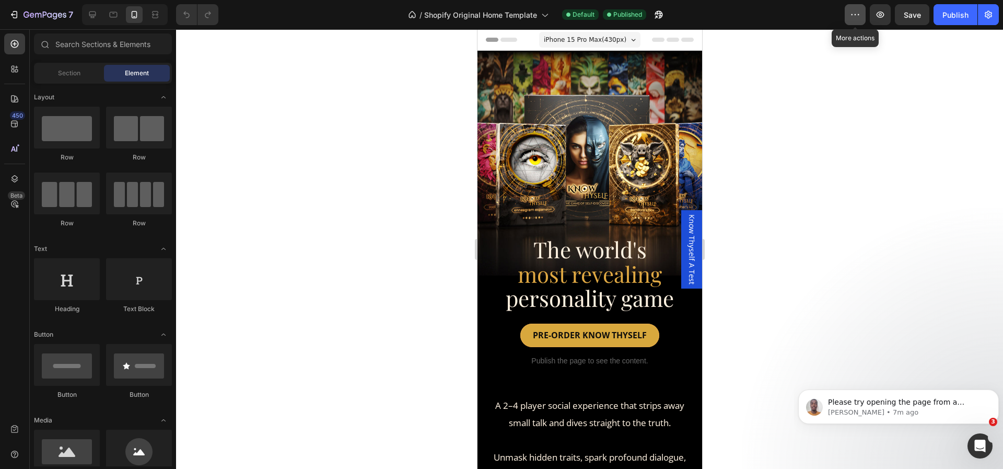
click at [854, 14] on icon "button" at bounding box center [855, 14] width 10 height 10
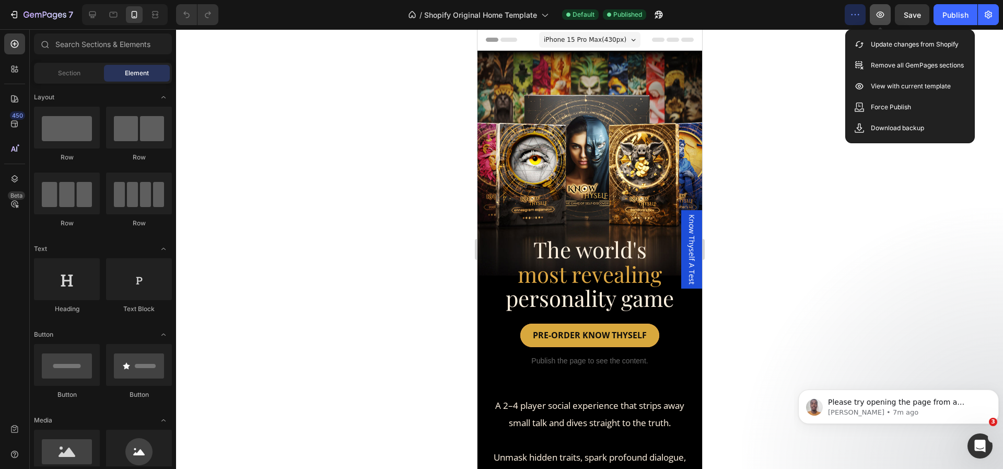
click at [880, 14] on icon "button" at bounding box center [880, 14] width 10 height 10
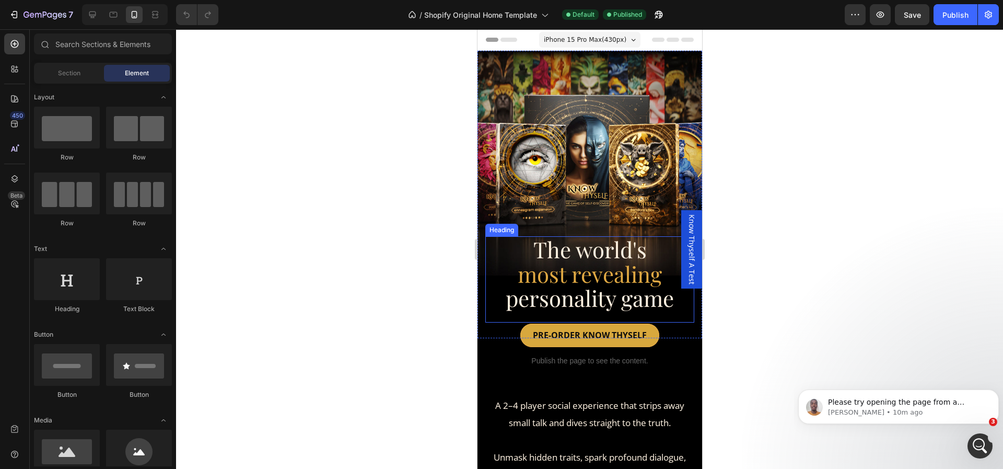
scroll to position [136, 0]
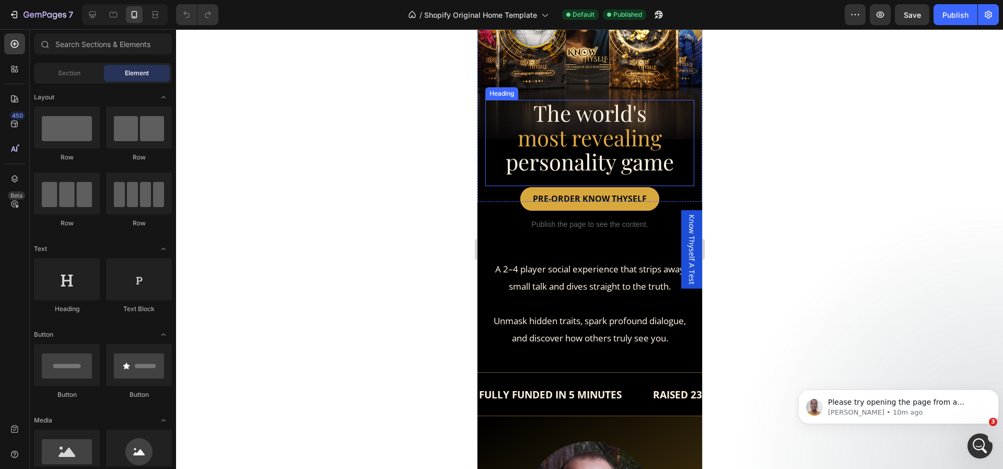
click at [604, 150] on span "personality game" at bounding box center [589, 161] width 168 height 29
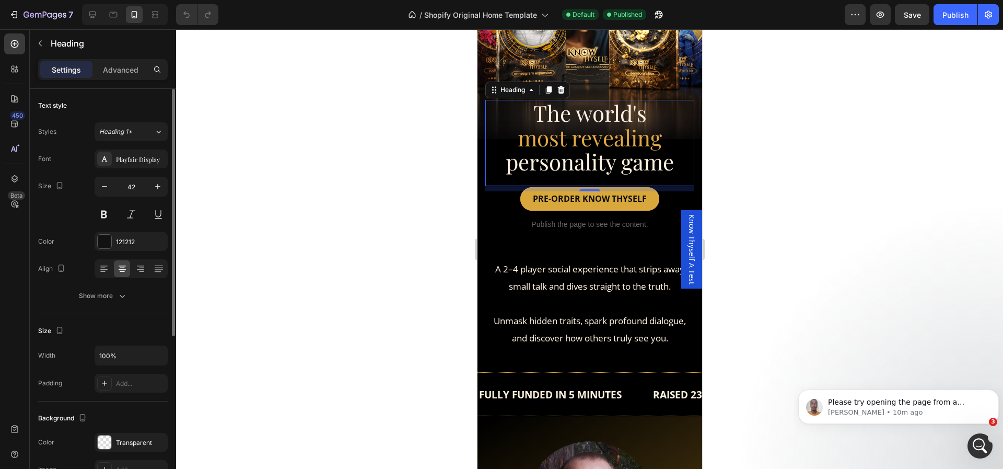
scroll to position [269, 0]
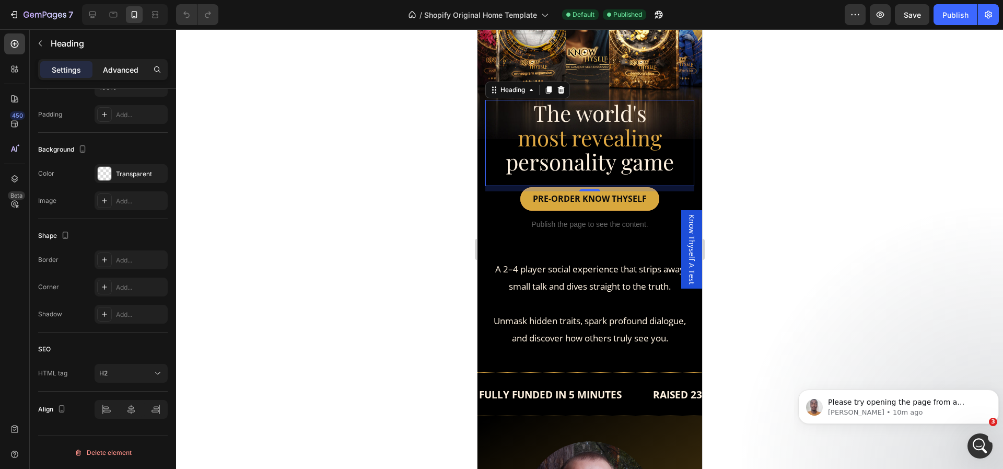
click at [124, 74] on p "Advanced" at bounding box center [121, 69] width 36 height 11
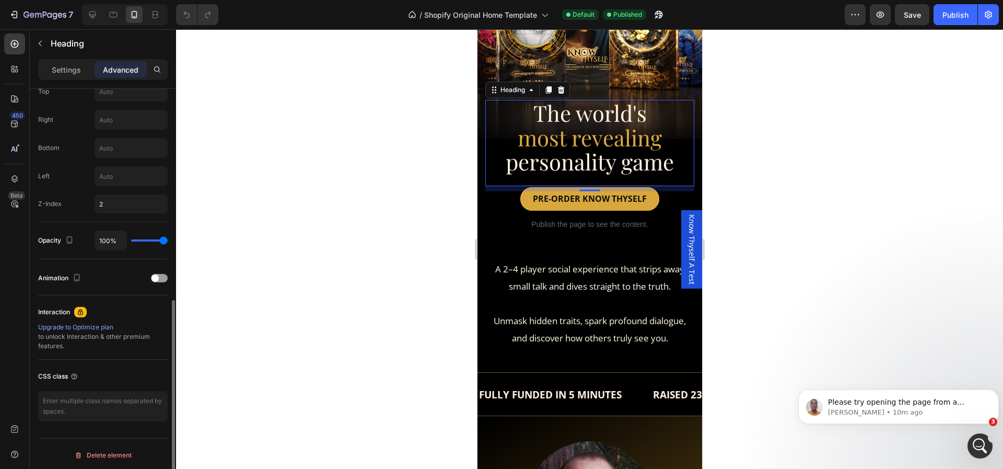
scroll to position [427, 0]
click at [956, 14] on div "Publish" at bounding box center [955, 14] width 26 height 11
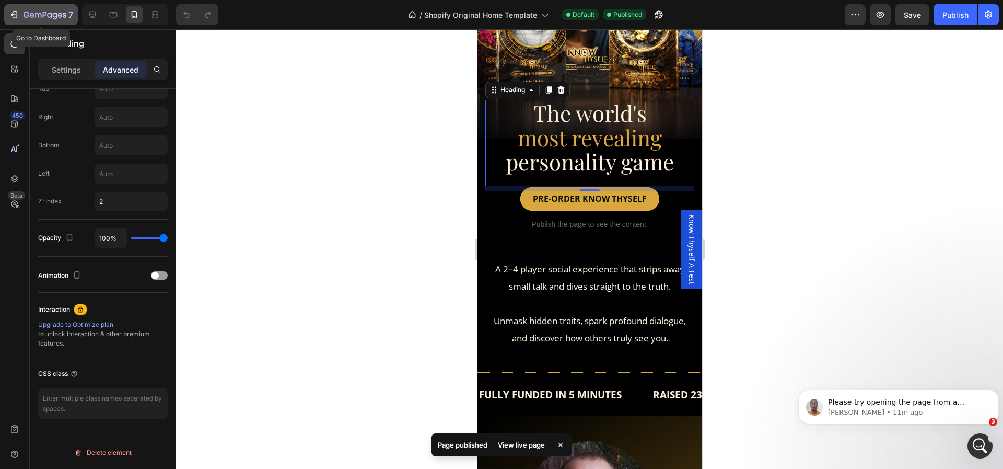
click at [19, 14] on icon "button" at bounding box center [14, 14] width 10 height 10
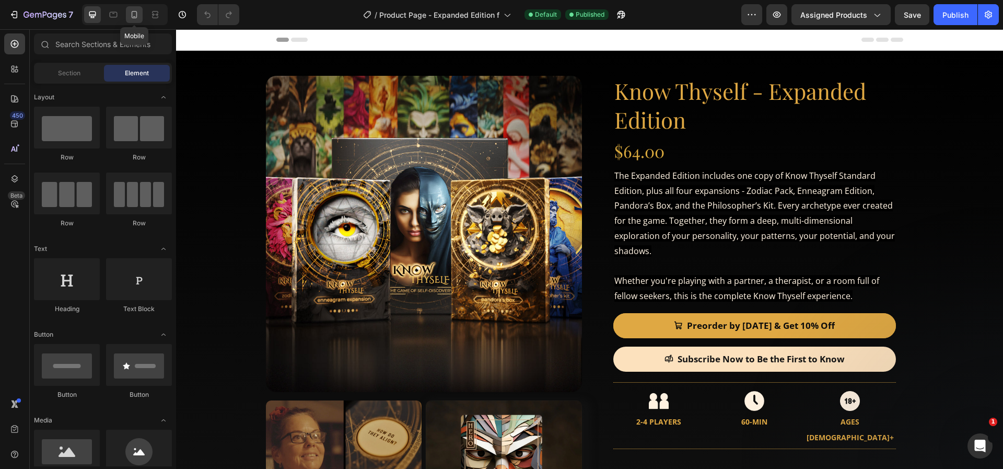
click at [133, 8] on div at bounding box center [134, 14] width 17 height 17
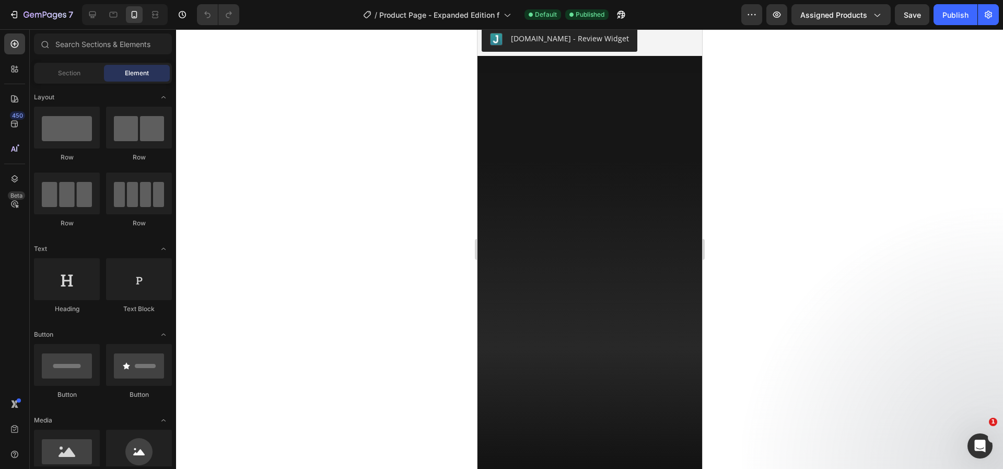
scroll to position [1391, 0]
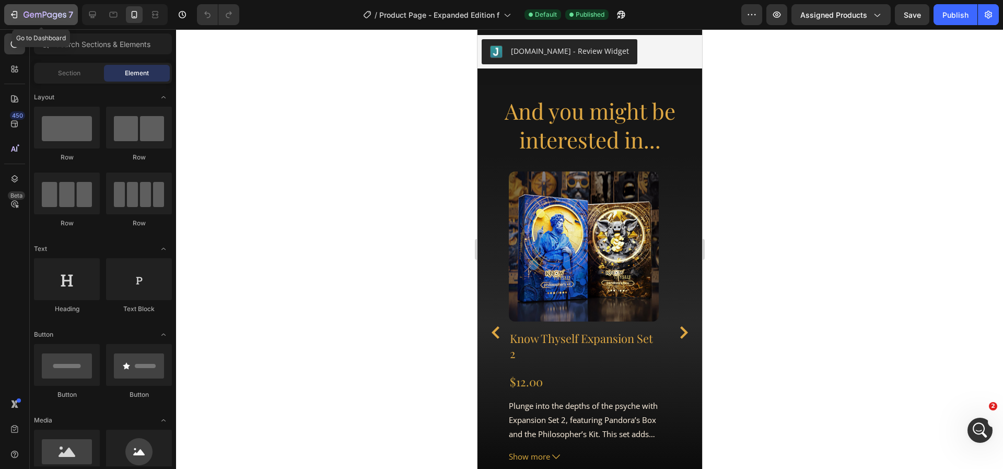
click at [7, 20] on button "7" at bounding box center [41, 14] width 74 height 21
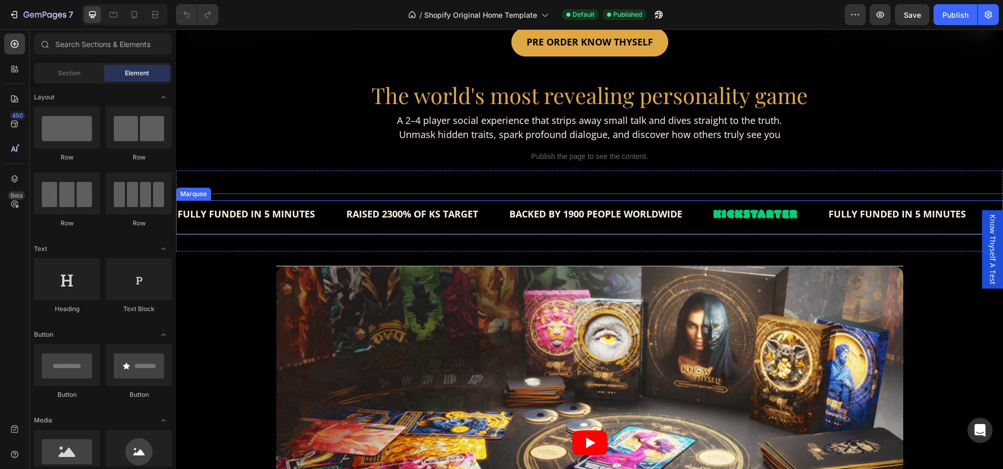
scroll to position [446, 0]
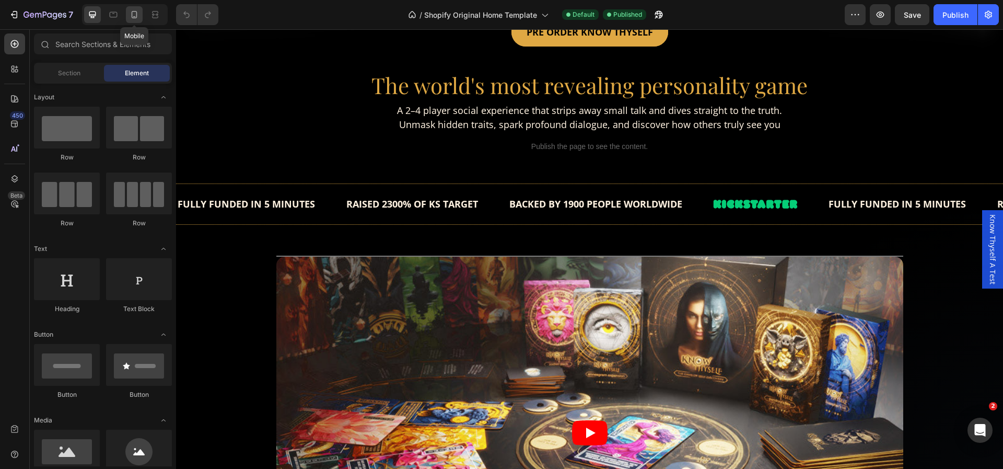
click at [138, 18] on icon at bounding box center [134, 14] width 10 height 10
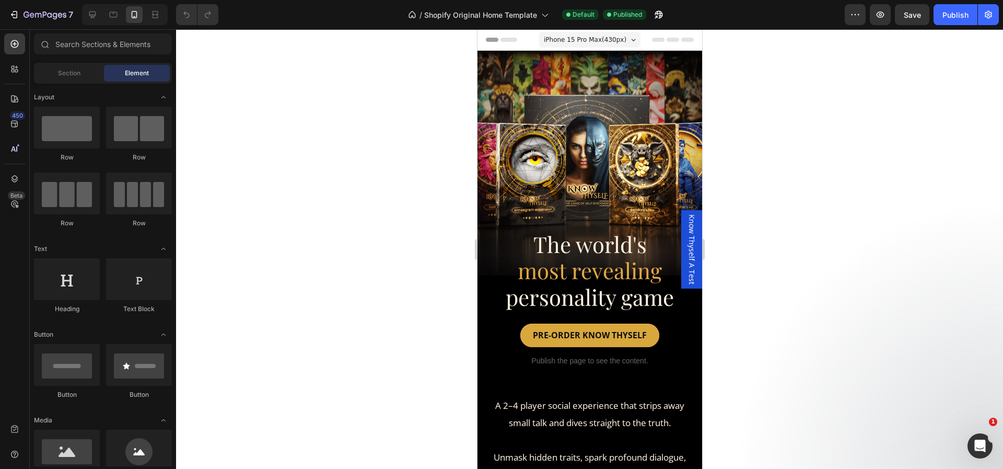
scroll to position [190, 0]
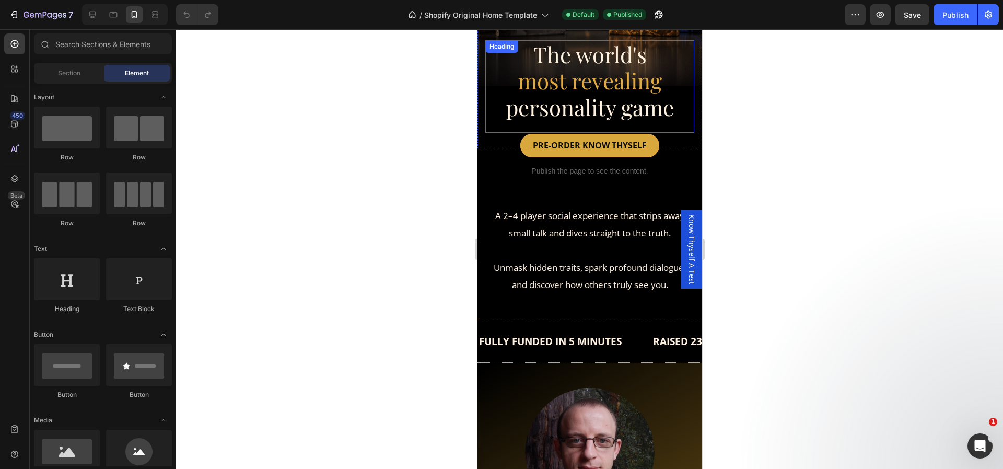
click at [606, 119] on span "personality game" at bounding box center [589, 106] width 168 height 29
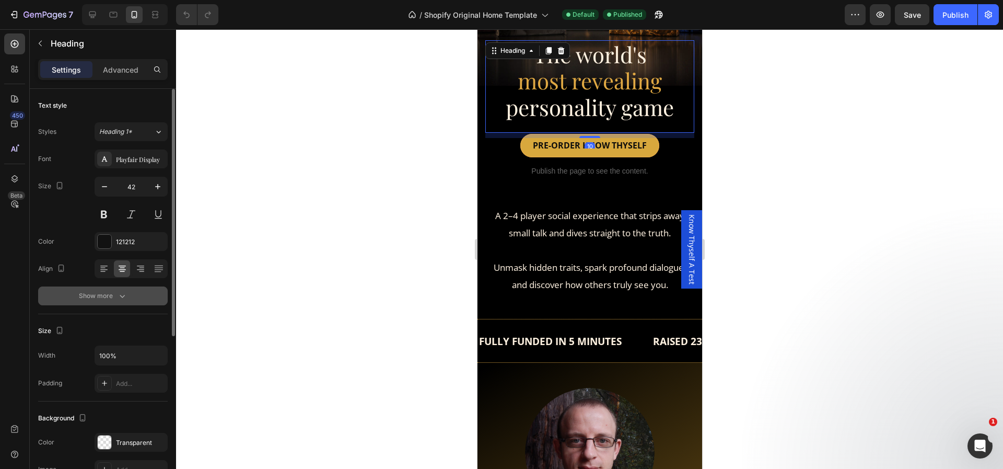
click at [121, 294] on icon "button" at bounding box center [122, 295] width 10 height 10
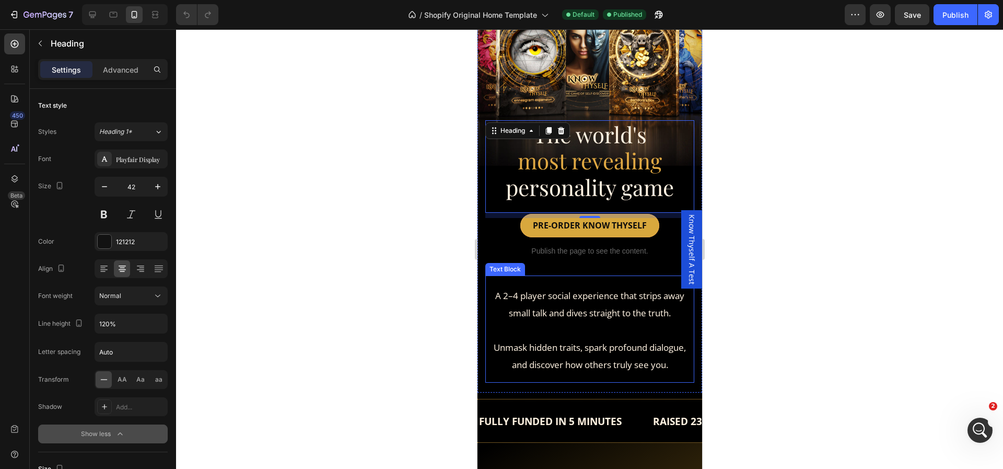
scroll to position [88, 0]
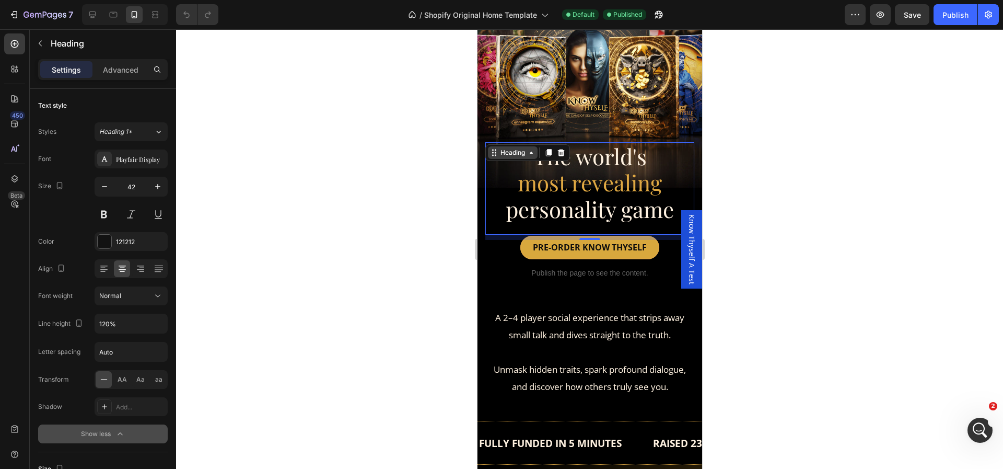
click at [518, 157] on div "Heading" at bounding box center [512, 152] width 29 height 9
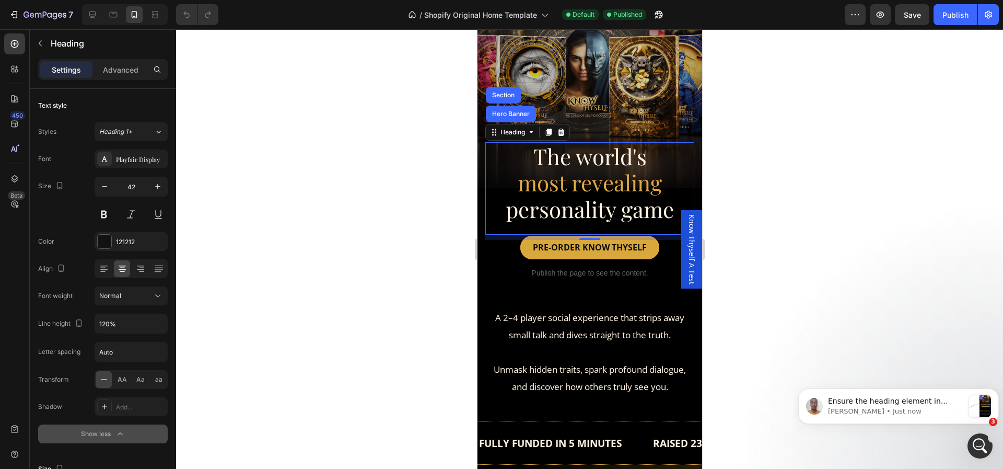
scroll to position [0, 0]
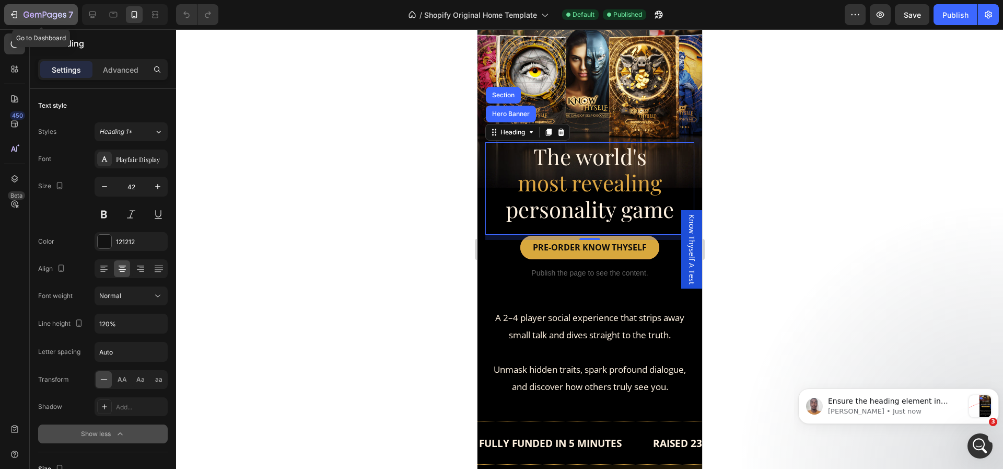
click at [35, 15] on icon "button" at bounding box center [38, 15] width 6 height 5
